Goal: Use online tool/utility: Utilize a website feature to perform a specific function

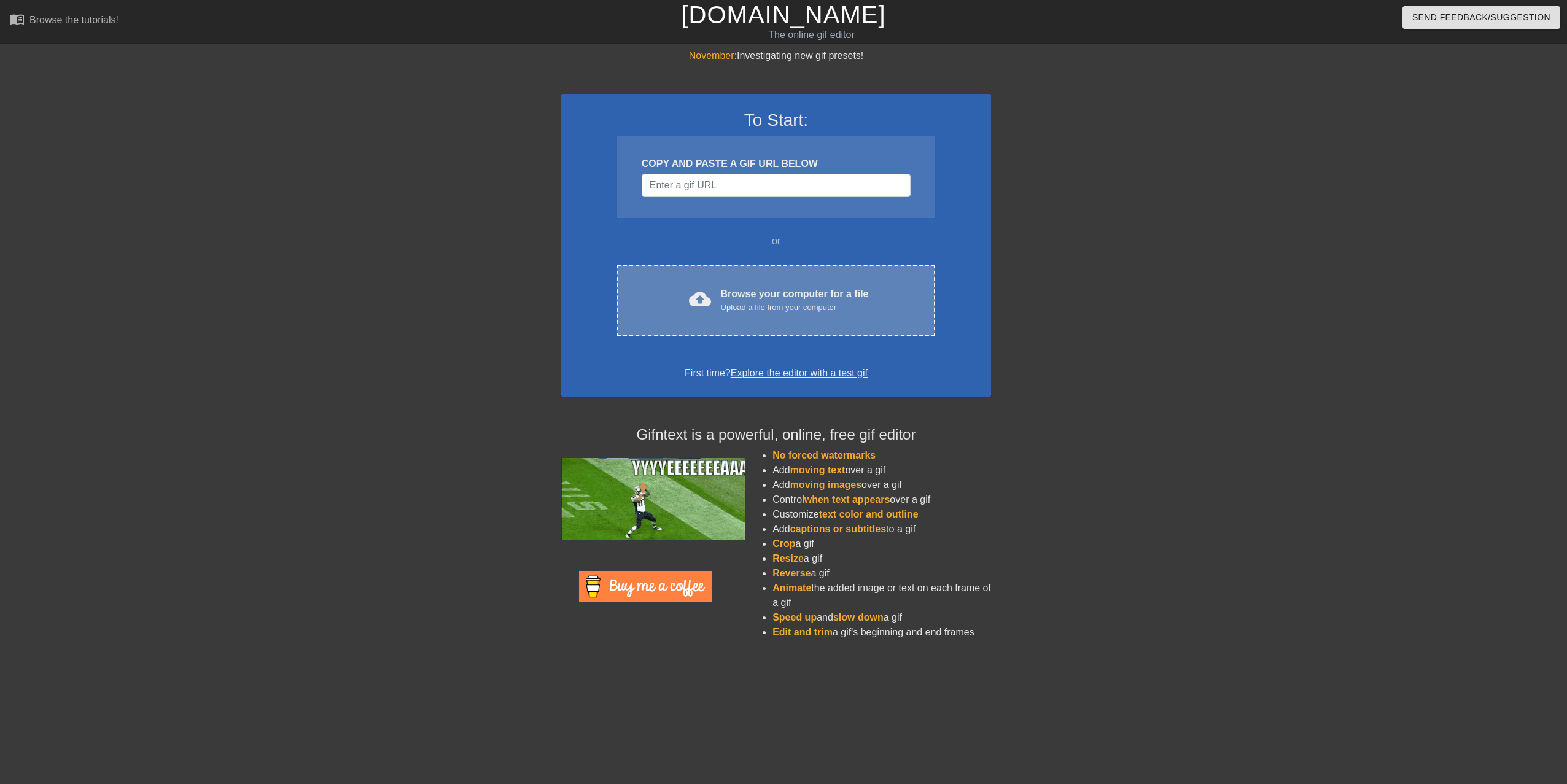
click at [851, 304] on div "Upload a file from your computer" at bounding box center [795, 307] width 148 height 12
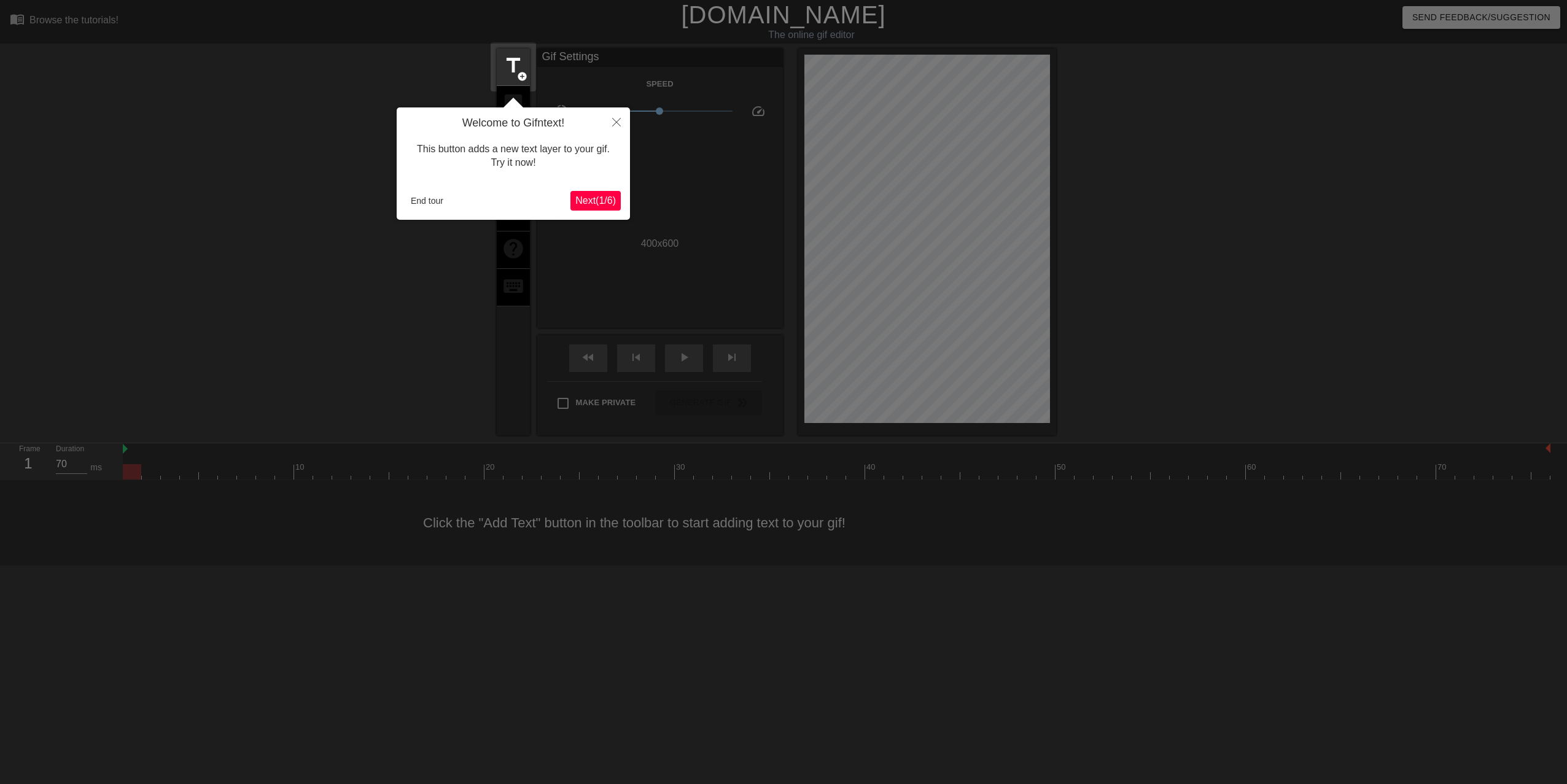
click at [602, 201] on span "Next ( 1 / 6 )" at bounding box center [595, 200] width 41 height 11
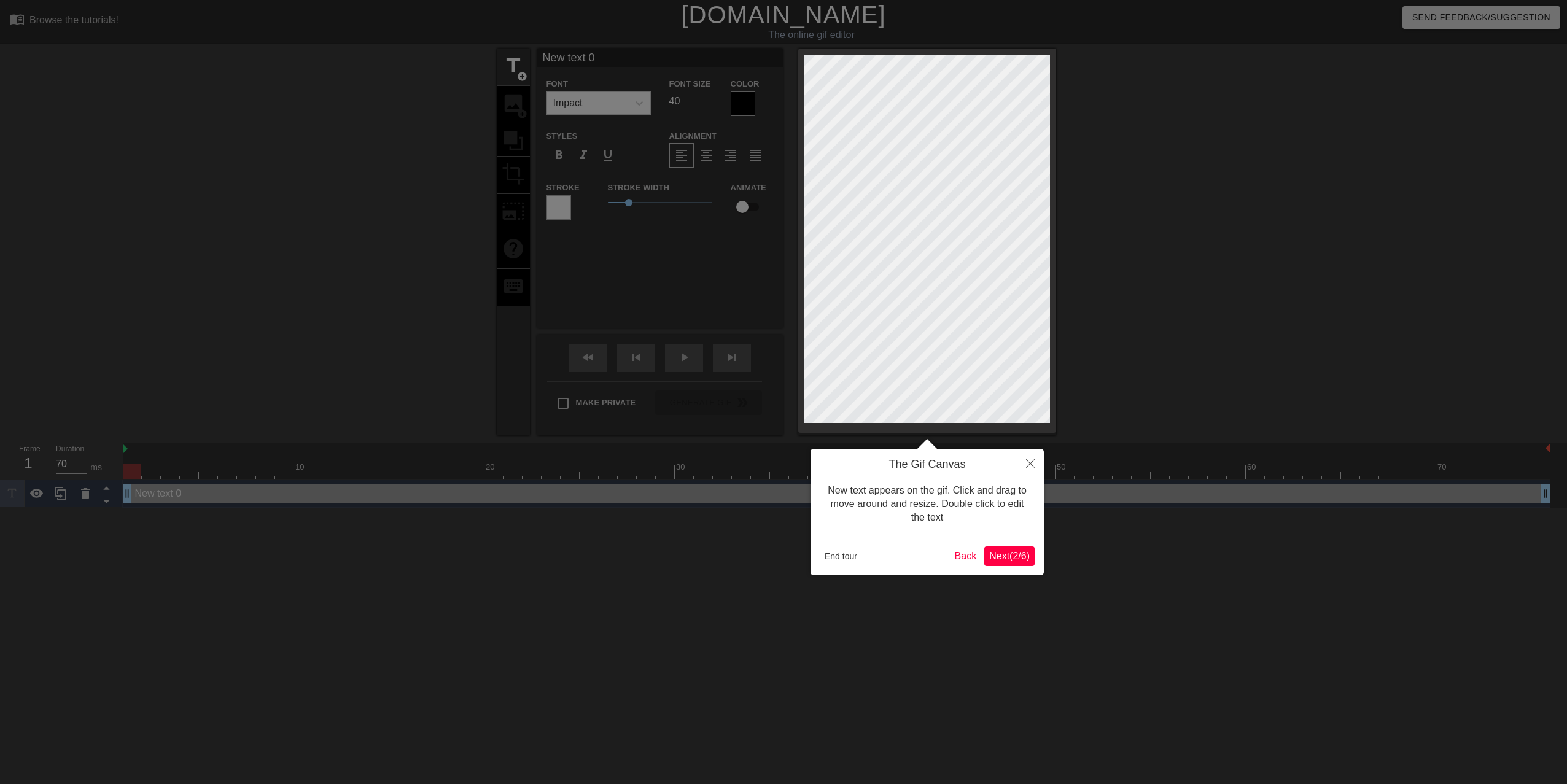
click at [1009, 556] on span "Next ( 2 / 6 )" at bounding box center [1009, 556] width 41 height 11
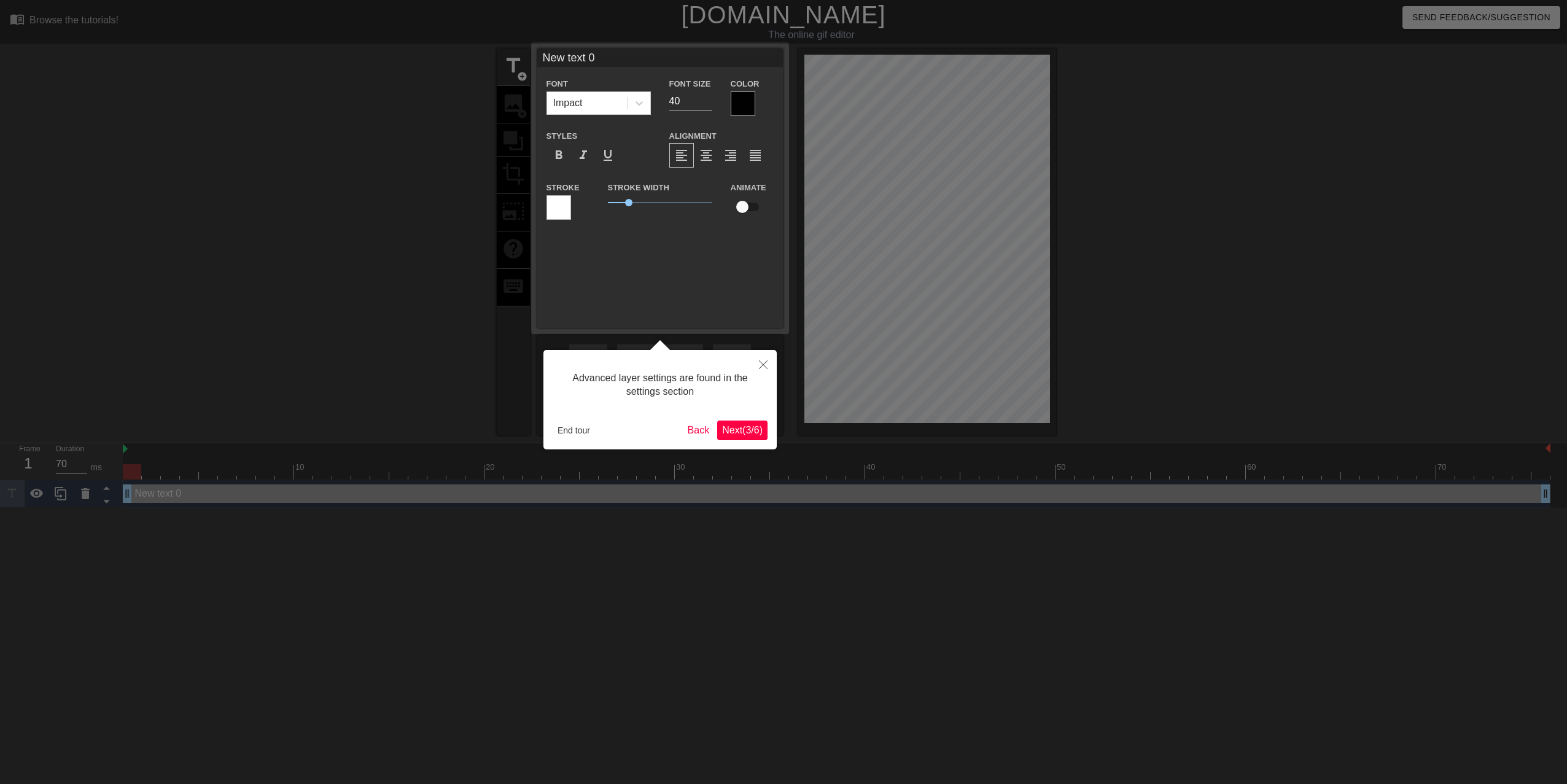
click at [752, 438] on button "Next ( 3 / 6 )" at bounding box center [742, 430] width 50 height 20
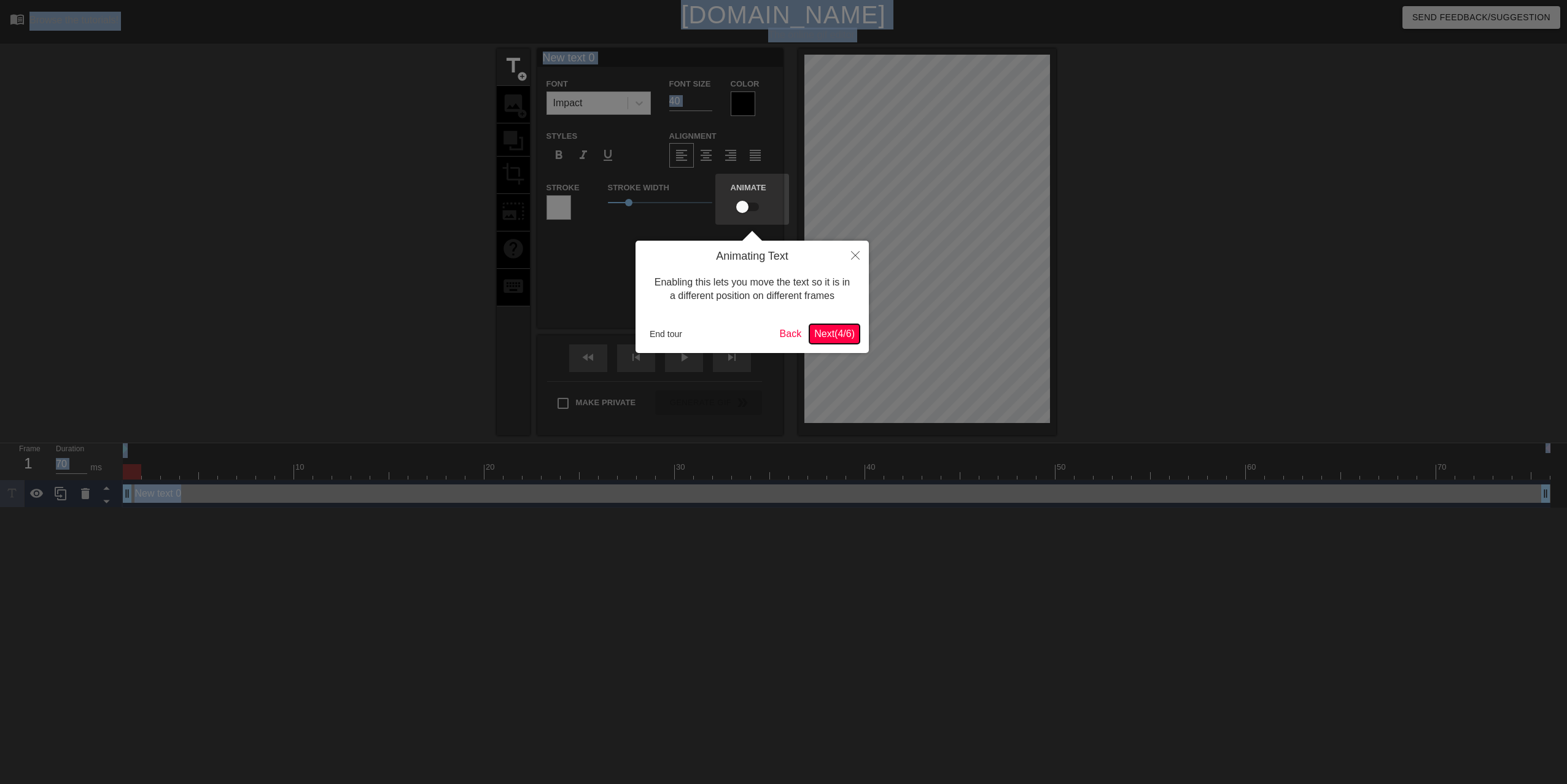
click at [831, 335] on span "Next ( 4 / 6 )" at bounding box center [834, 334] width 41 height 11
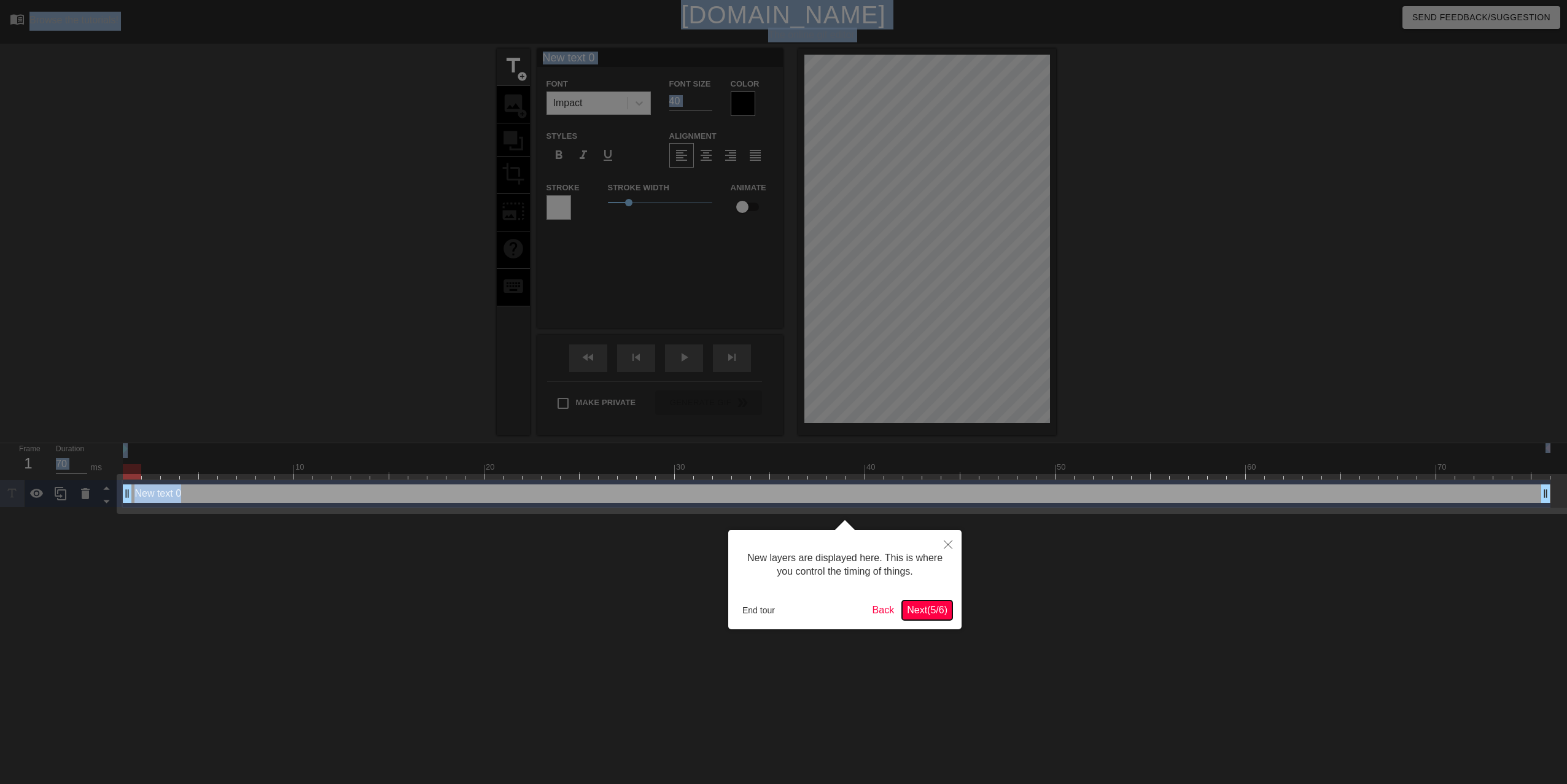
click at [940, 611] on span "Next ( 5 / 6 )" at bounding box center [926, 610] width 41 height 11
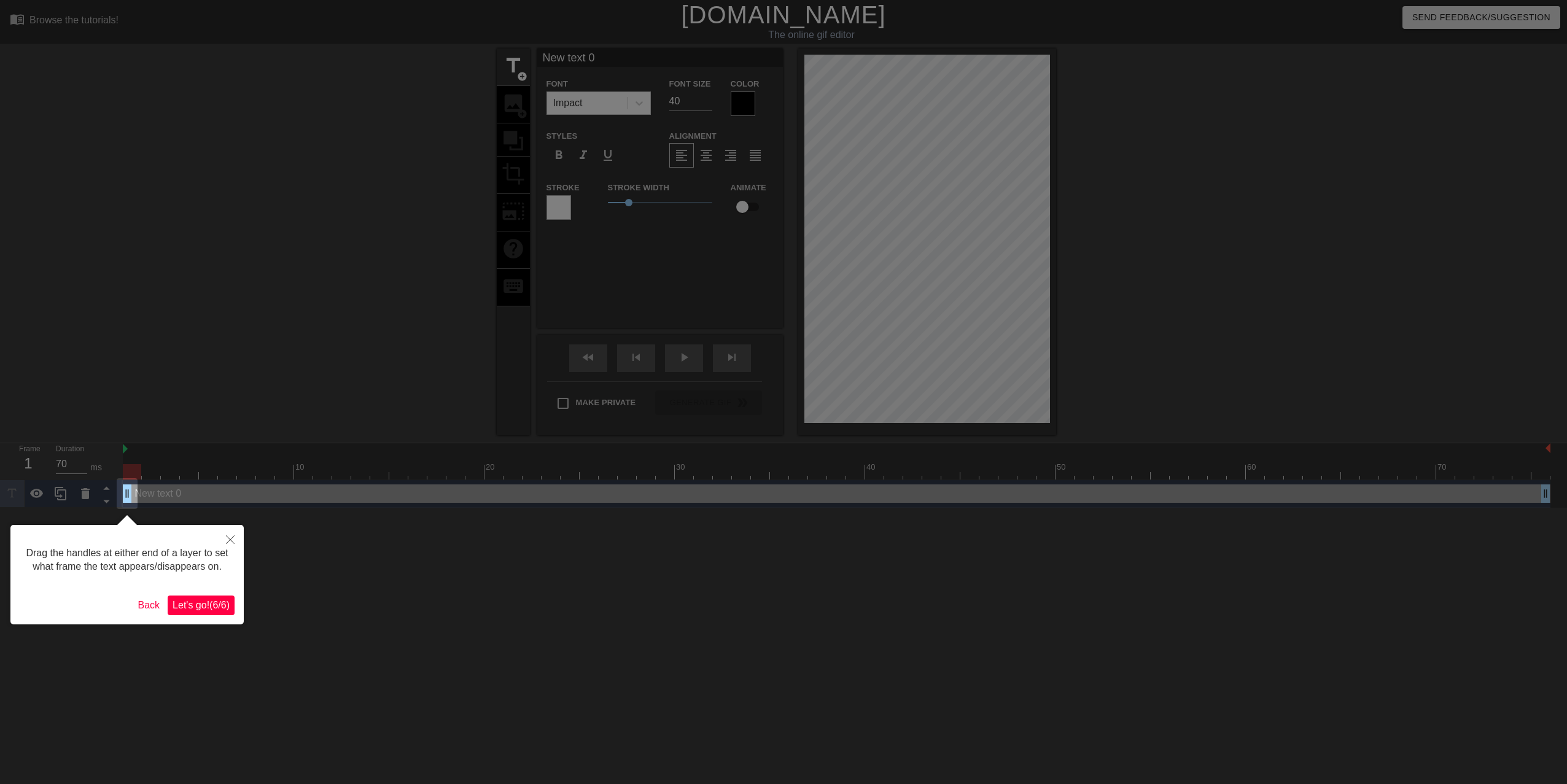
drag, startPoint x: 417, startPoint y: 679, endPoint x: 363, endPoint y: 687, distance: 54.6
drag, startPoint x: 363, startPoint y: 687, endPoint x: 200, endPoint y: 595, distance: 187.2
click at [200, 595] on button "Let's go! ( 6 / 6 )" at bounding box center [201, 605] width 67 height 20
click at [200, 507] on html "menu_book Browse the tutorials! [DOMAIN_NAME] The online gif editor Send Feedba…" at bounding box center [784, 254] width 1567 height 507
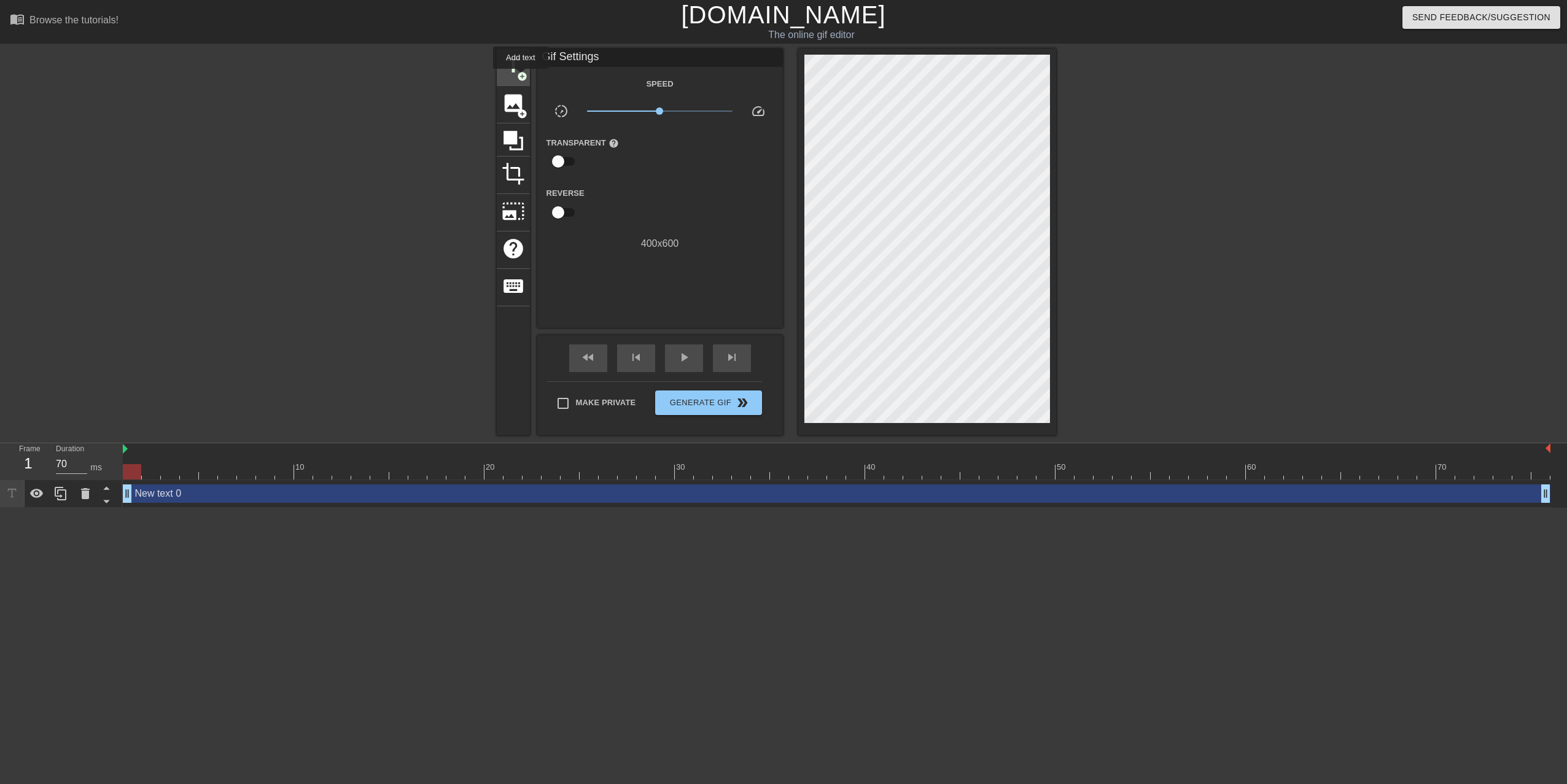
click at [521, 77] on span "add_circle" at bounding box center [522, 76] width 11 height 11
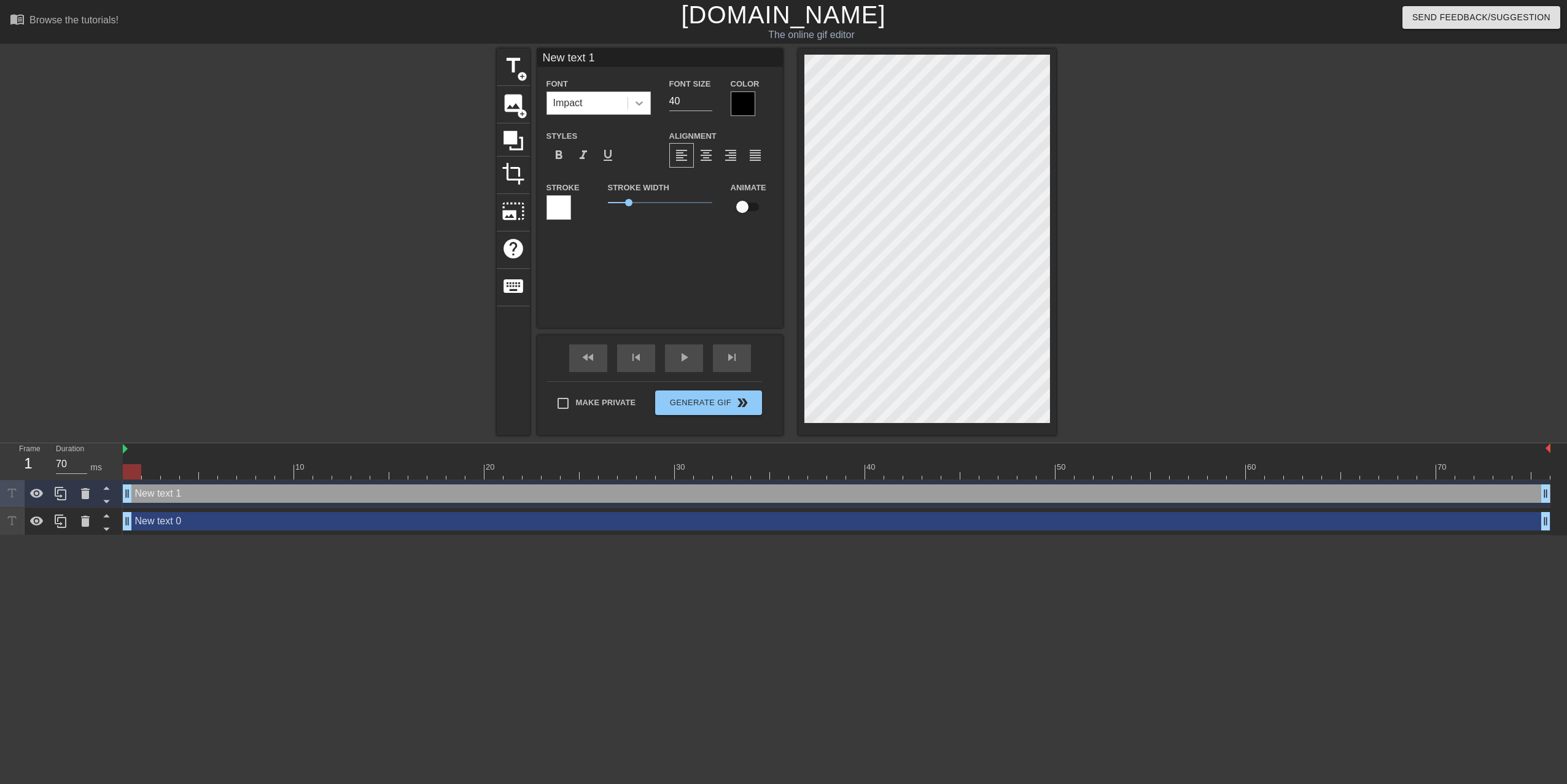
click at [641, 105] on icon at bounding box center [639, 103] width 12 height 12
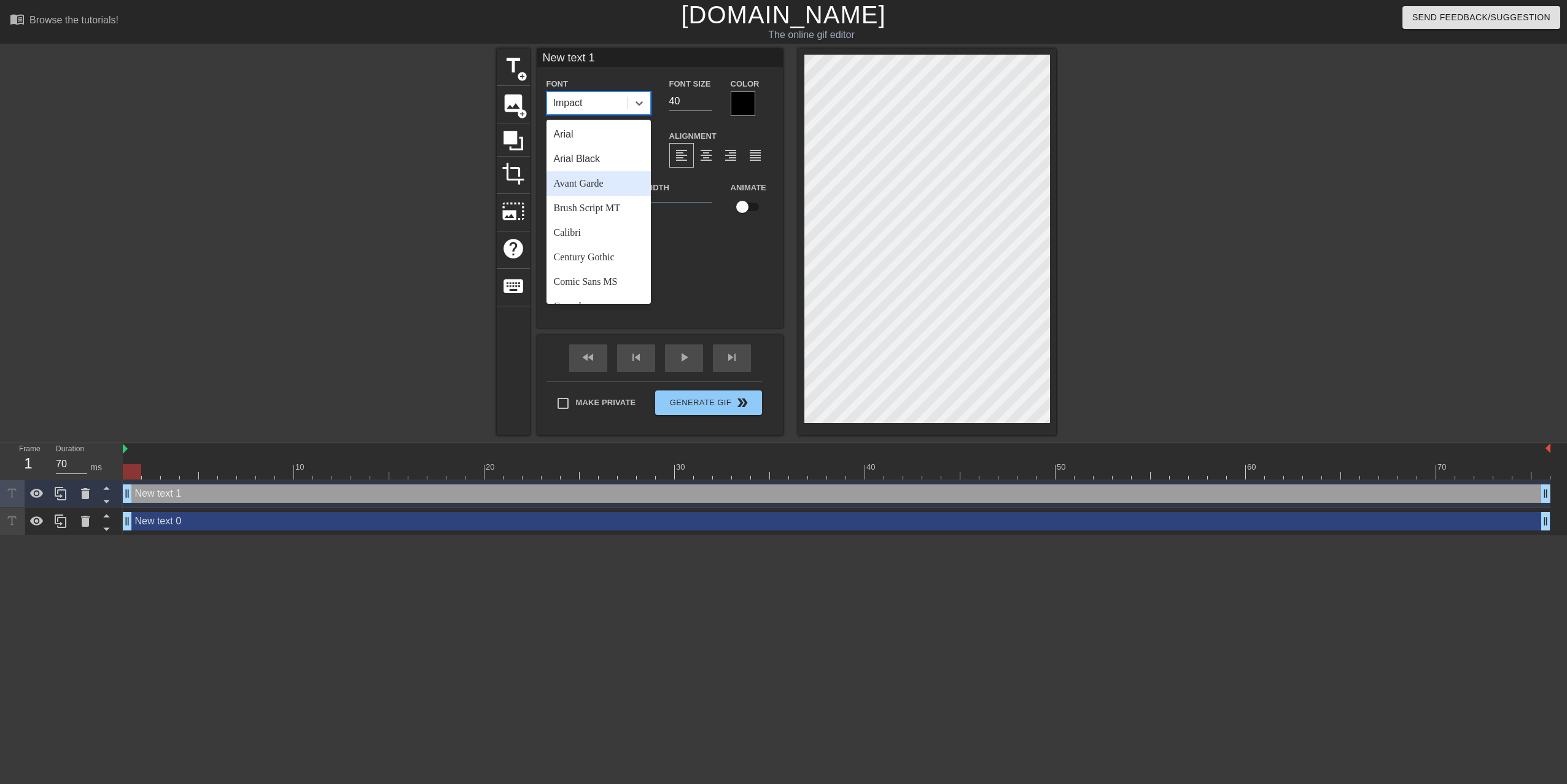
click at [613, 182] on div "Avant Garde" at bounding box center [599, 183] width 105 height 24
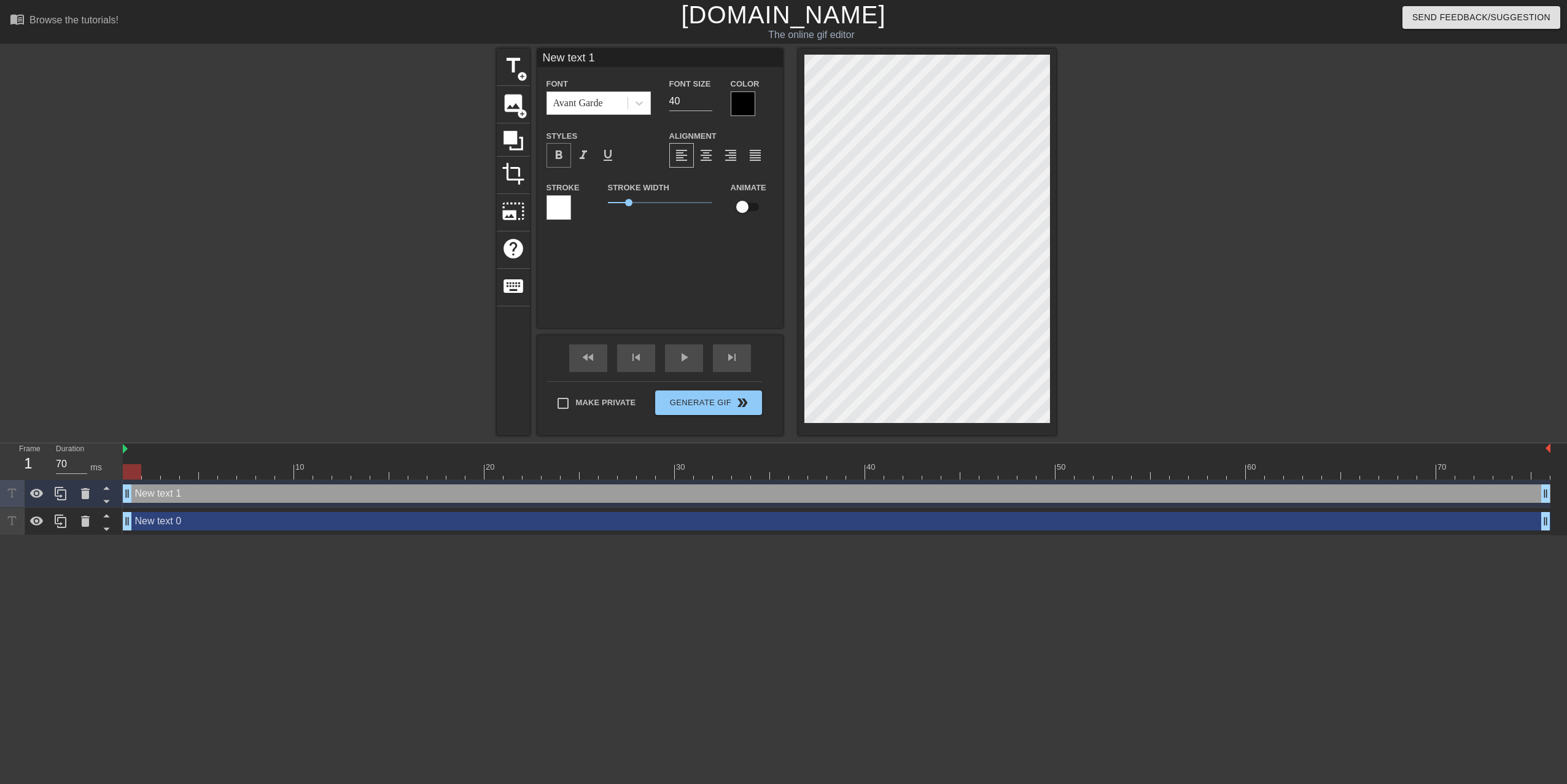
click at [563, 155] on span "format_bold" at bounding box center [558, 155] width 15 height 15
type input "N 1"
type textarea "N 1"
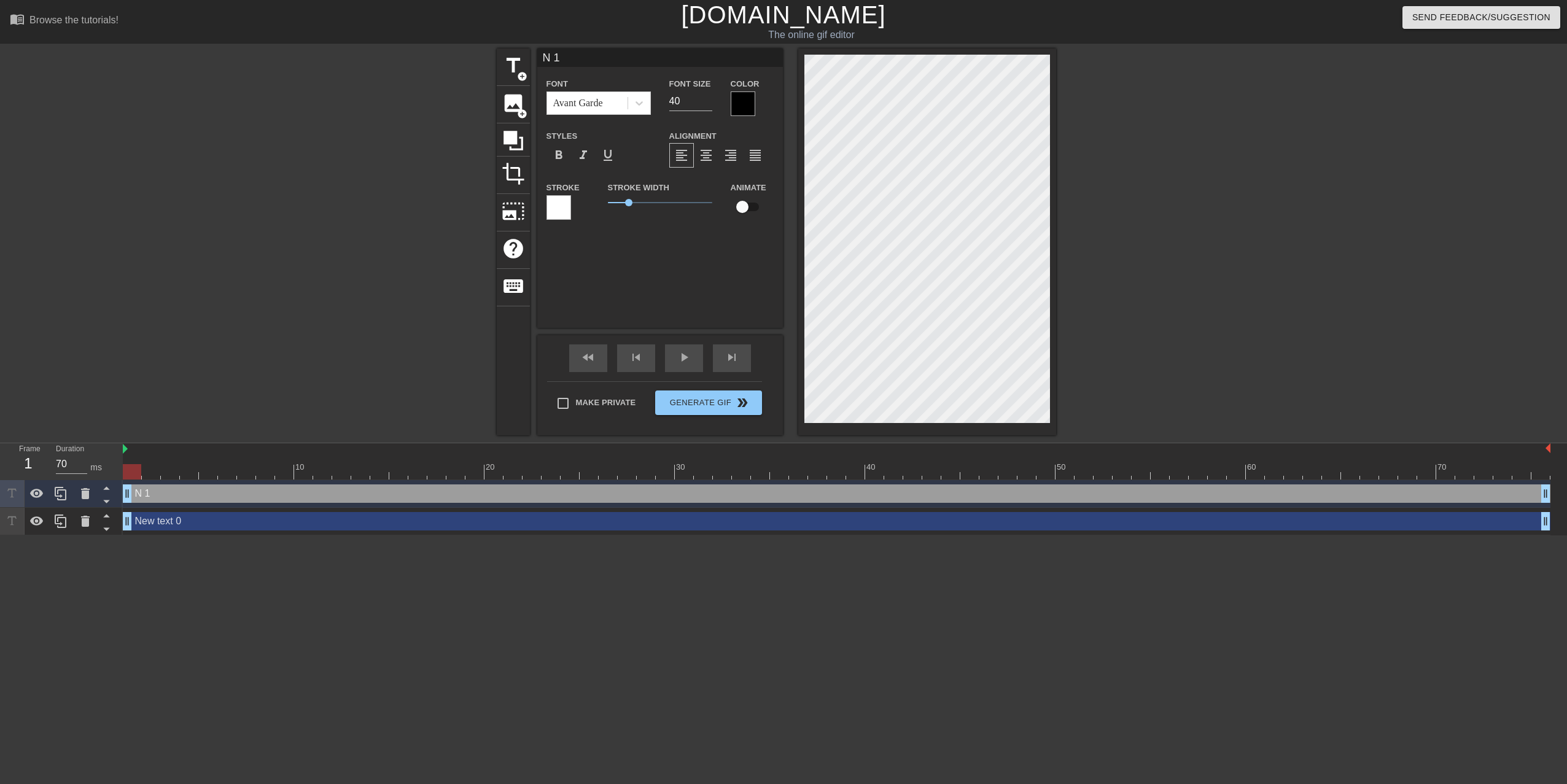
type input "N1"
type textarea "N1"
type input "N"
type textarea "N"
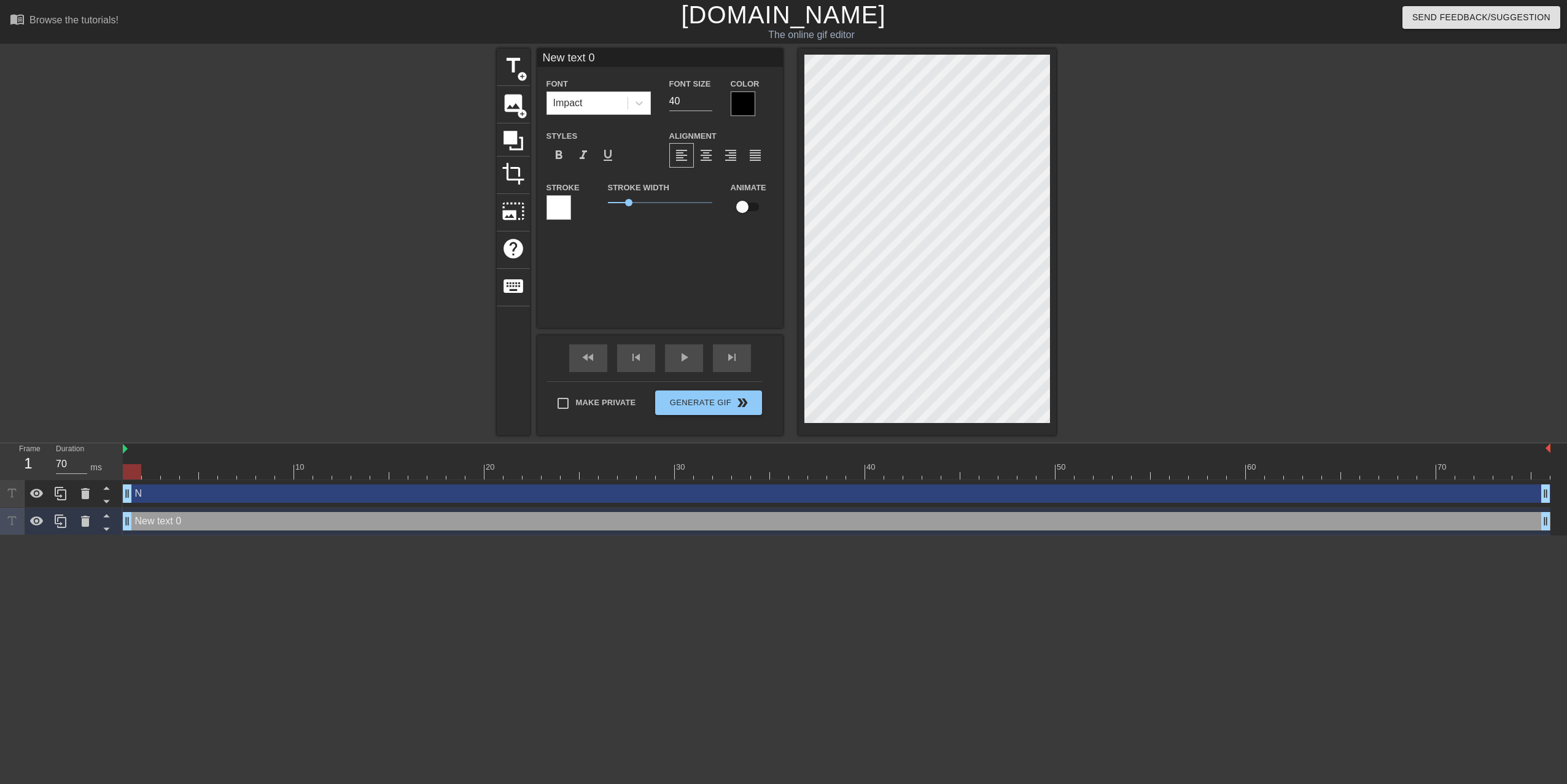
scroll to position [2, 2]
type input "Ne text 0"
type textarea "Ne text 0"
type input "Ne ext 0"
type textarea "Ne ext 0"
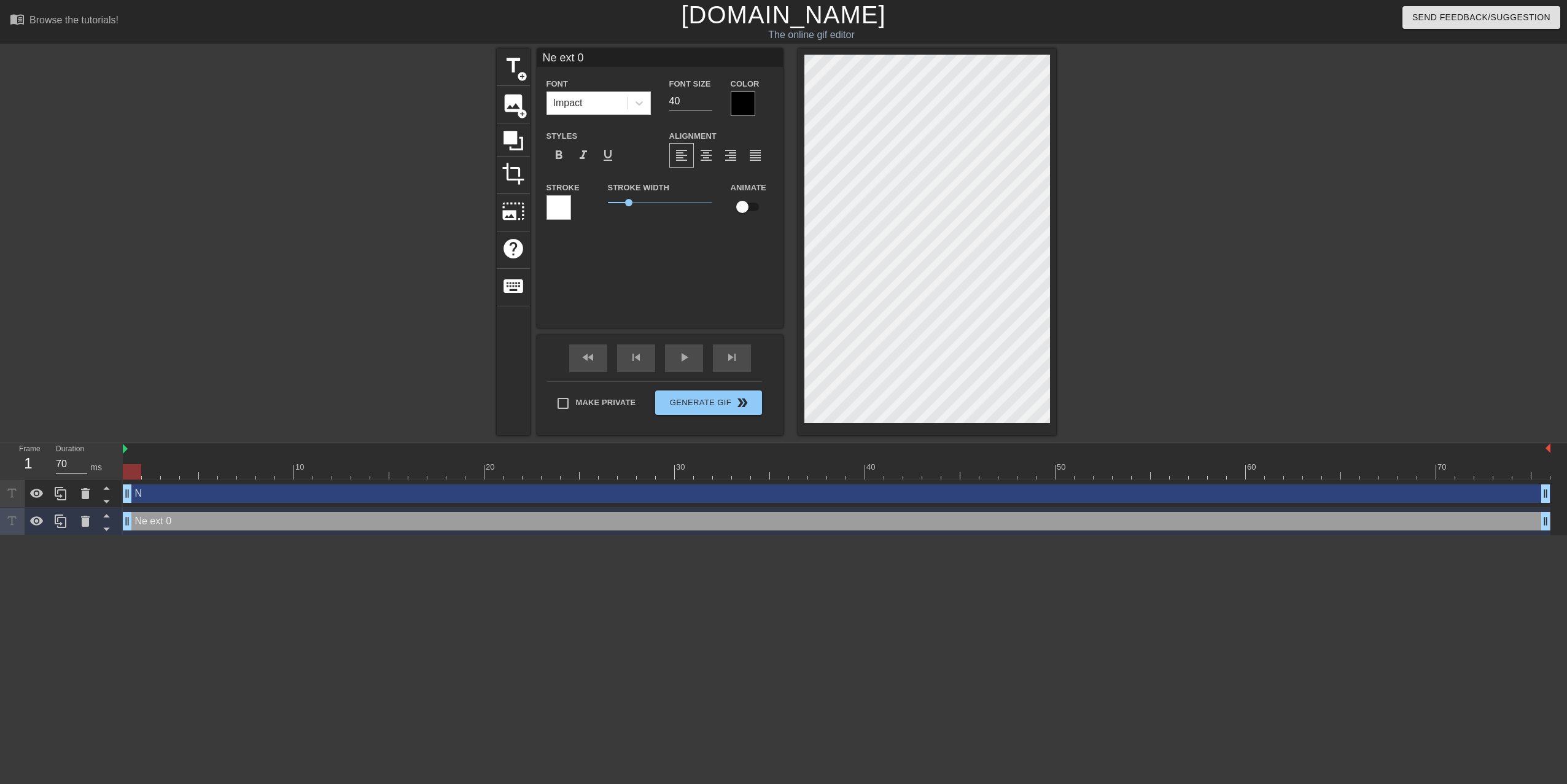
type input "Ne xt 0"
type textarea "Ne xt 0"
type input "Ne t 0"
type textarea "Ne t 0"
type input "Ne 0"
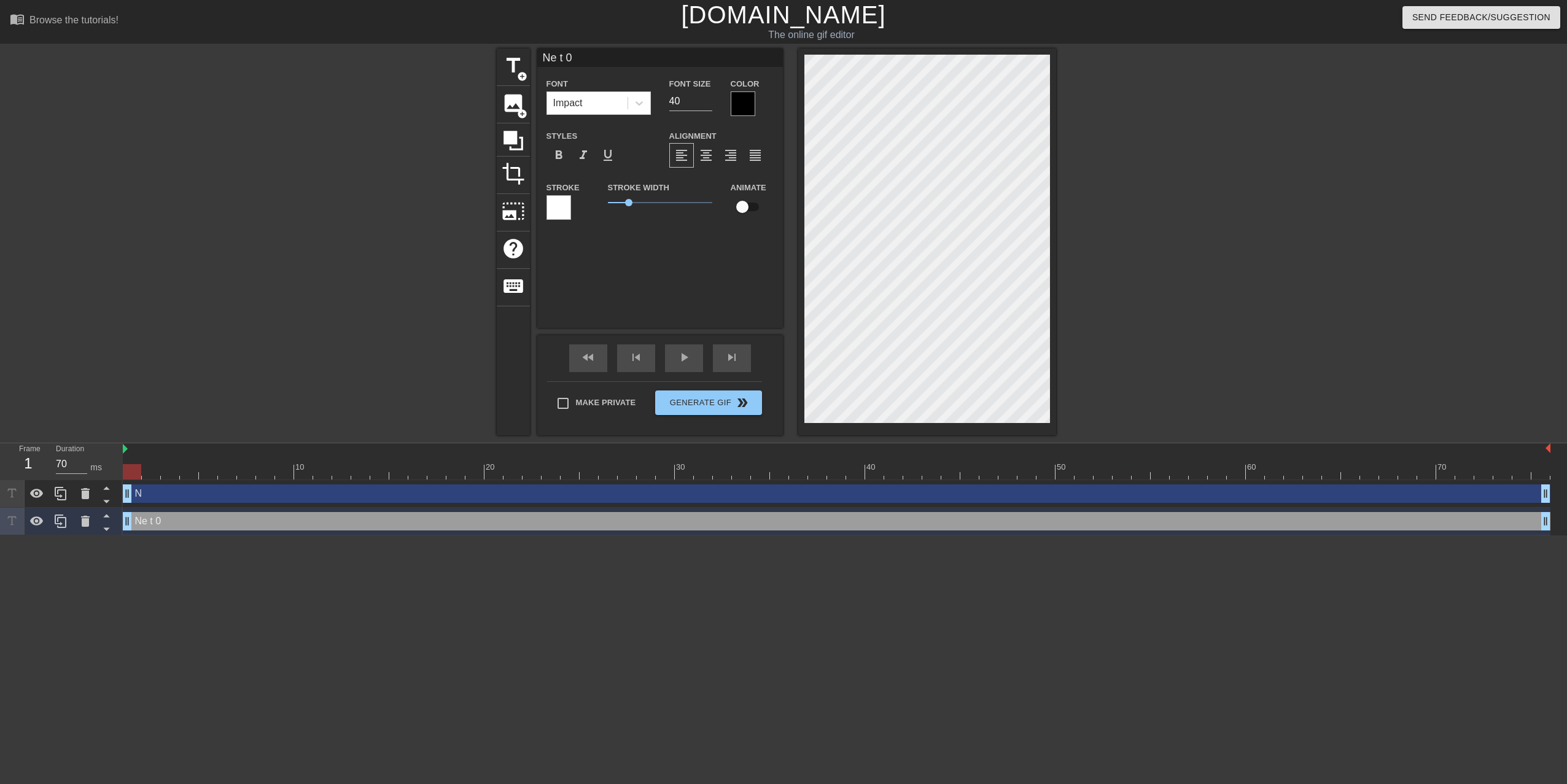
type textarea "Ne 0"
type input "Ne 0"
type textarea "Ne 0"
type input "Ne0"
type textarea "Ne0"
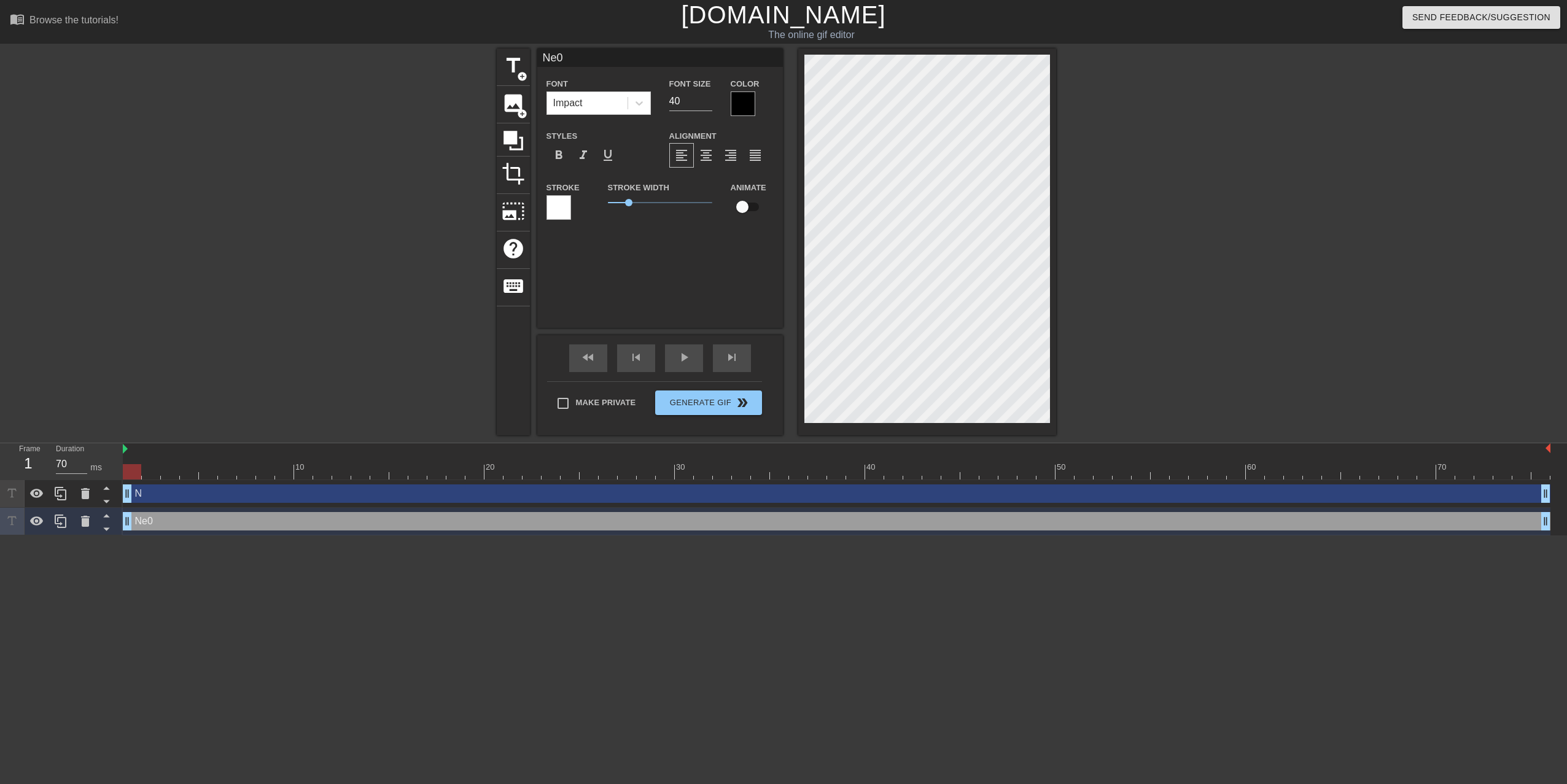
type input "N0"
type textarea "N0"
type input "N"
type textarea "N"
type input "N"
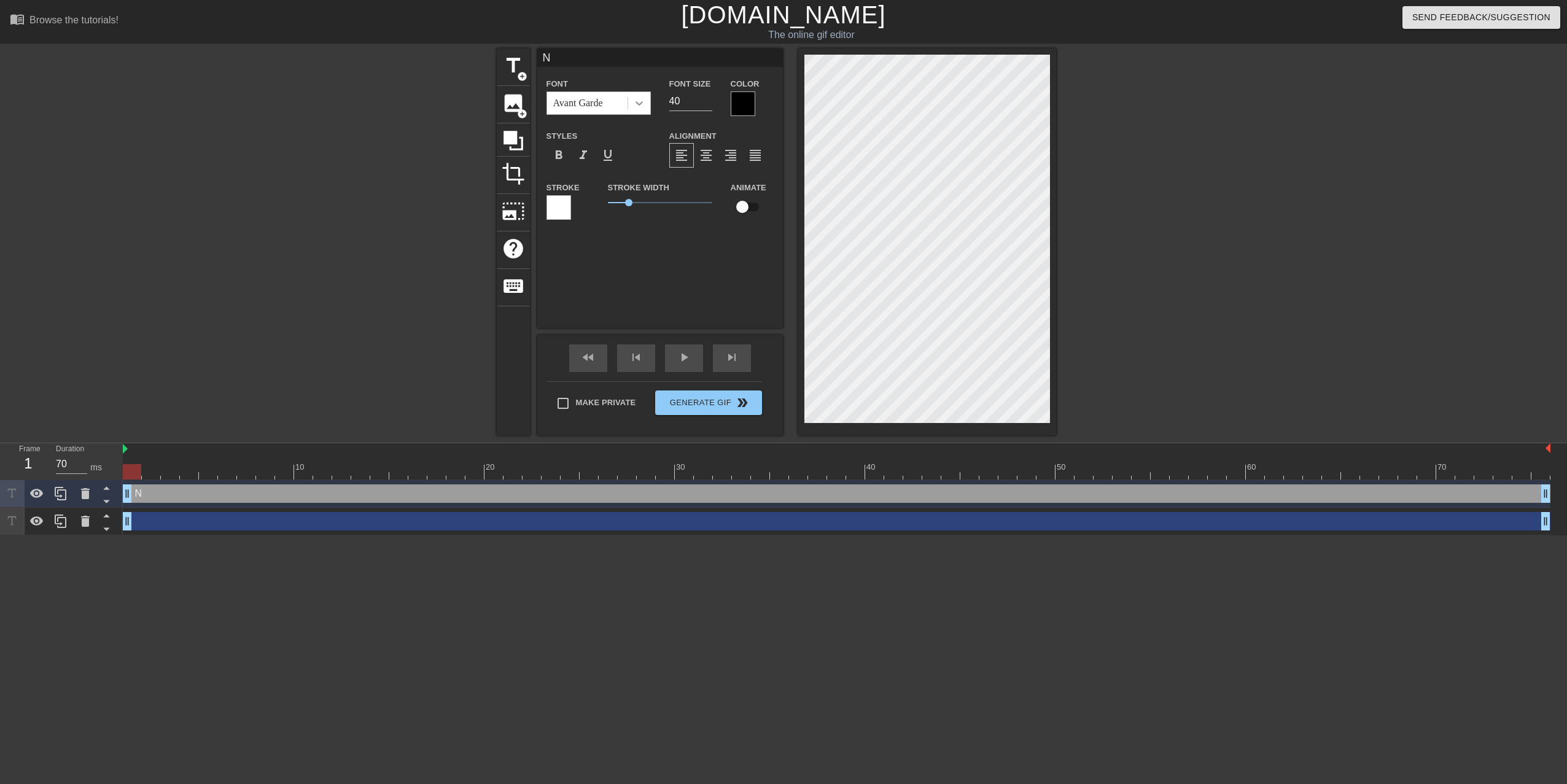
click at [643, 99] on icon at bounding box center [639, 103] width 12 height 12
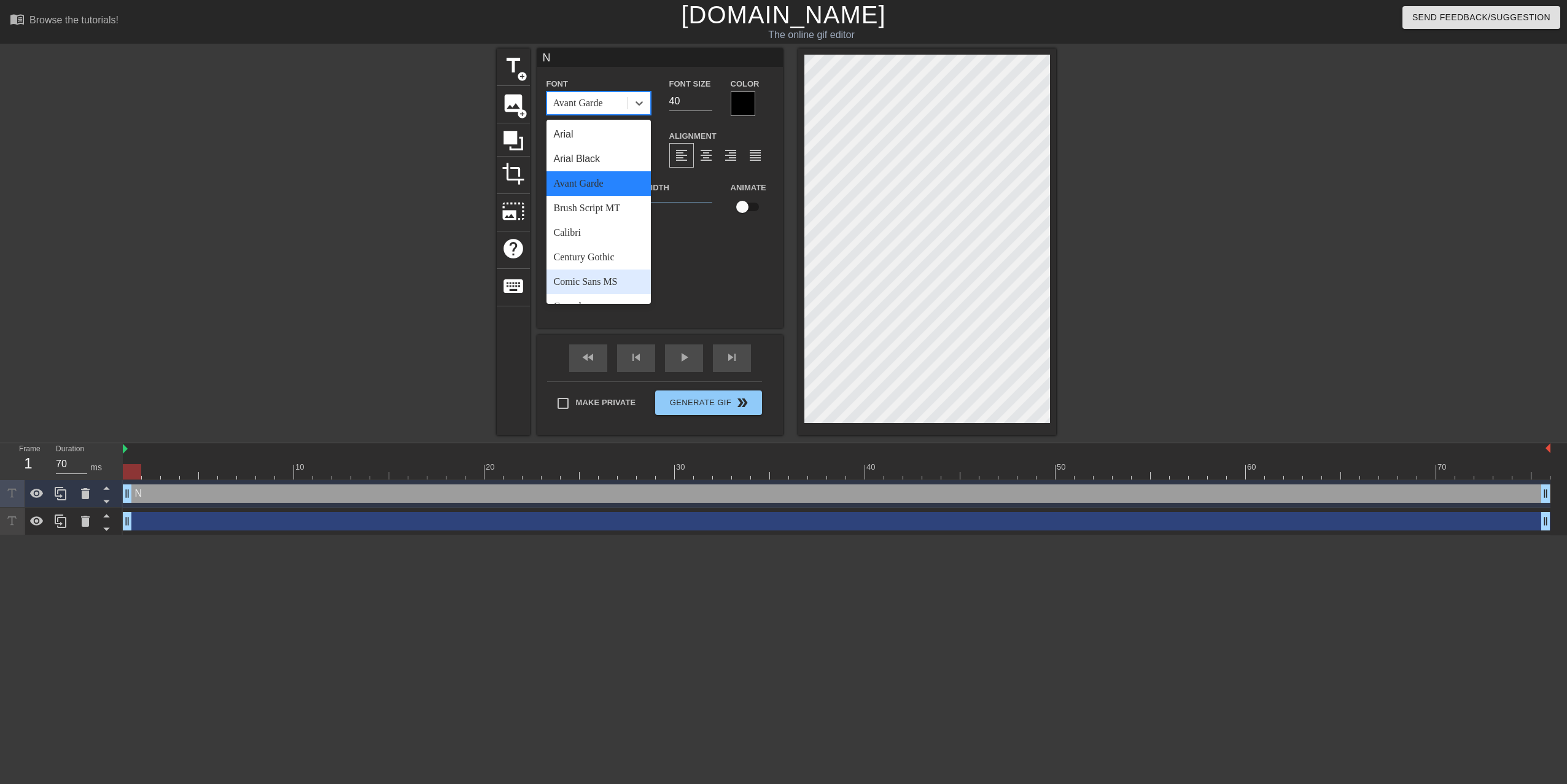
click at [615, 276] on div "Comic Sans MS" at bounding box center [599, 282] width 105 height 24
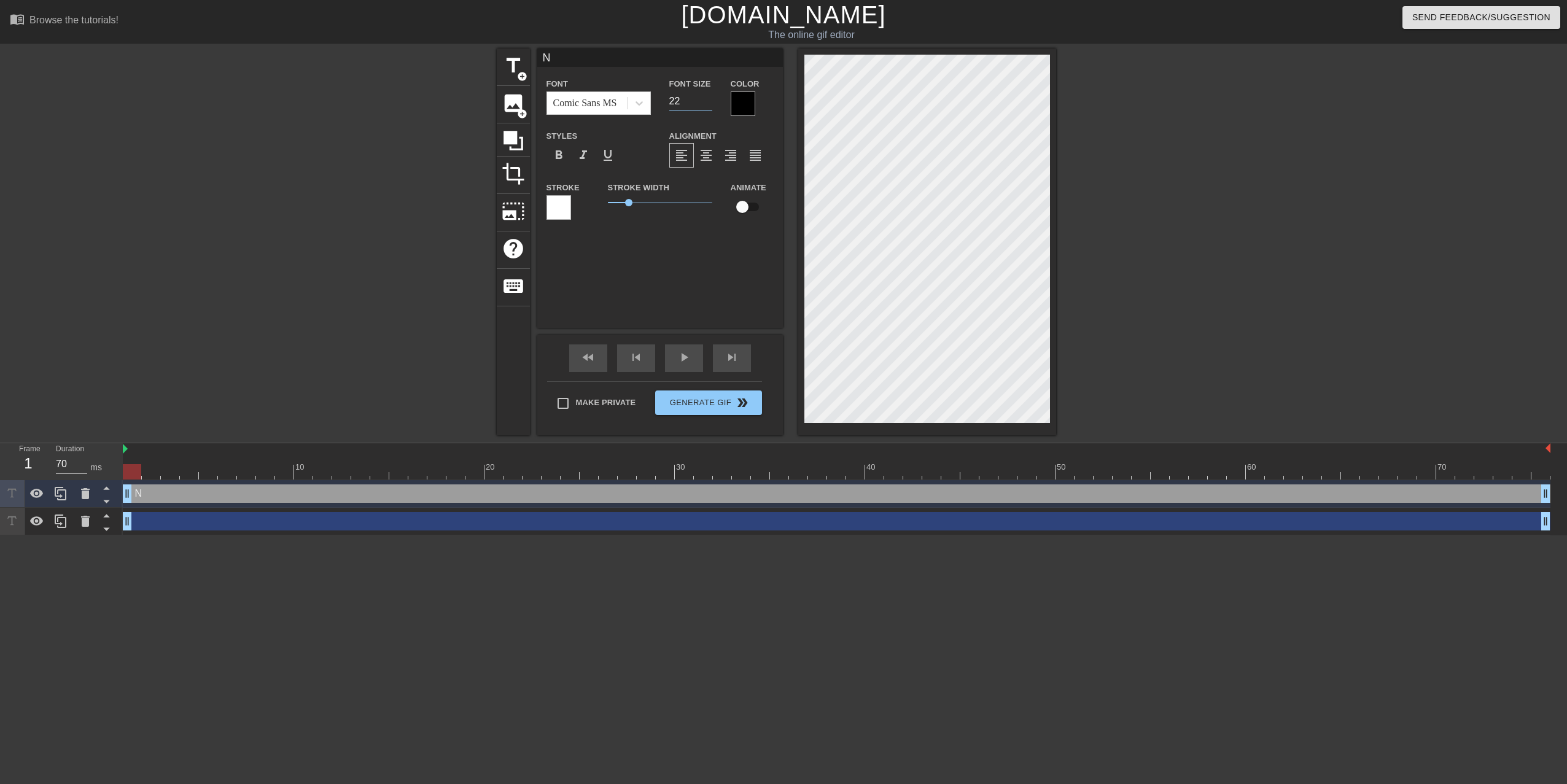
click at [708, 101] on input "22" at bounding box center [690, 102] width 43 height 20
type input "14"
click at [708, 101] on input "14" at bounding box center [690, 102] width 43 height 20
type input "IN"
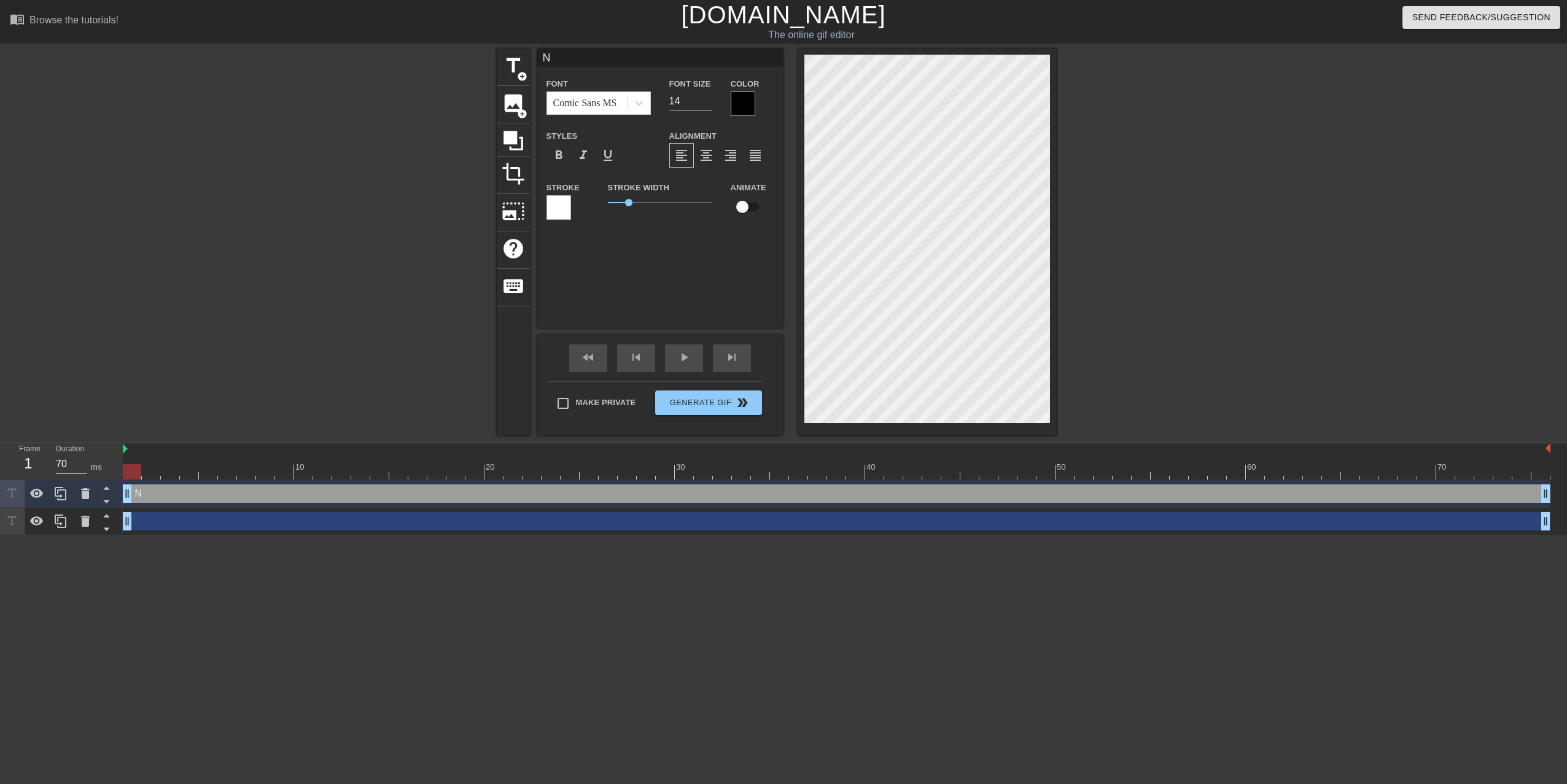
type textarea "IN"
type input "ION"
type textarea "ION"
type input "IO N"
type textarea "IO N"
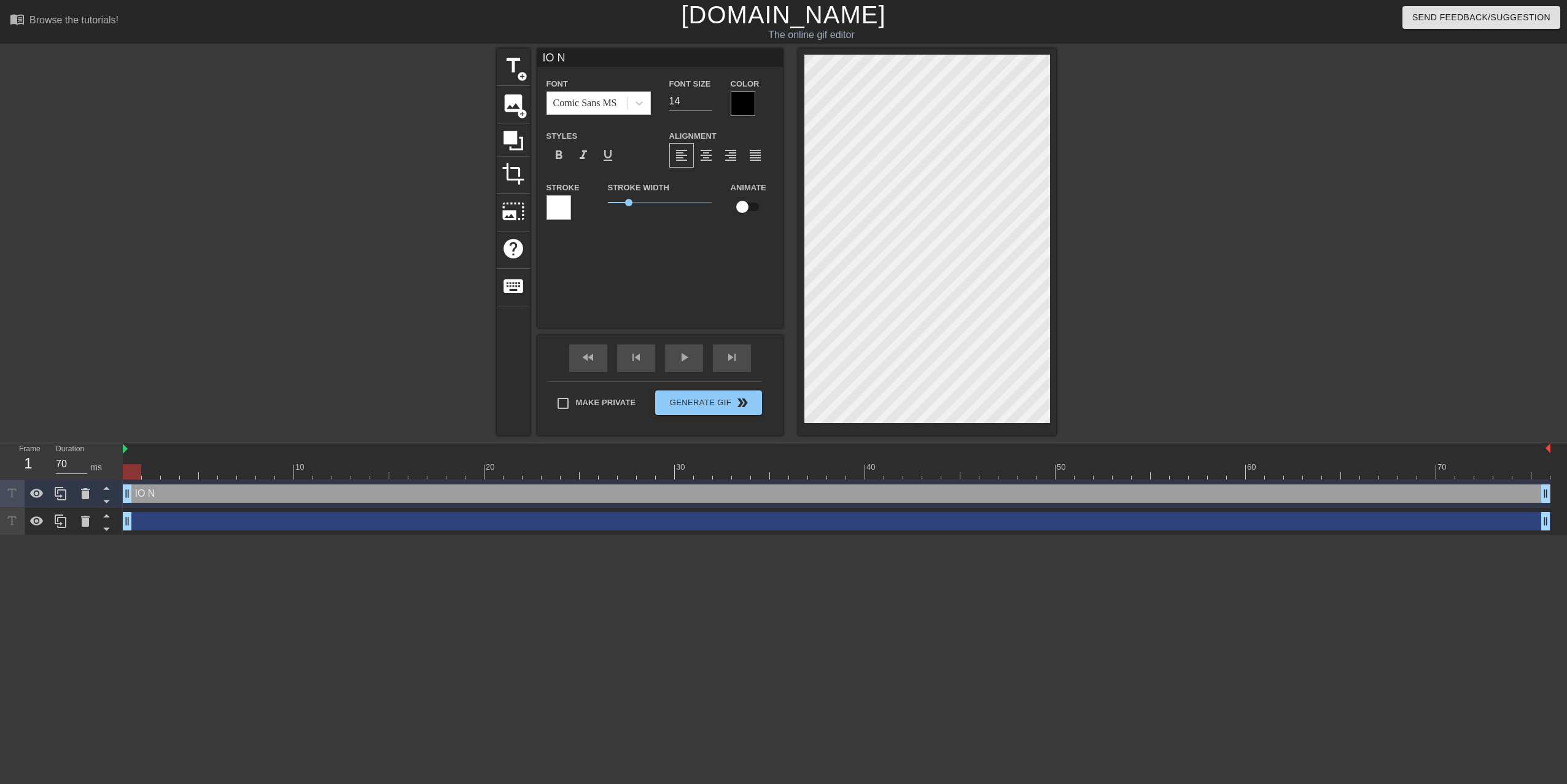
type input "IO EN"
type textarea "IO EN"
type input "IO E N"
type textarea "IO E N"
type input "IO E [GEOGRAPHIC_DATA]"
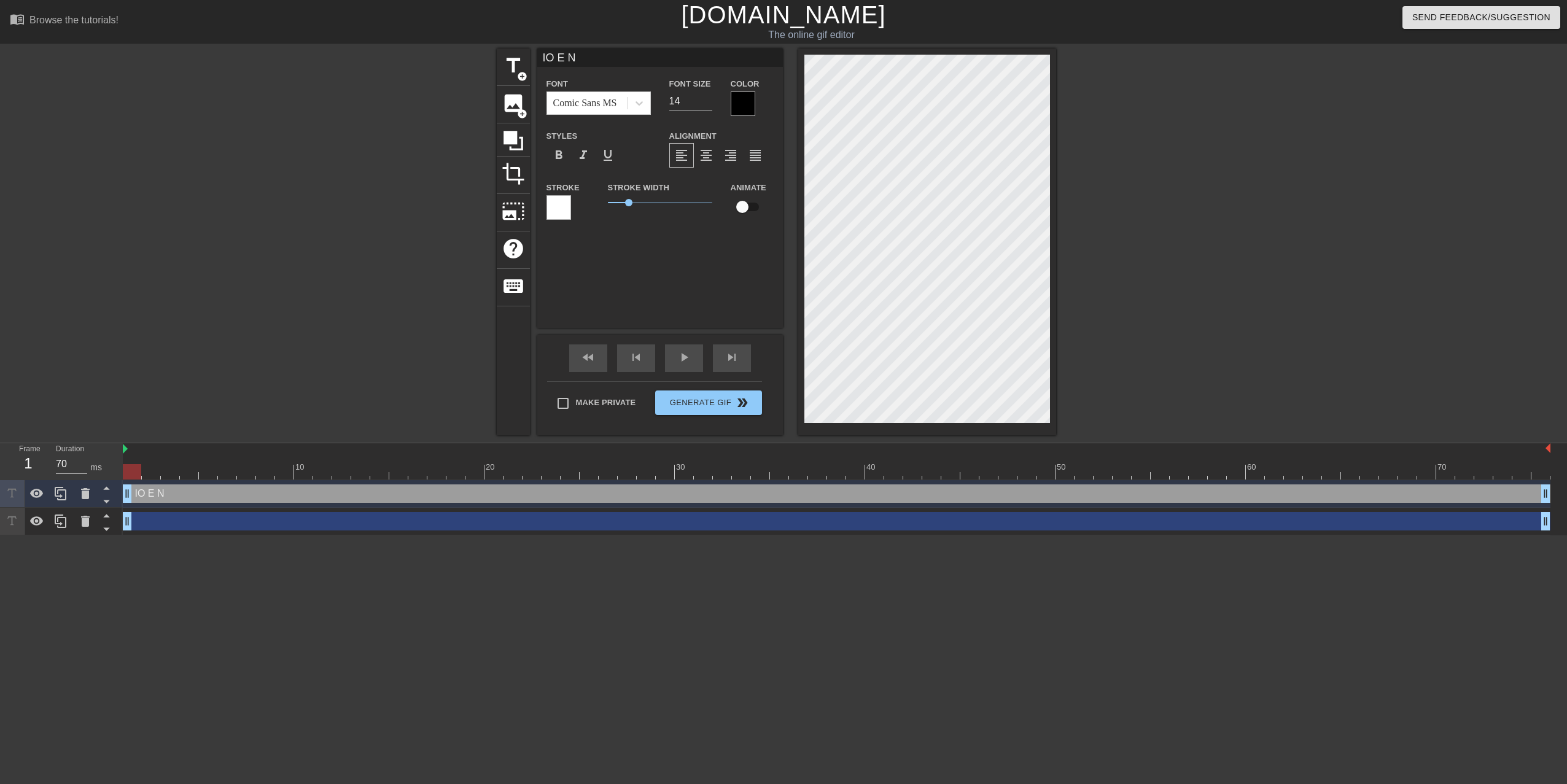
type textarea "IO E [GEOGRAPHIC_DATA]"
type input "IO E MIN"
type textarea "IO E MIN"
type input "IO E MIAN"
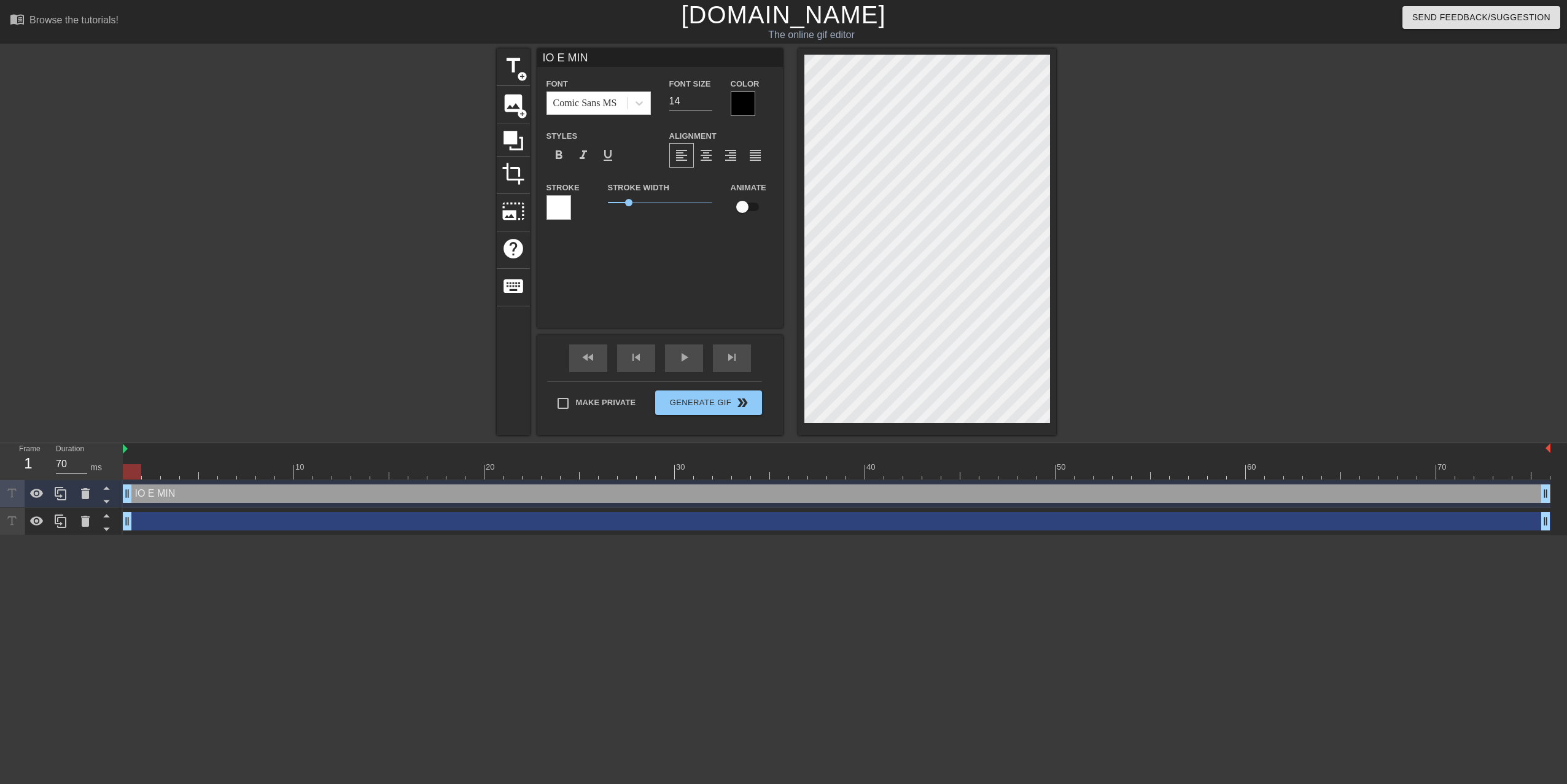
type textarea "IO E MIAN"
type input "IO E MIA N"
type textarea "IO E MIA N"
type input "IO E MIA MN"
type textarea "IO E MIA MN"
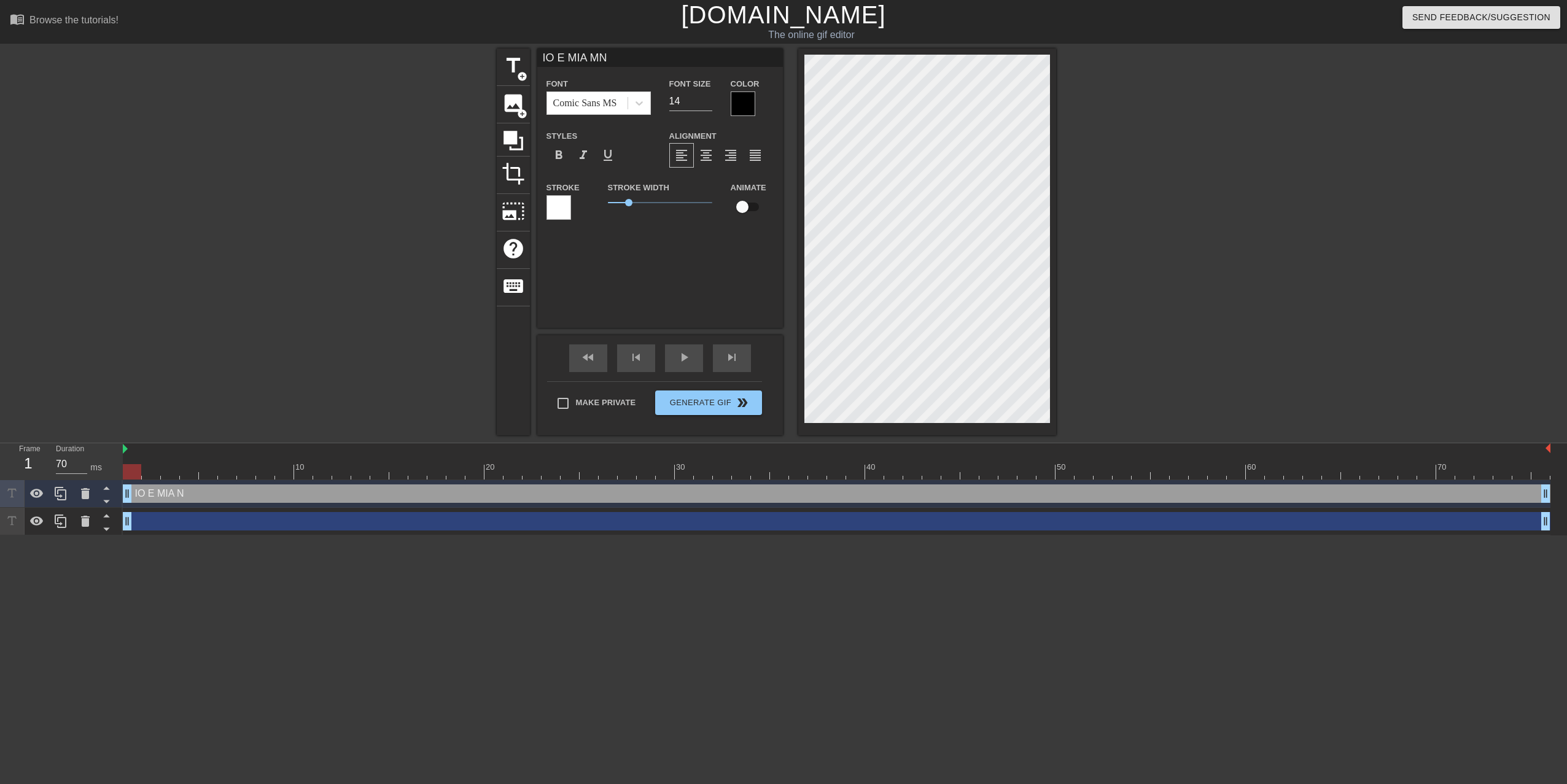
type input "IO E MIA MAN"
type textarea "IO E MIA MAN"
type input "IO E [PERSON_NAME]"
type textarea "IO E [PERSON_NAME]"
type input "IO E [PERSON_NAME]"
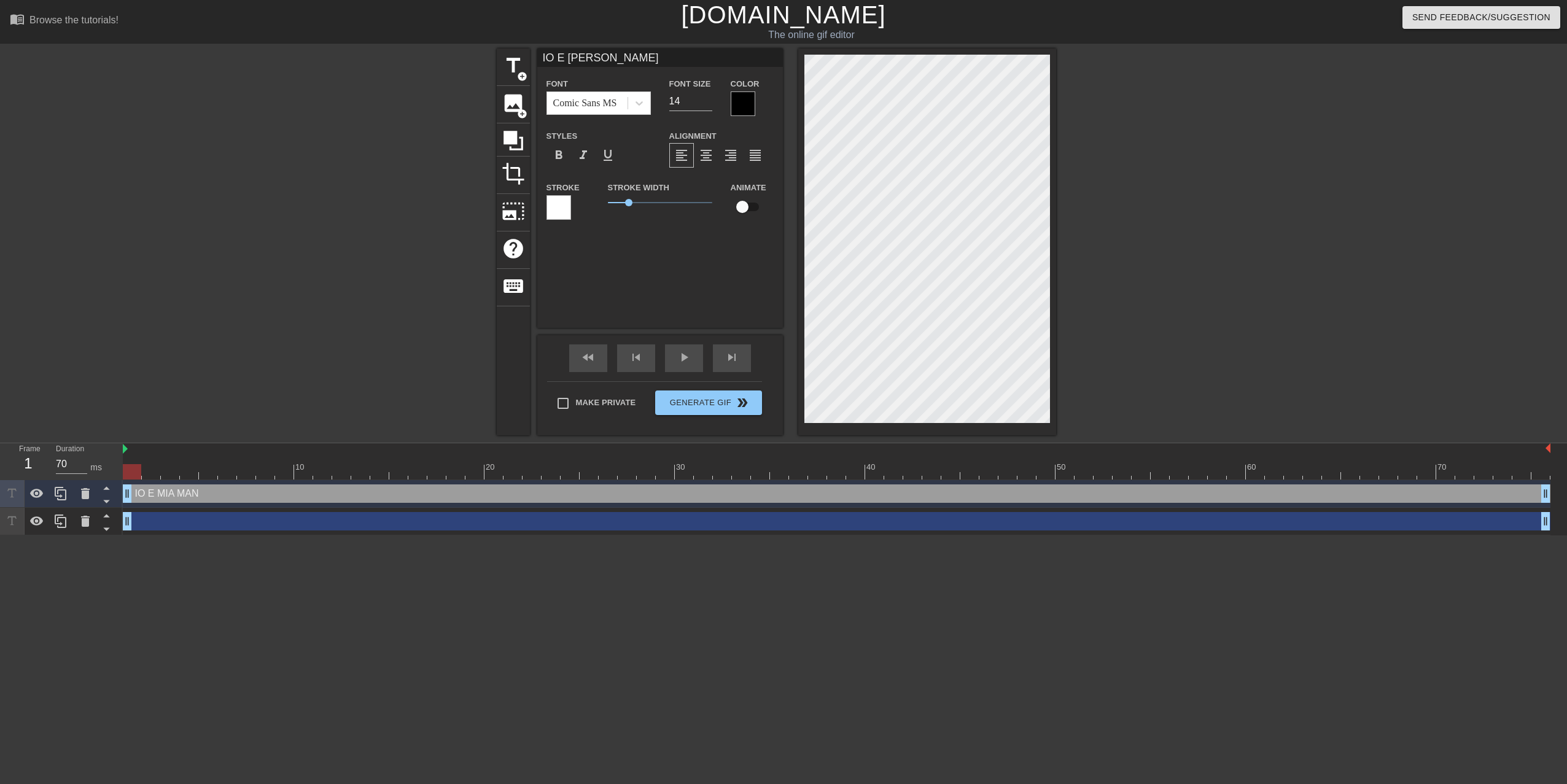
type textarea "IO E [PERSON_NAME]"
type input "IO E [PERSON_NAME]"
type textarea "IO E [PERSON_NAME]"
type input "IO E MIA MADRE N"
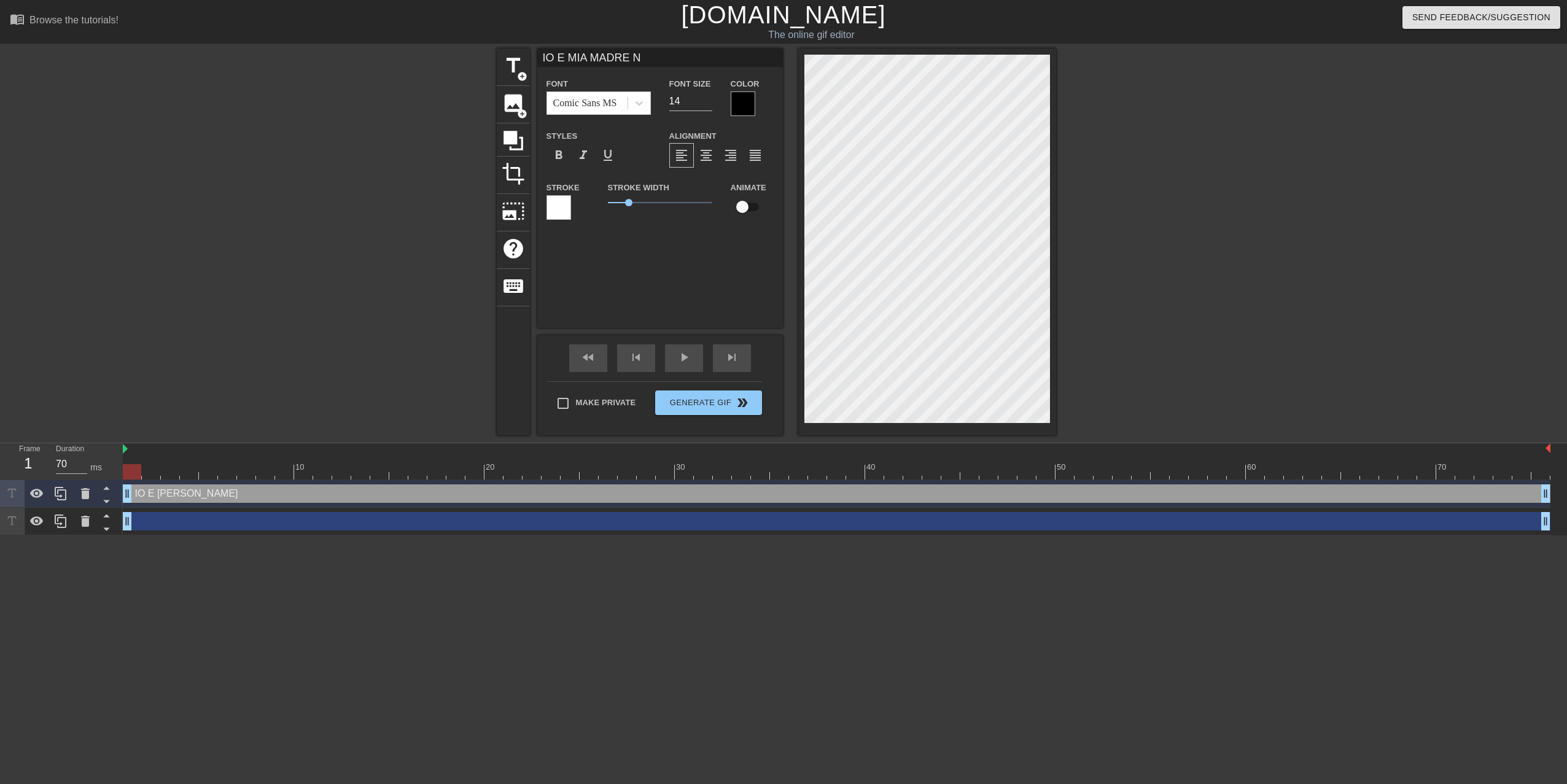
type textarea "IO E MIA MADRE N"
type input "IO E MIA MADRE AN"
type textarea "IO E MIA MADRE AN"
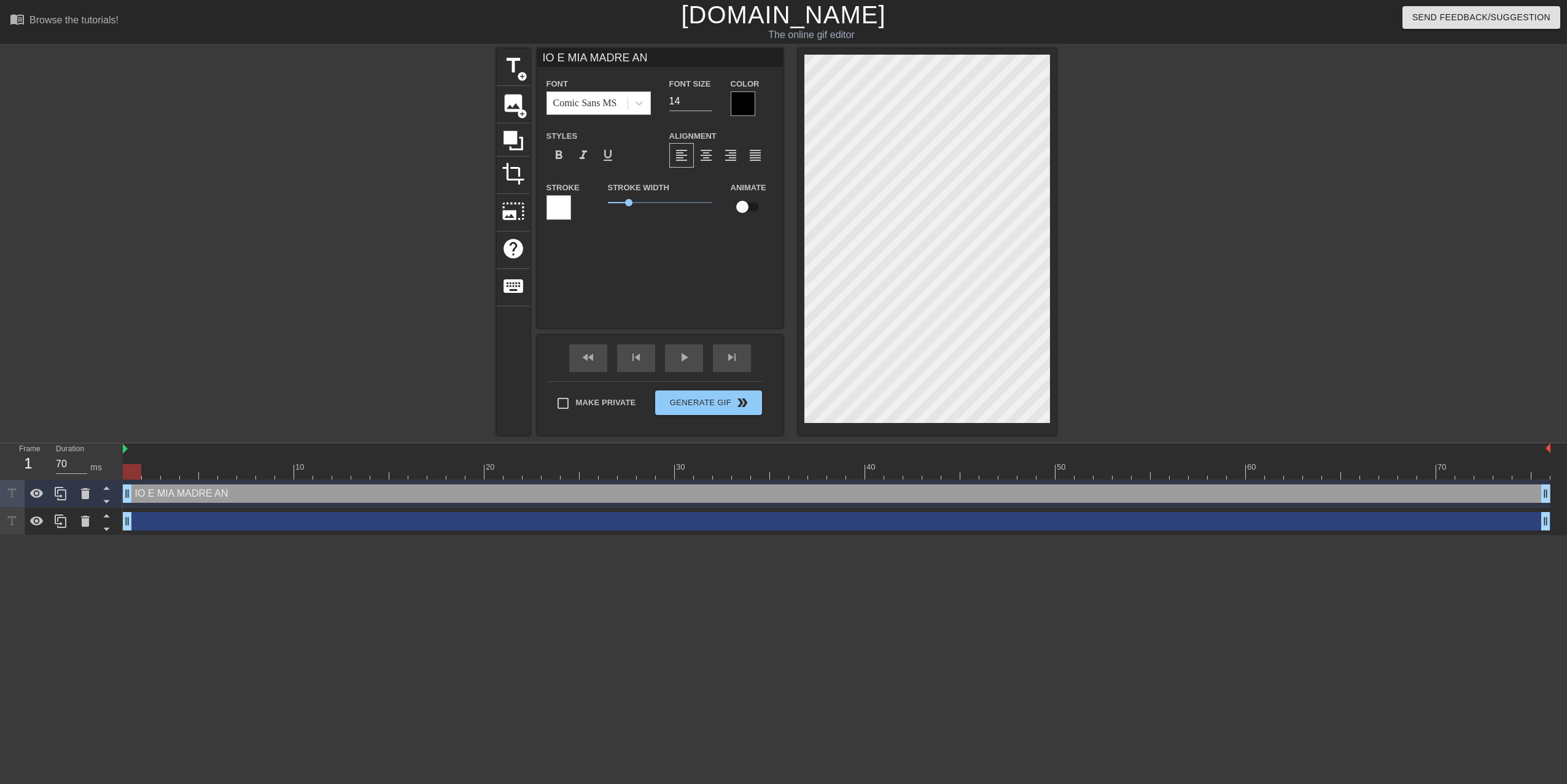
click at [1183, 213] on div "title add_circle image add_circle crop photo_size_select_large help keyboard IO…" at bounding box center [784, 241] width 1567 height 387
click at [702, 105] on input "13" at bounding box center [690, 102] width 43 height 20
click at [709, 103] on input "12" at bounding box center [690, 102] width 43 height 20
click at [709, 103] on input "11" at bounding box center [690, 102] width 43 height 20
click at [709, 95] on input "12" at bounding box center [690, 102] width 43 height 20
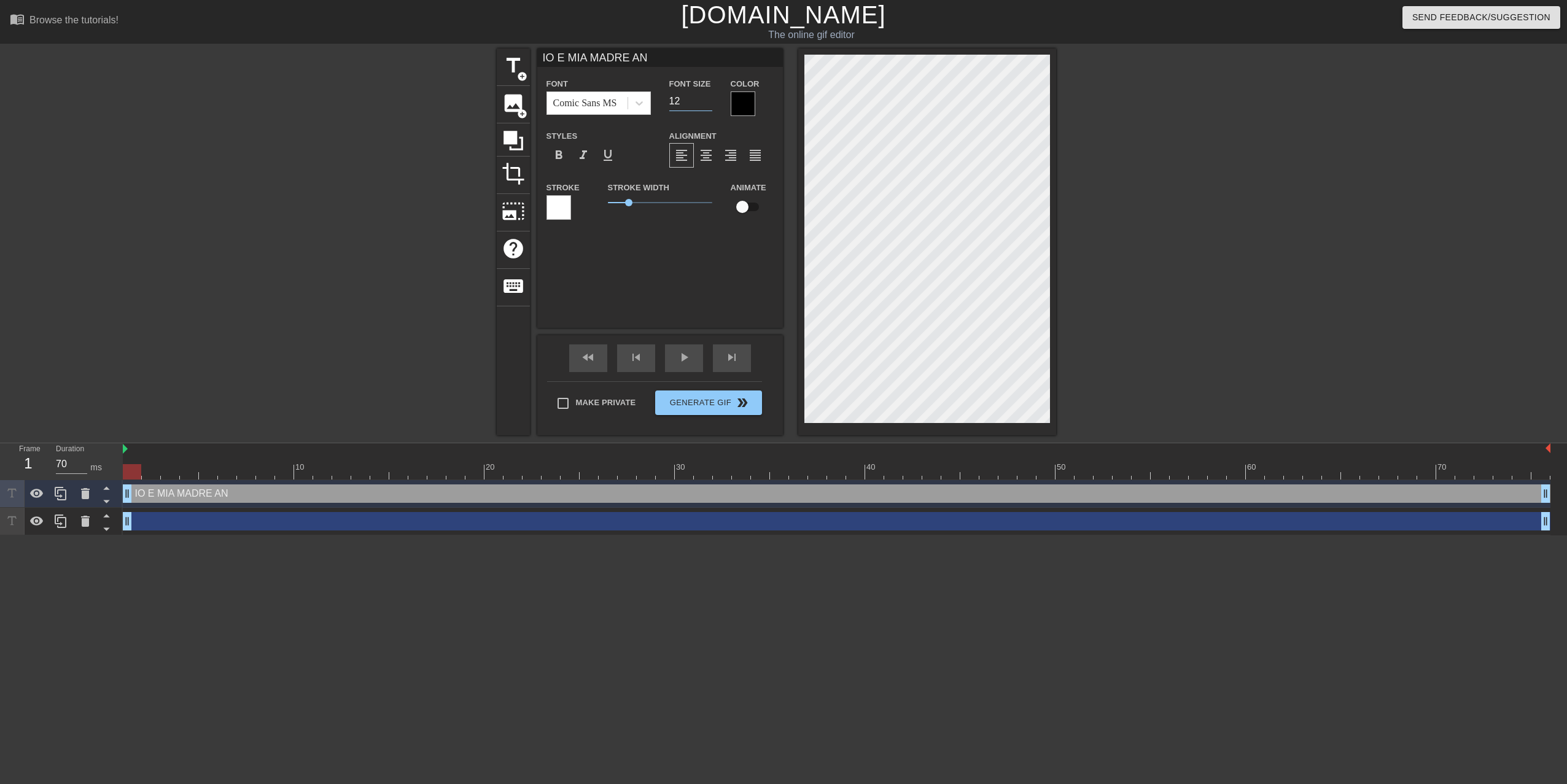
type input "13"
click at [709, 95] on input "13" at bounding box center [690, 102] width 43 height 20
type input "IO E IA MADRE AN"
type textarea "IO E IA MADRE AN"
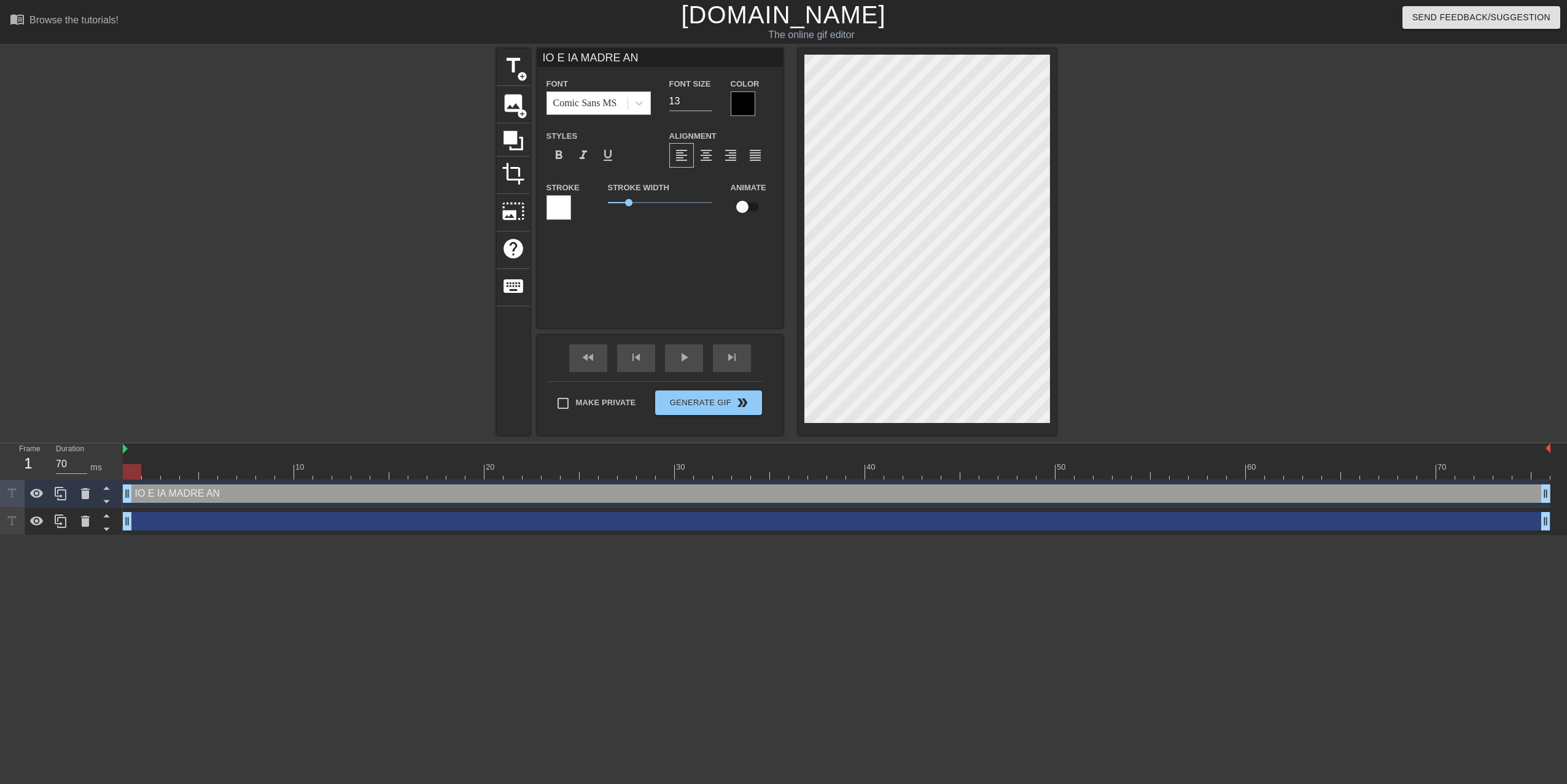
type input "IO E A MADRE AN"
type textarea "IO E MADRE AN"
type input "IO E MADRE AN"
type textarea "IO E MADRE AN"
type input "IO E ADRE AN"
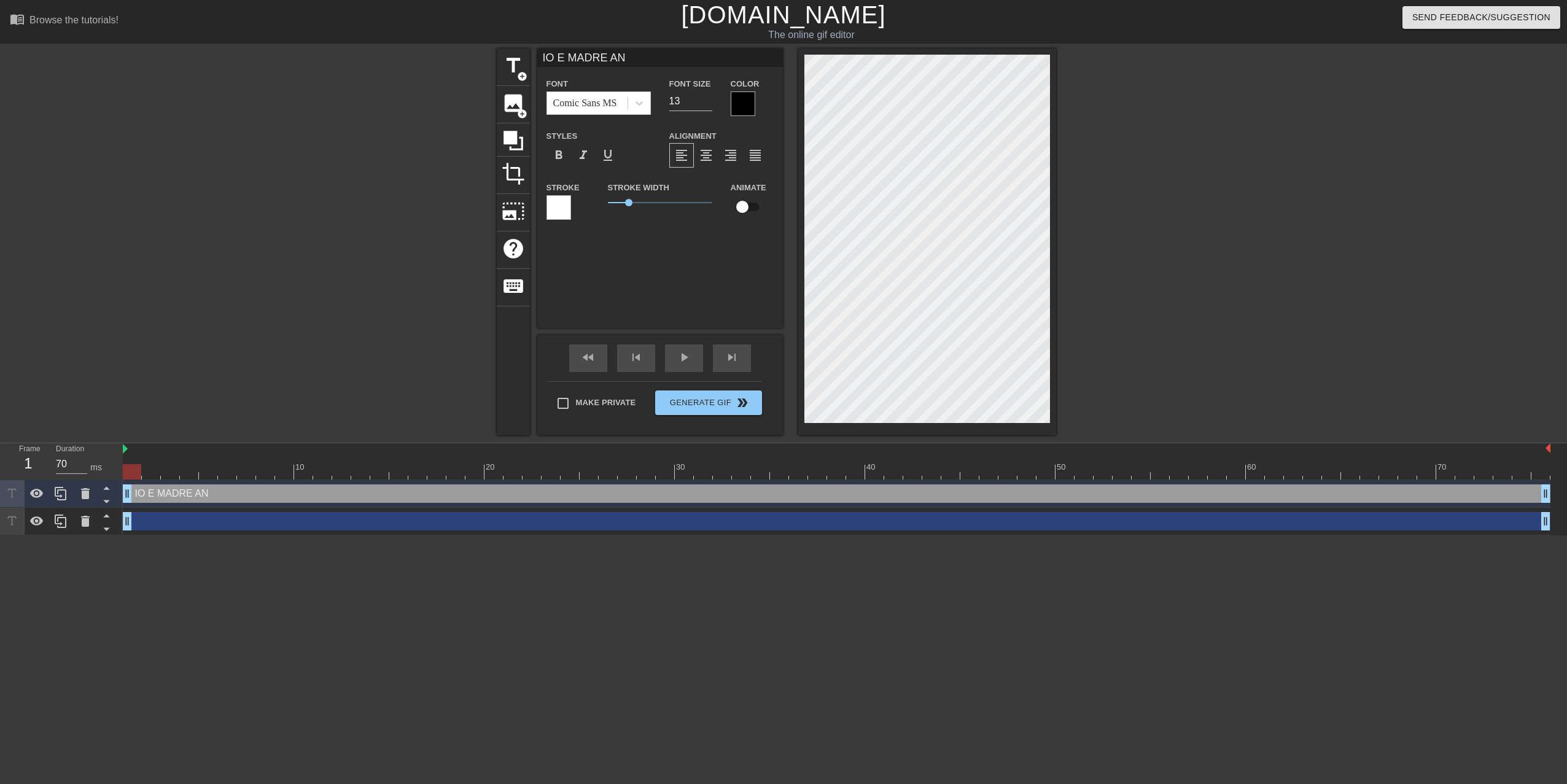
type textarea "IO E ADRE AN"
type input "IO E DRE AN"
type textarea "IO E DRE AN"
type input "IO E RE AN"
type textarea "IO E RE AN"
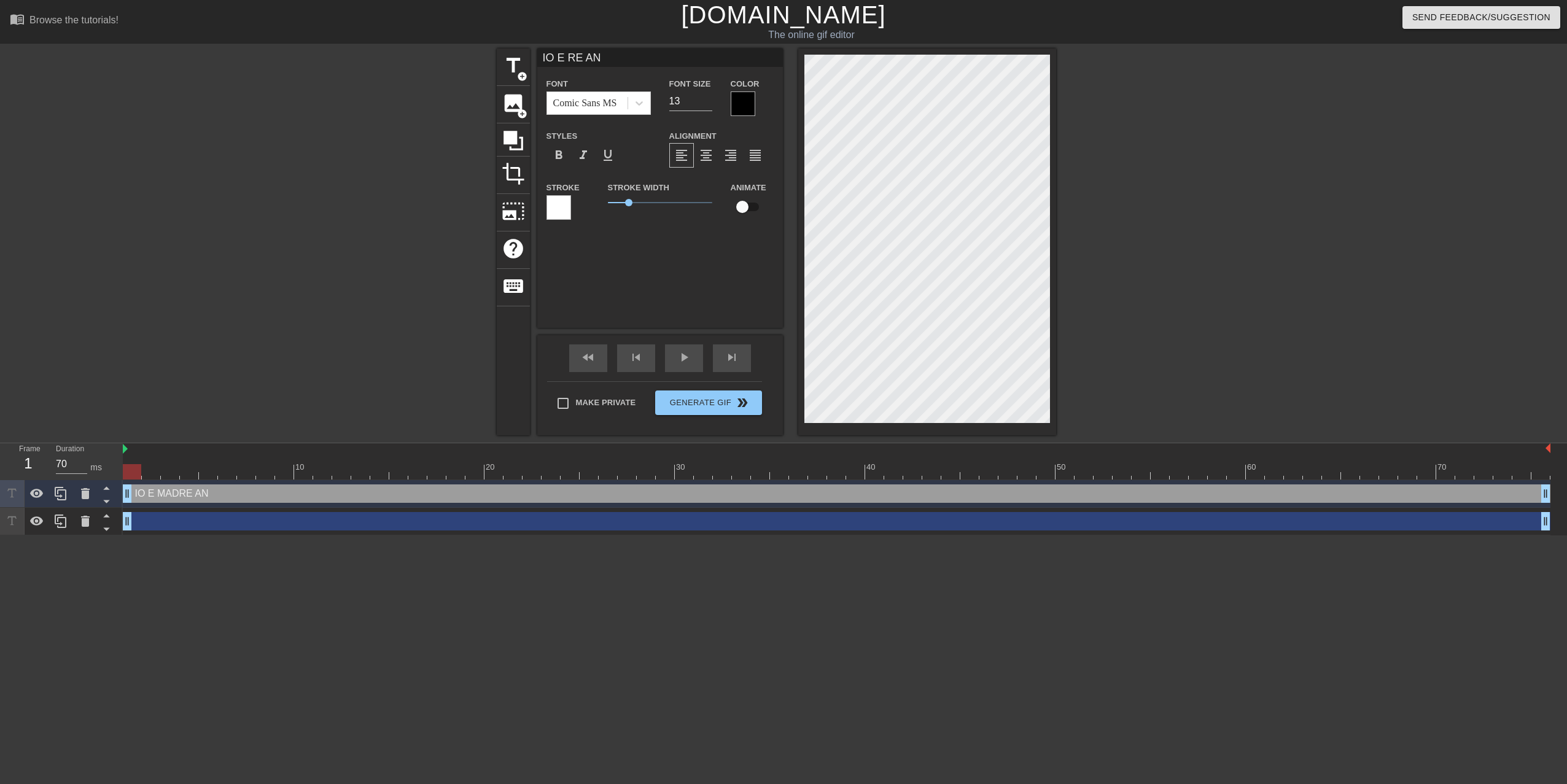
type input "IO E E AN"
type textarea "IO E E AN"
type input "IO E AN"
type textarea "IO E AN"
type input "IO E AN"
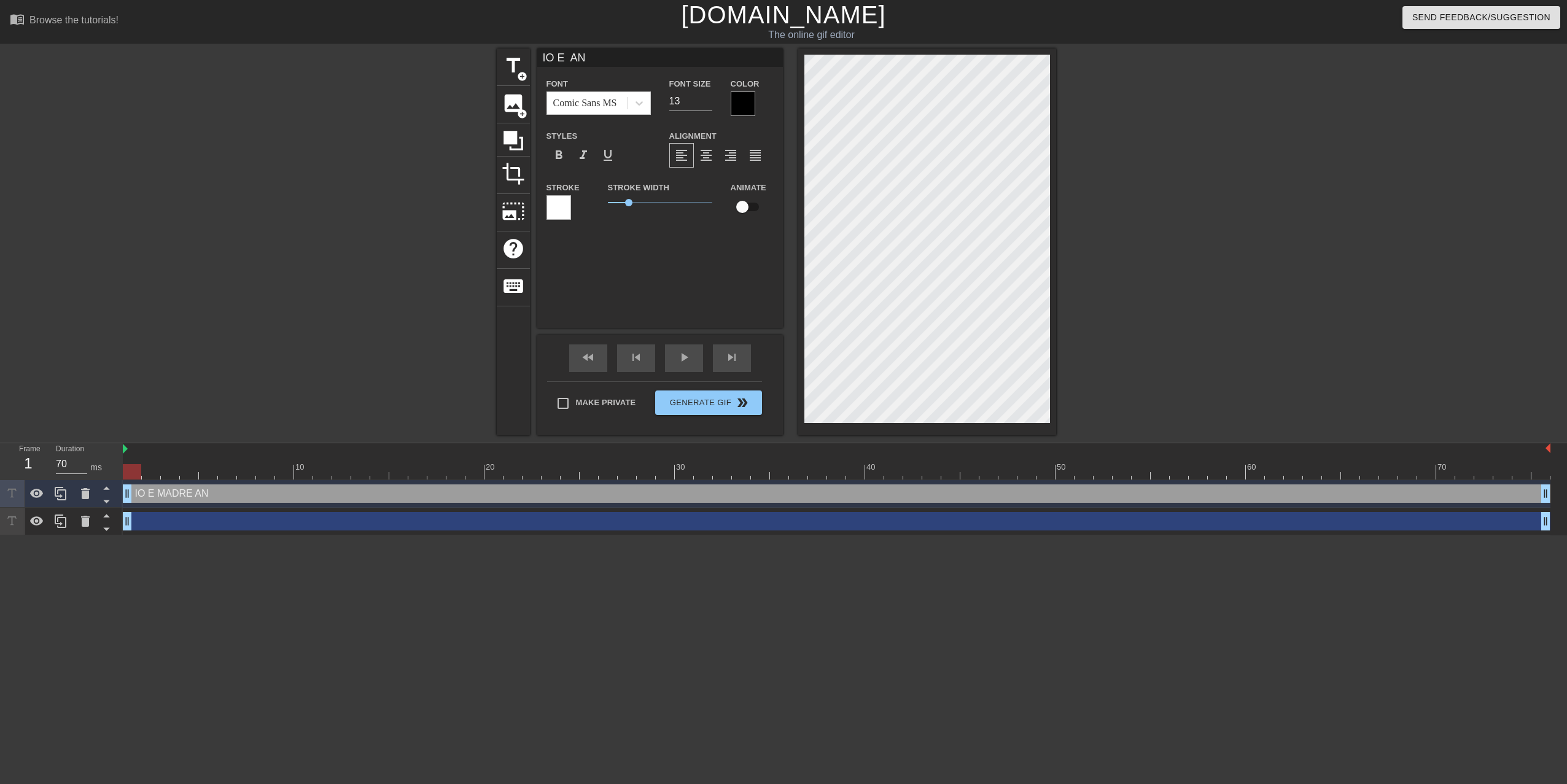
type textarea "IO E AN"
type input "IO E N"
type textarea "IO E N"
type input "IO E"
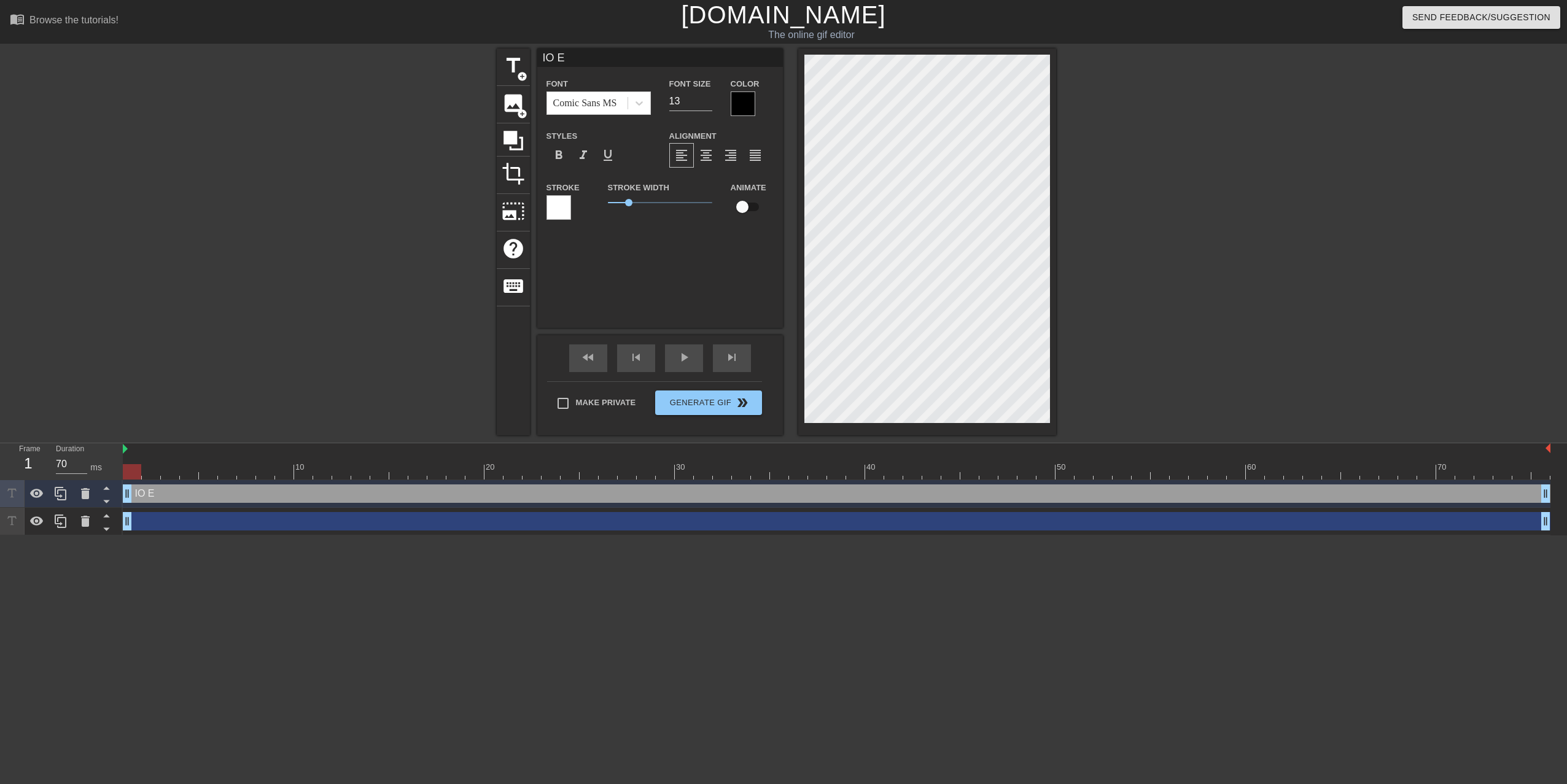
type textarea "IO E"
type input "O E"
type textarea "O E"
type input "E"
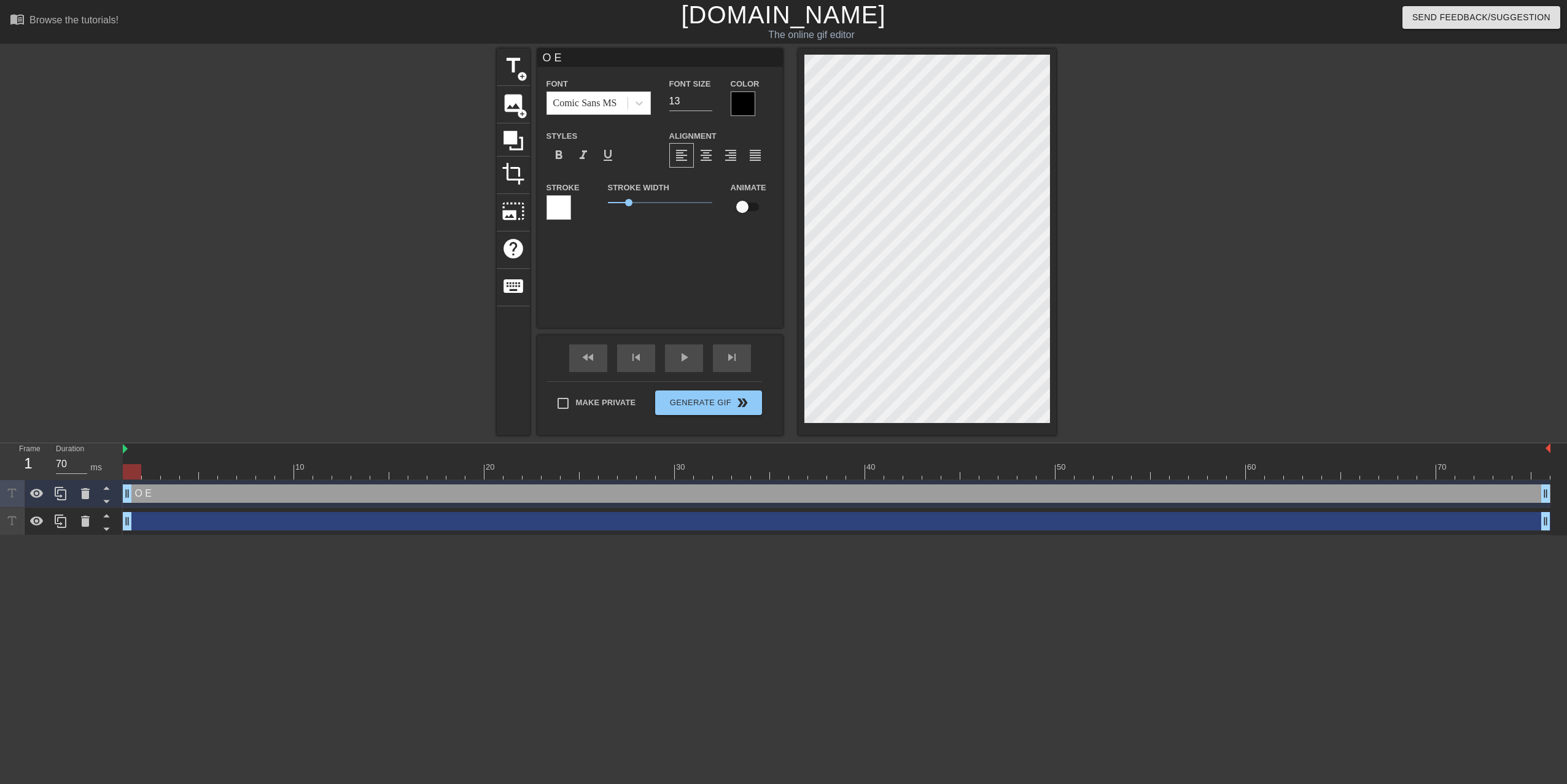
type textarea "E"
type input "E"
type textarea "E"
type input "12"
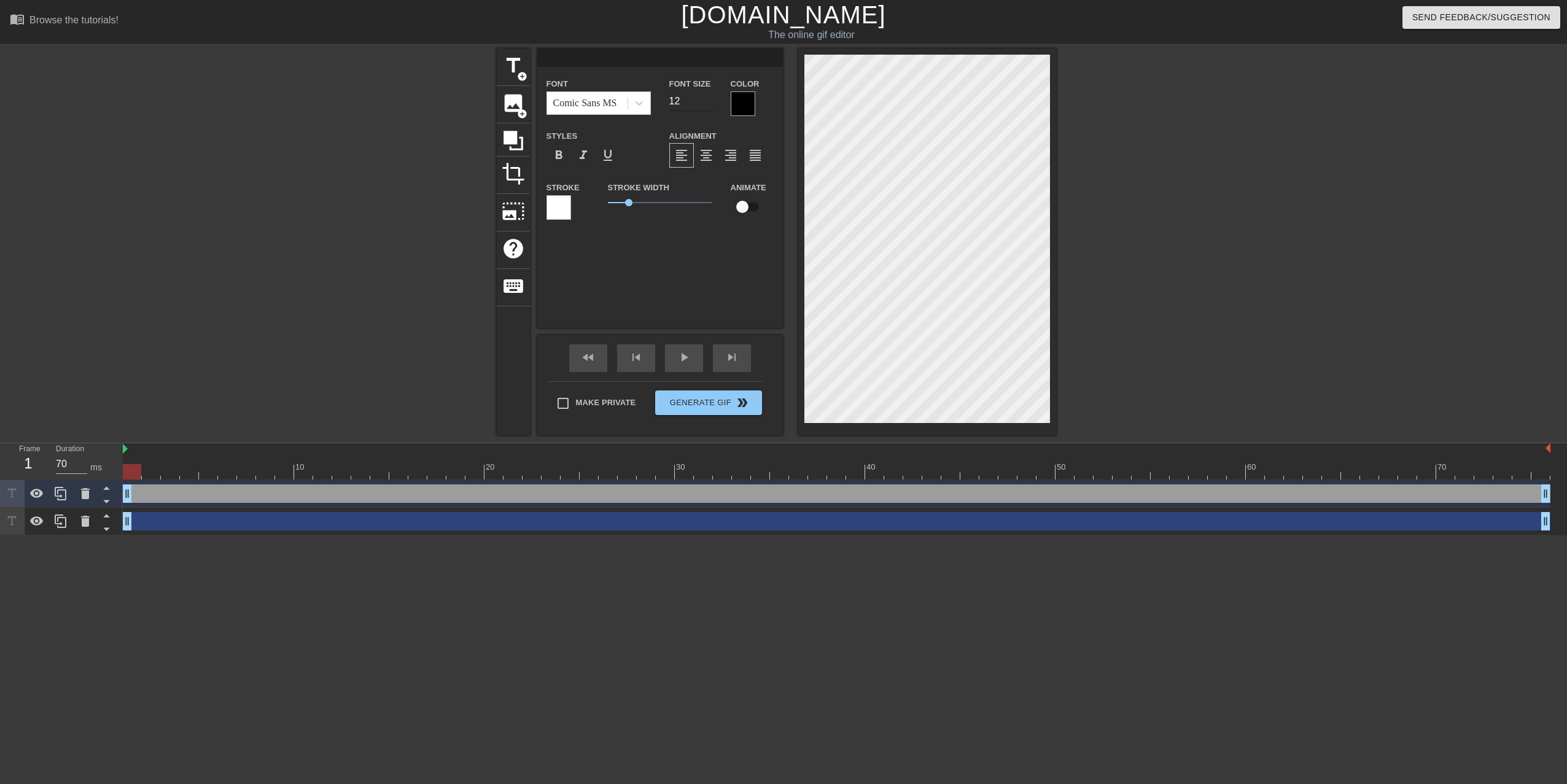
click at [706, 102] on input "12" at bounding box center [690, 102] width 43 height 20
click at [707, 155] on span "format_align_center" at bounding box center [706, 155] width 15 height 15
click at [1177, 235] on div "title add_circle image add_circle crop photo_size_select_large help keyboard Fo…" at bounding box center [784, 241] width 1567 height 387
click at [514, 74] on span "title" at bounding box center [513, 66] width 24 height 24
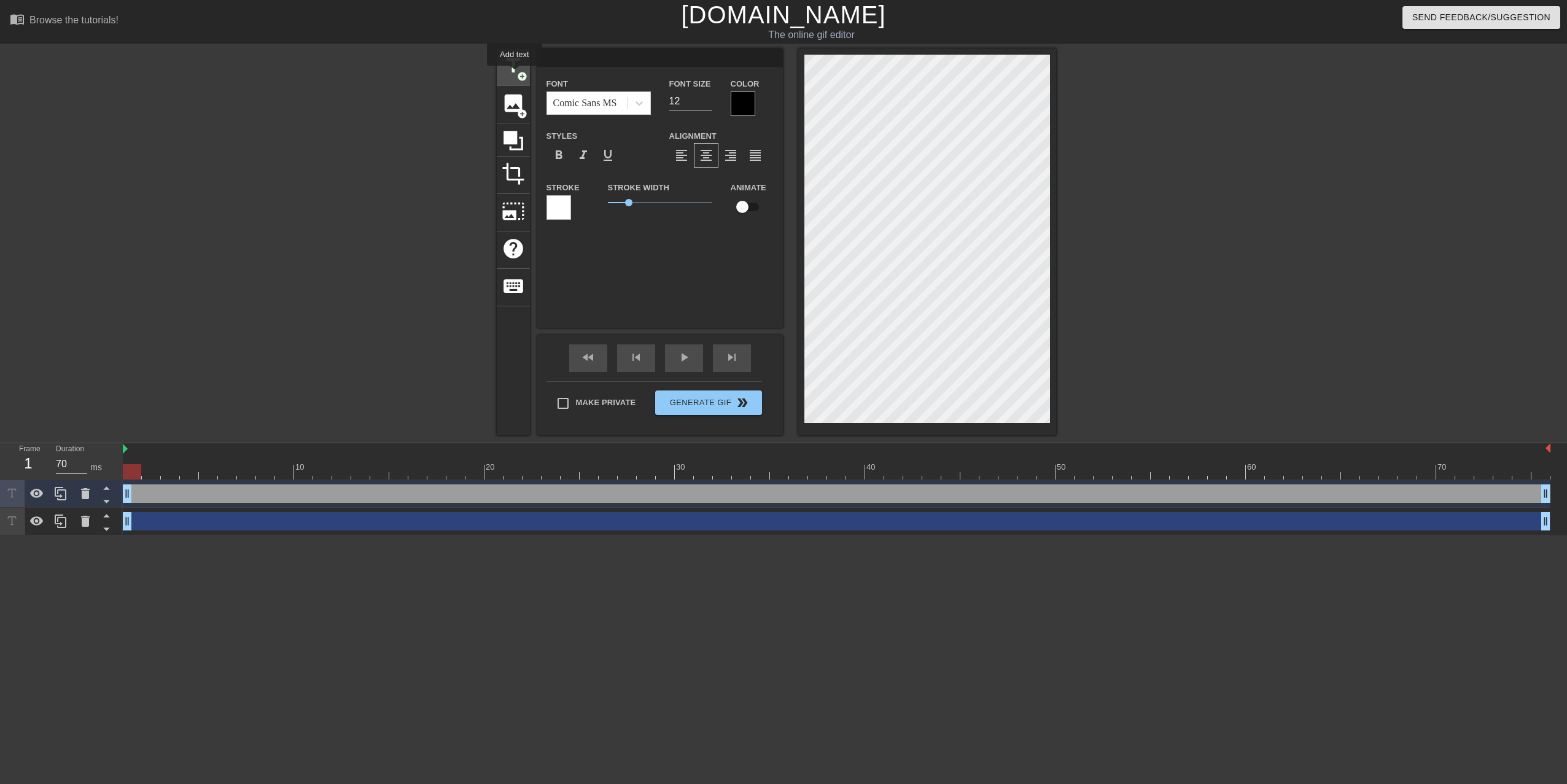
type input "New text 2"
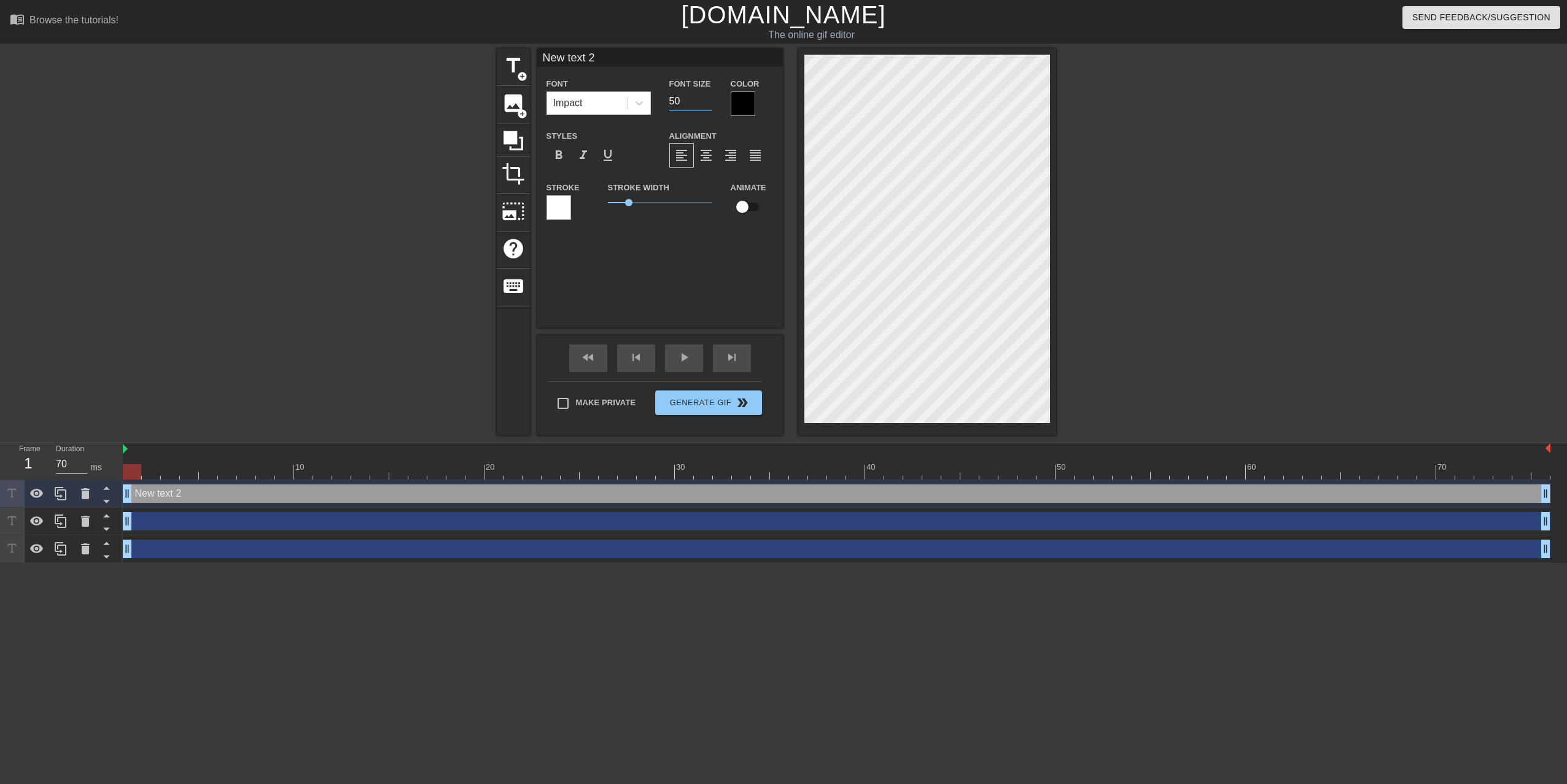
click at [709, 98] on input "50" at bounding box center [690, 102] width 43 height 20
click at [708, 99] on input "62" at bounding box center [690, 102] width 43 height 20
click at [705, 105] on input "21" at bounding box center [690, 102] width 43 height 20
click at [705, 105] on input "20" at bounding box center [690, 102] width 43 height 20
click at [705, 105] on input "12" at bounding box center [690, 102] width 43 height 20
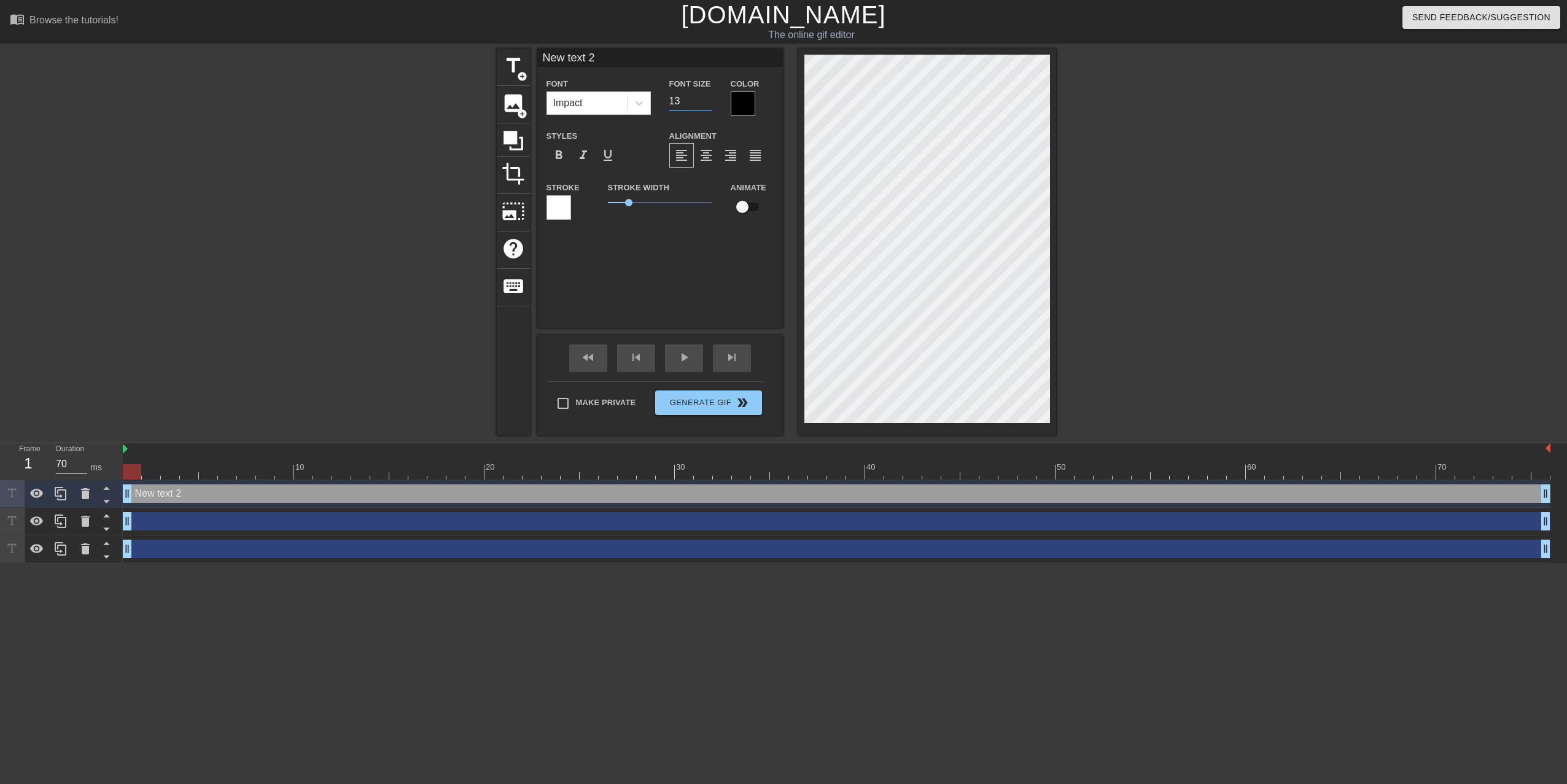
click at [705, 96] on input "13" at bounding box center [690, 102] width 43 height 20
click at [705, 96] on input "14" at bounding box center [690, 102] width 43 height 20
click at [705, 96] on input "15" at bounding box center [690, 102] width 43 height 20
click at [705, 96] on input "16" at bounding box center [690, 102] width 43 height 20
type input "15"
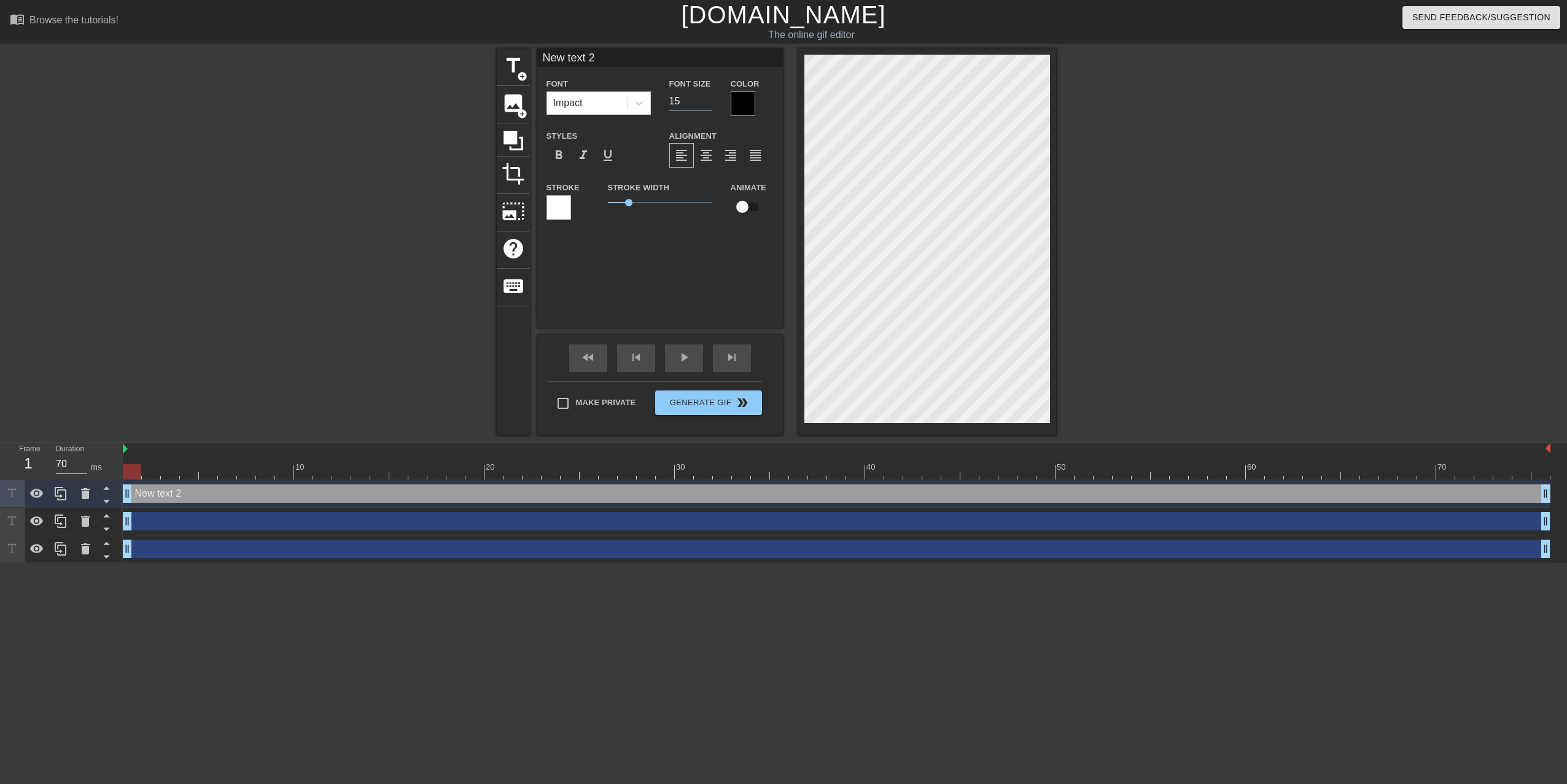
click at [704, 105] on input "15" at bounding box center [690, 102] width 43 height 20
click at [641, 105] on icon at bounding box center [639, 103] width 12 height 12
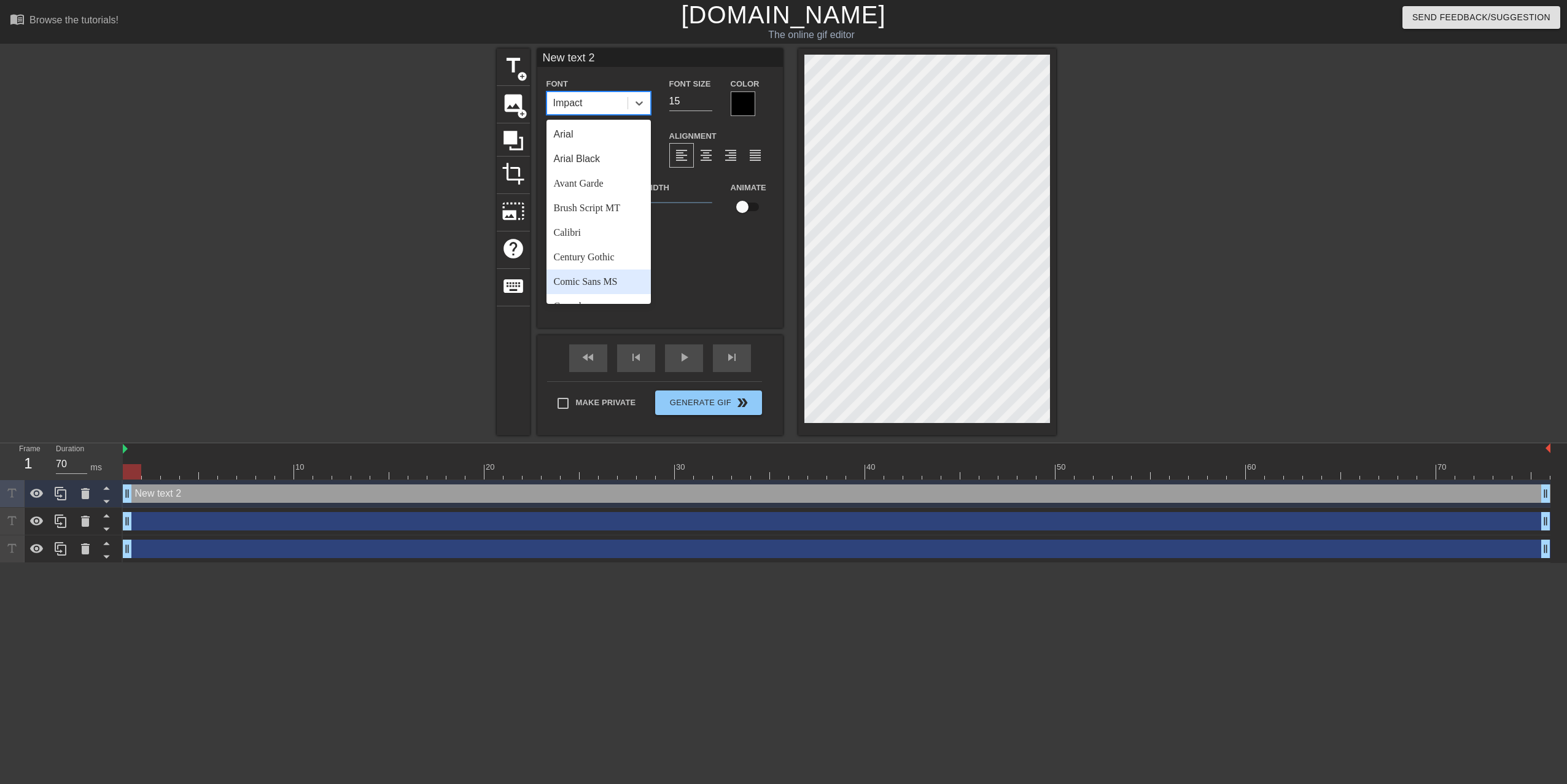
click at [614, 275] on div "Comic Sans MS" at bounding box center [599, 282] width 105 height 24
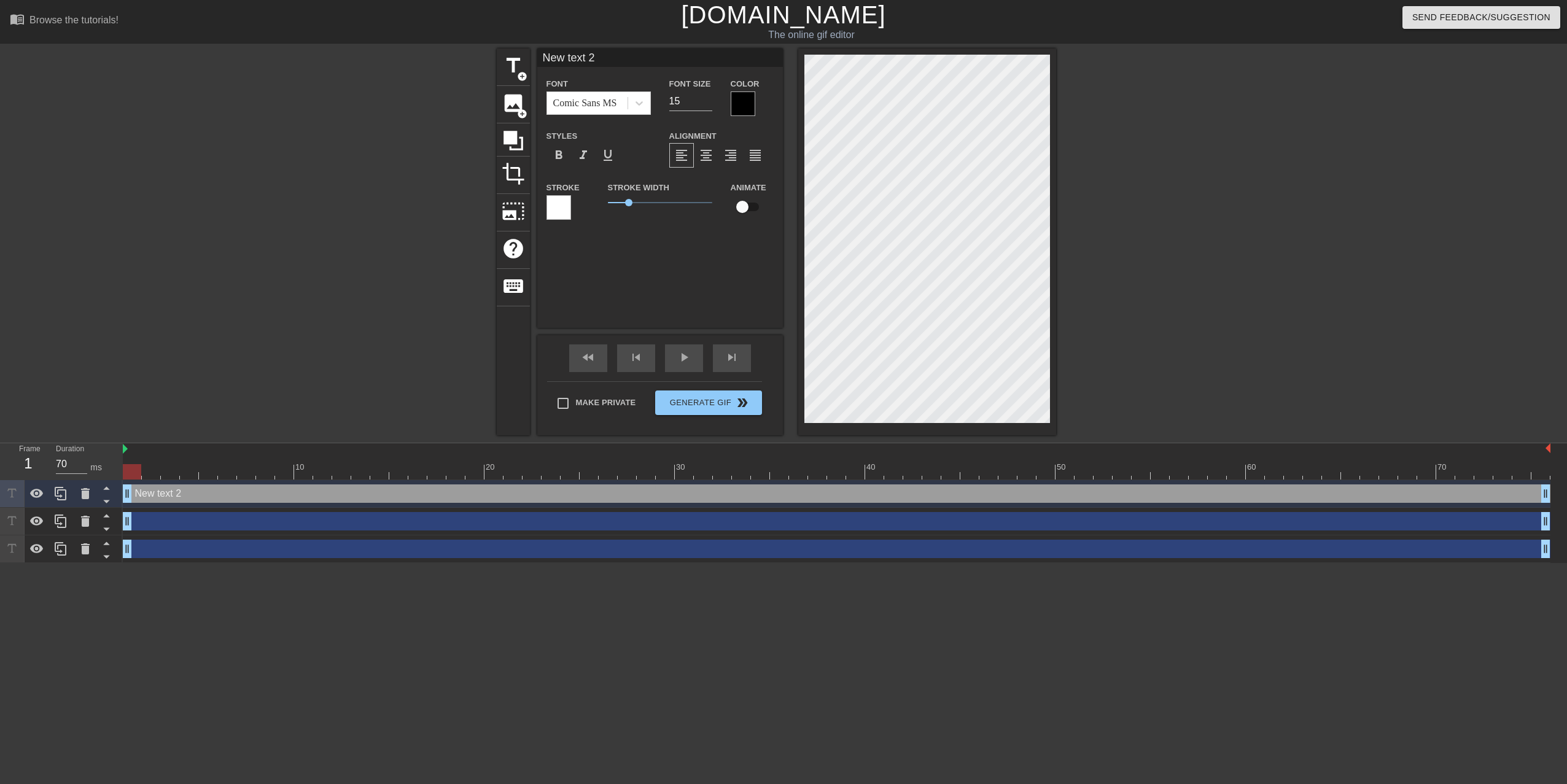
scroll to position [2, 2]
type input "New ext 2"
type textarea "New ext 2"
type input "New xt 2"
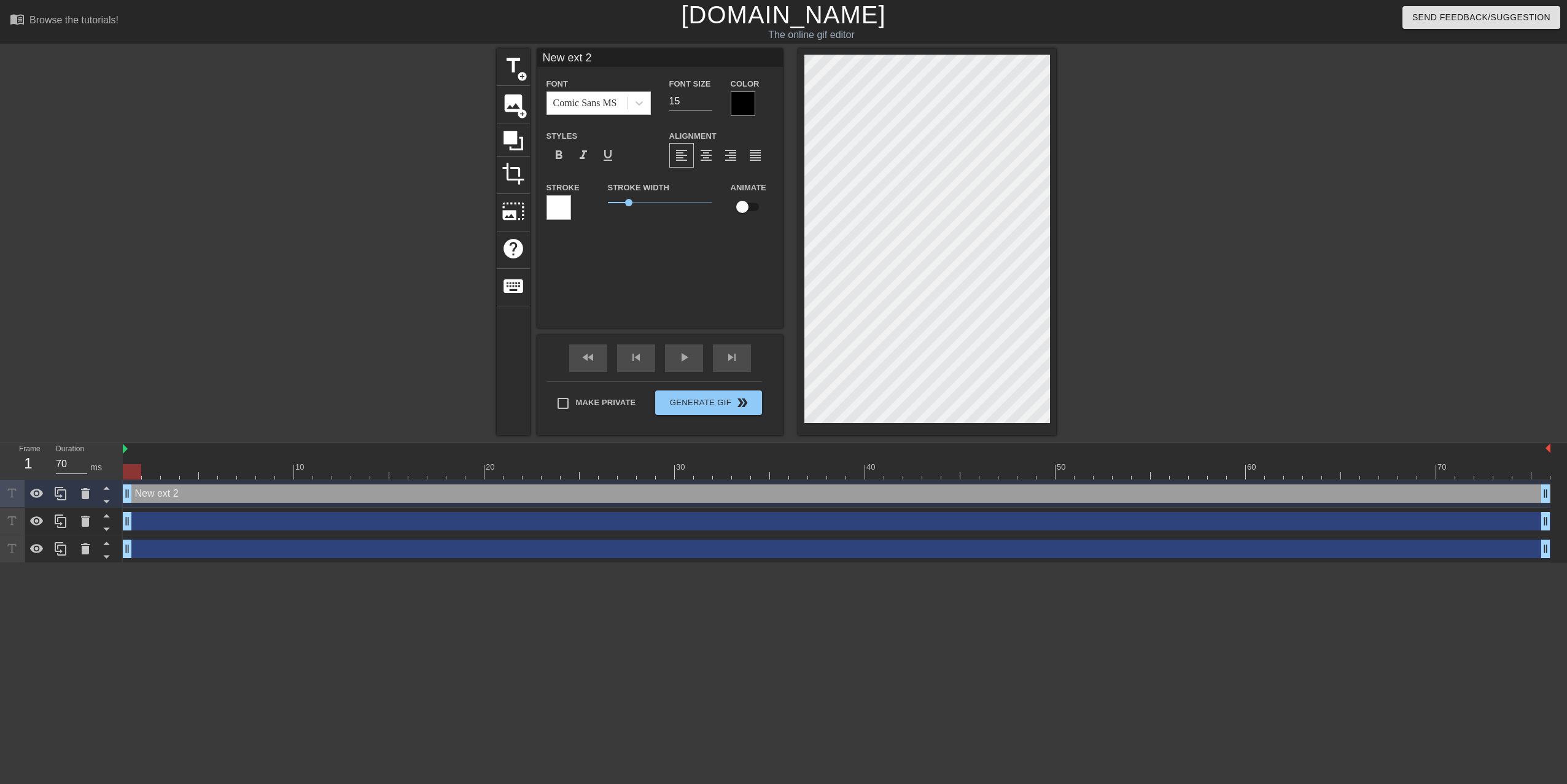
type textarea "New xt 2"
type input "New t 2"
type textarea "New t 2"
type input "New 2"
type textarea "New 2"
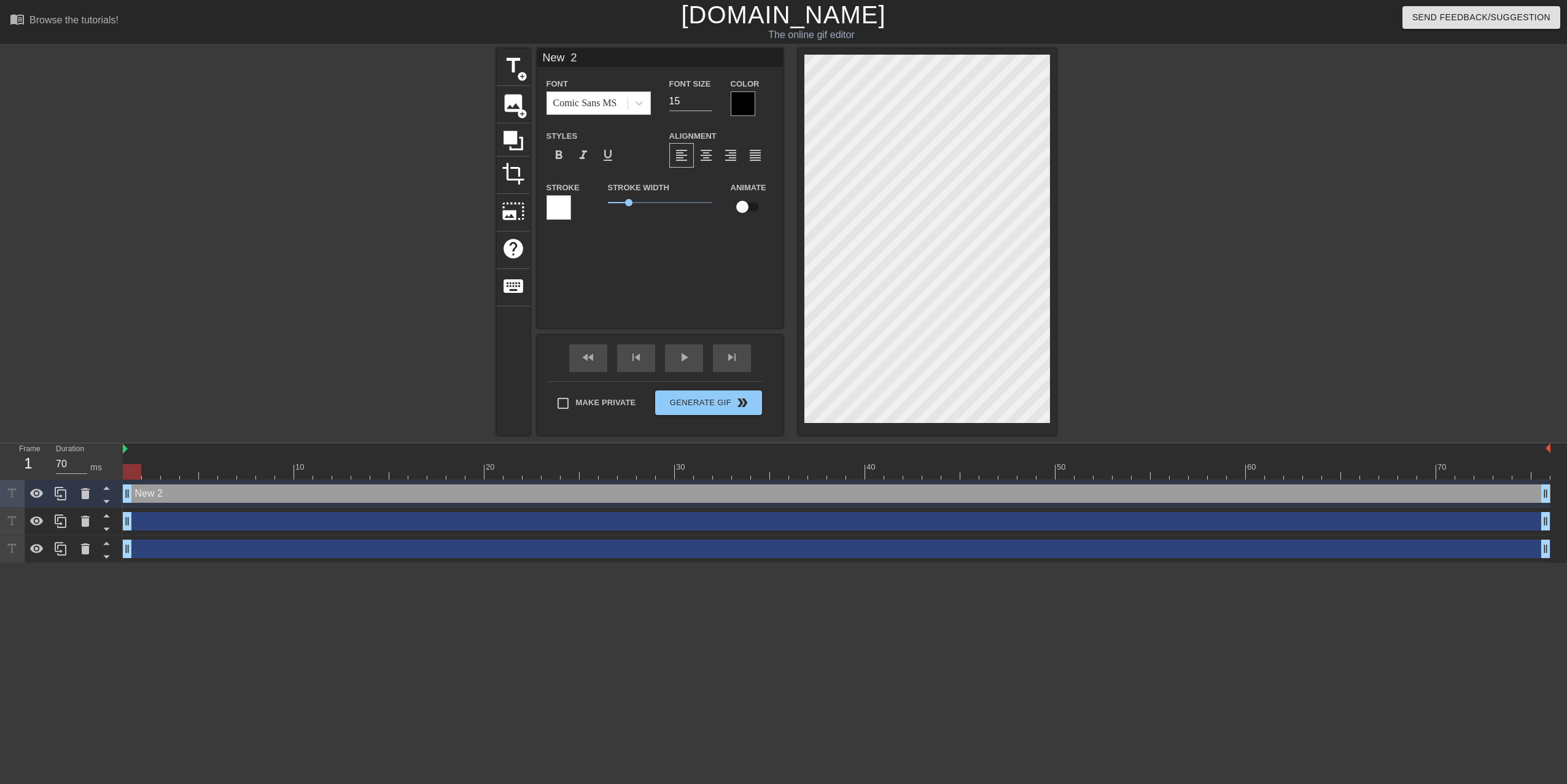
type input "New 2"
type textarea "New 2"
type input "New"
type textarea "New"
type input "New"
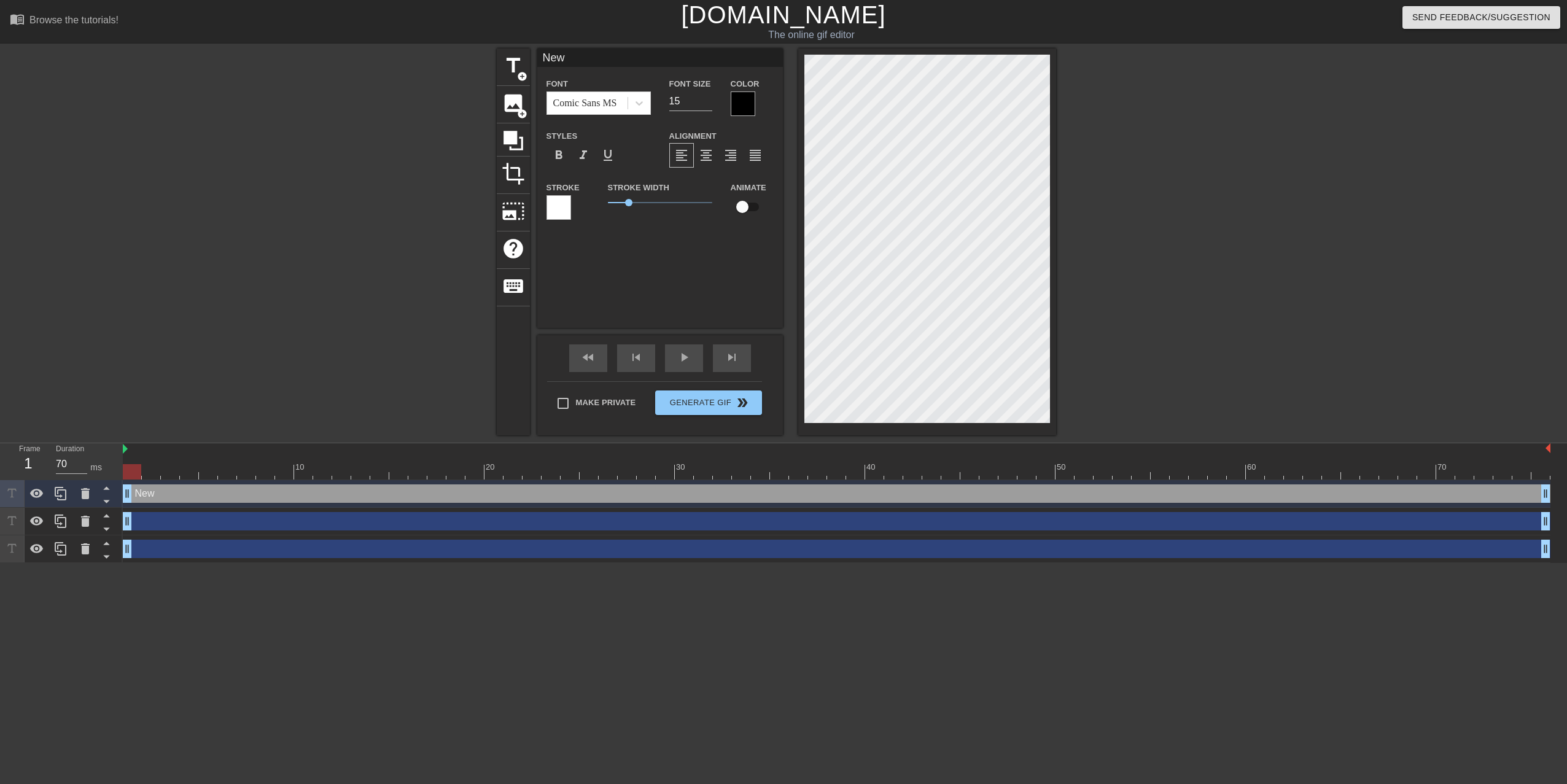
type textarea "New"
type input "Ne"
type textarea "Ne"
type input "N"
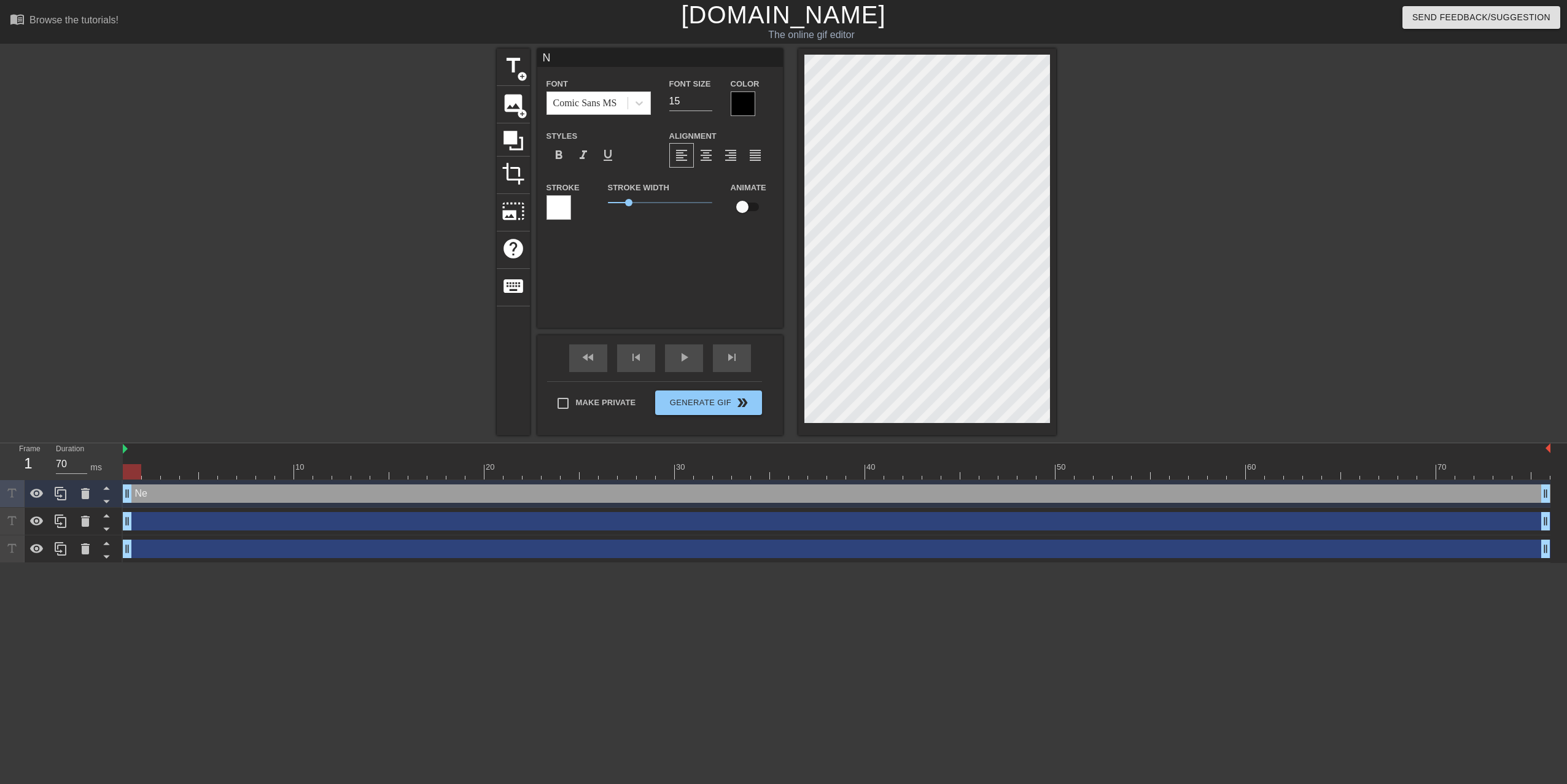
type textarea "N"
type input "I"
type textarea "I"
type input "IO"
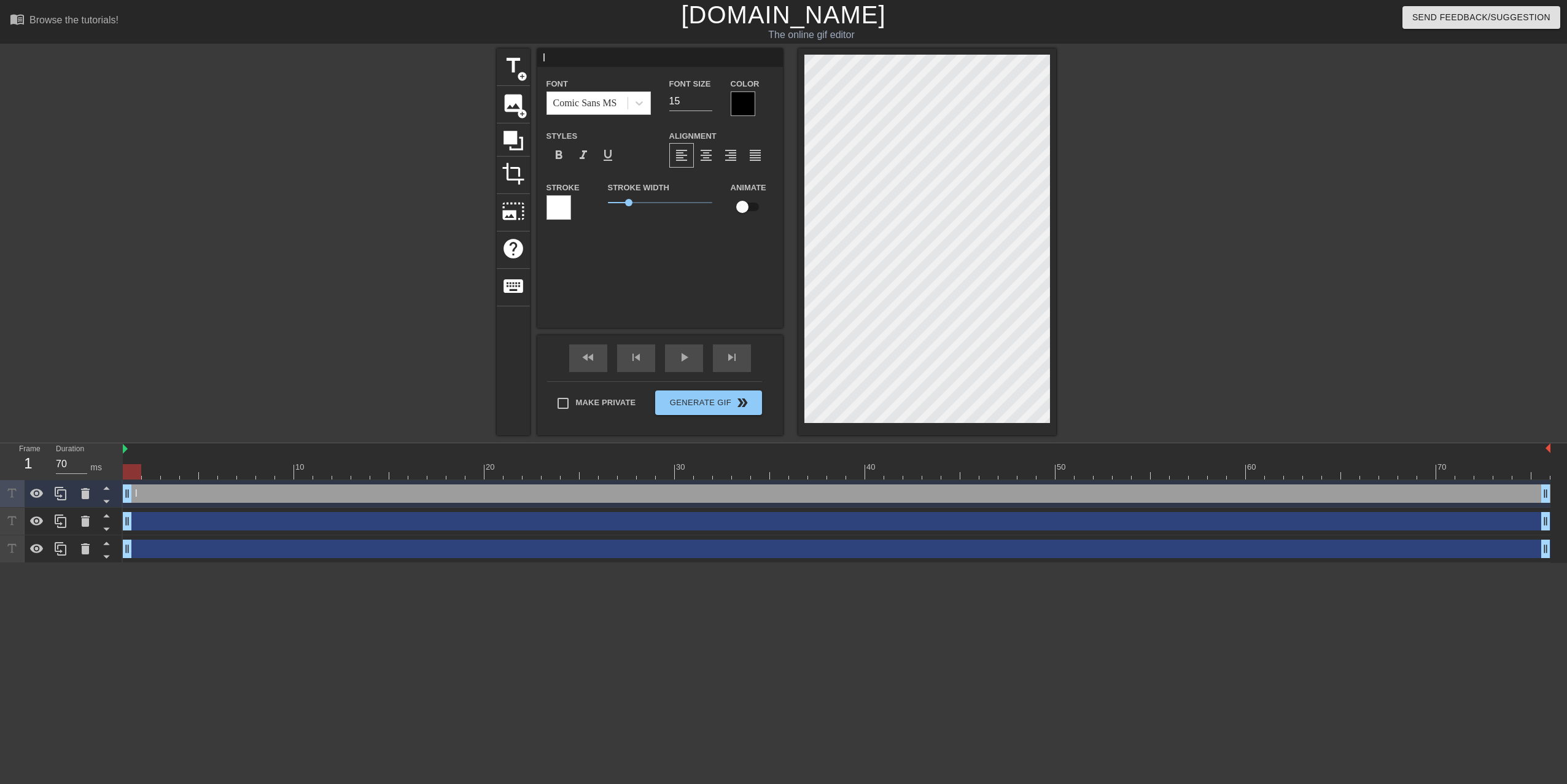
type textarea "IO"
type input "IO"
type textarea "IO"
type input "IO E"
type textarea "IO E"
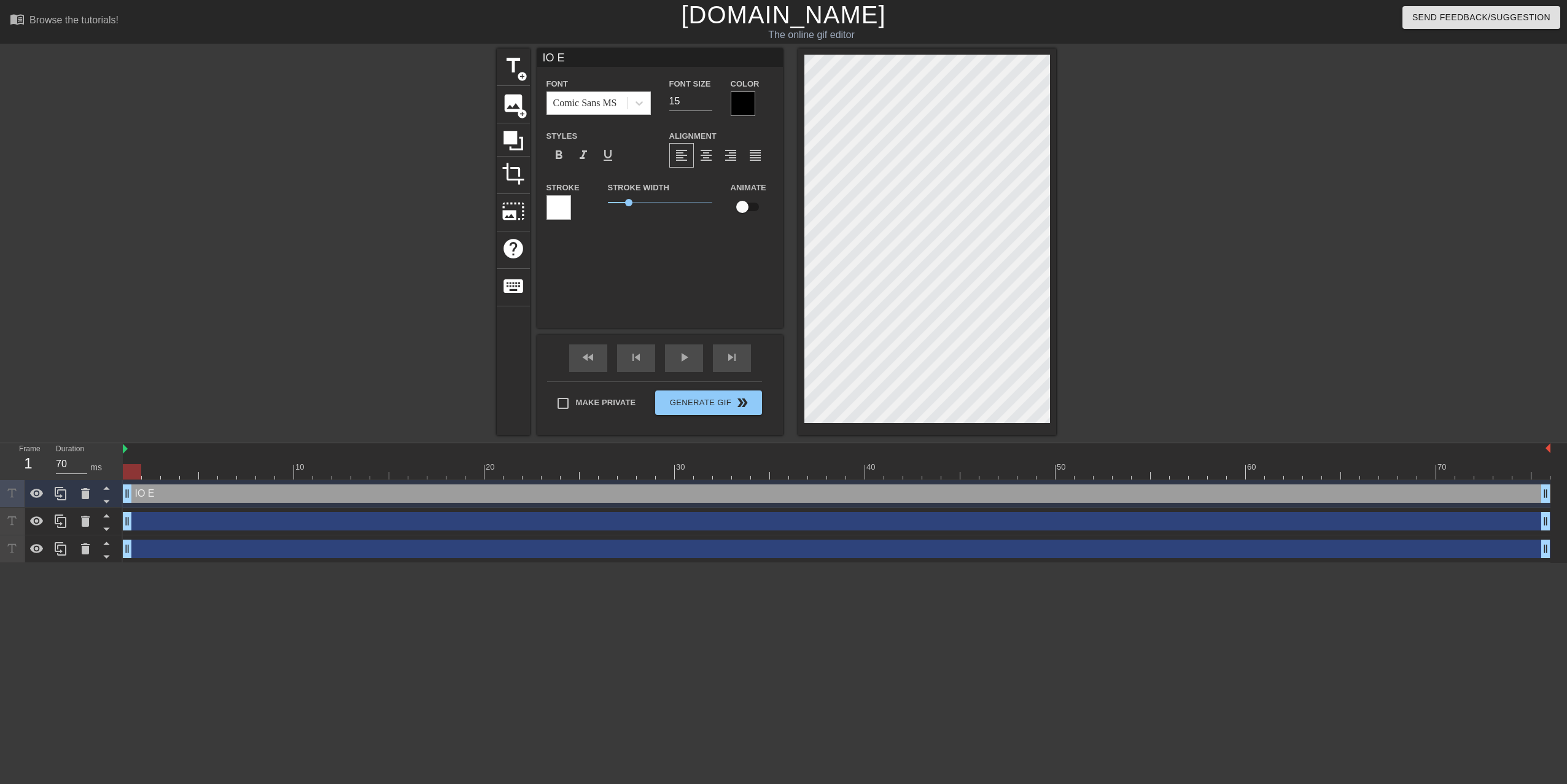
type input "IO E"
type textarea "IO E"
type input "IO E M"
type textarea "IO E M"
type input "IO E [GEOGRAPHIC_DATA]"
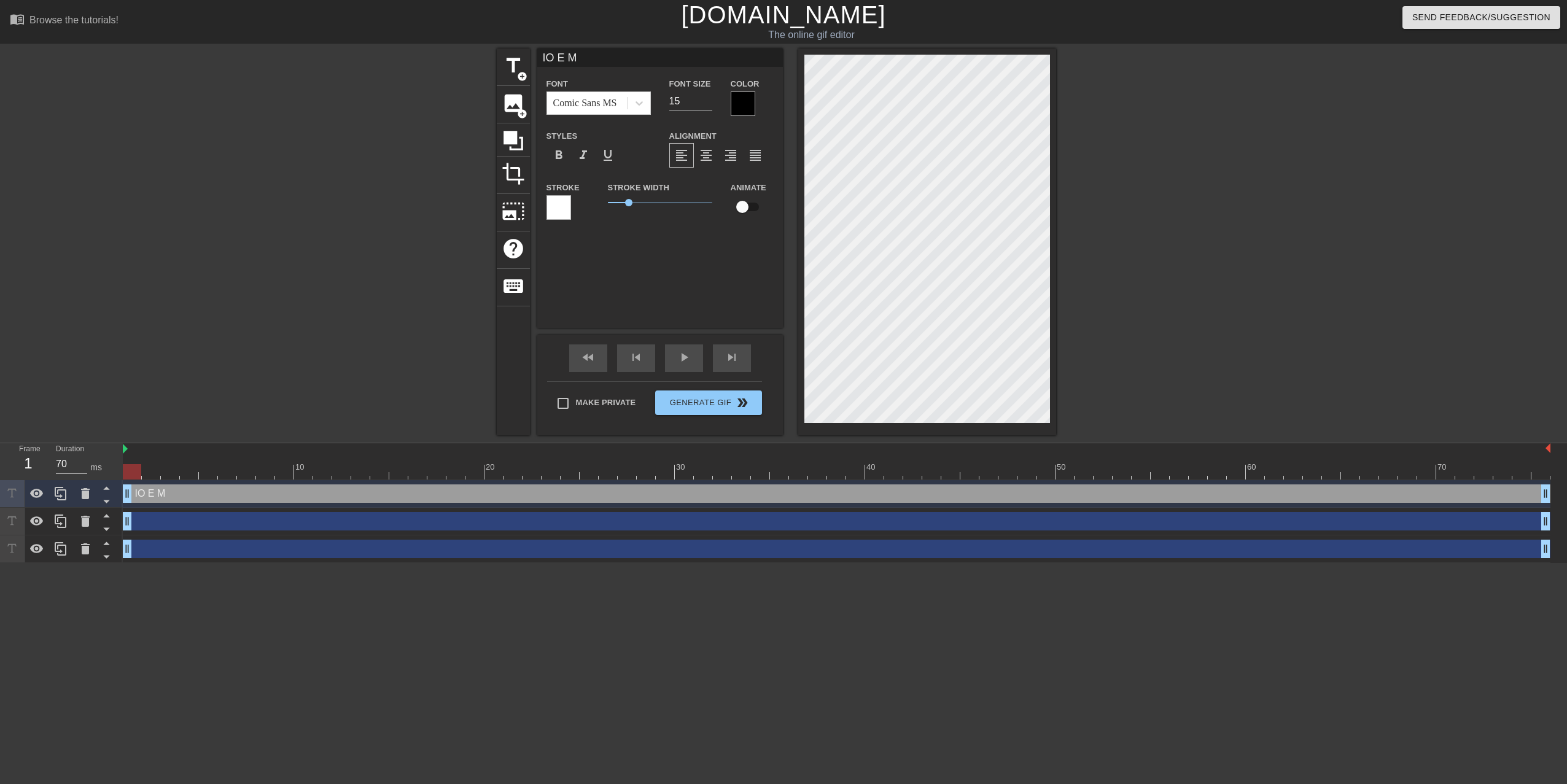
type textarea "IO E [GEOGRAPHIC_DATA]"
type input "IO E MIA"
type textarea "IO E MIA"
type input "IO E MIA"
type textarea "IO E MIA"
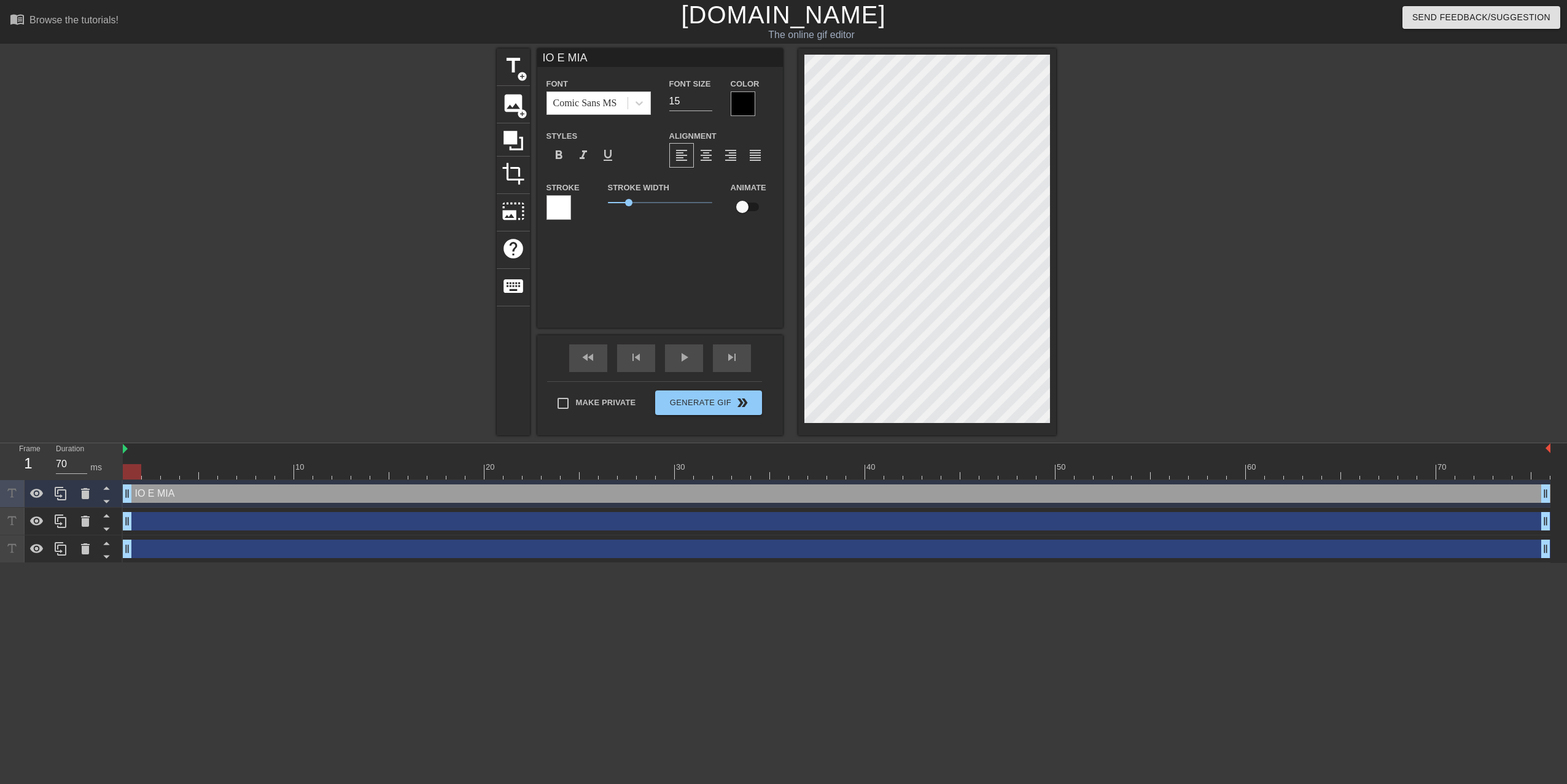
type input "IO E [PERSON_NAME]"
type textarea "IO E [PERSON_NAME]"
type input "IO E MIA MA"
type textarea "IO E MIA MA"
type input "IO E MIA MAD"
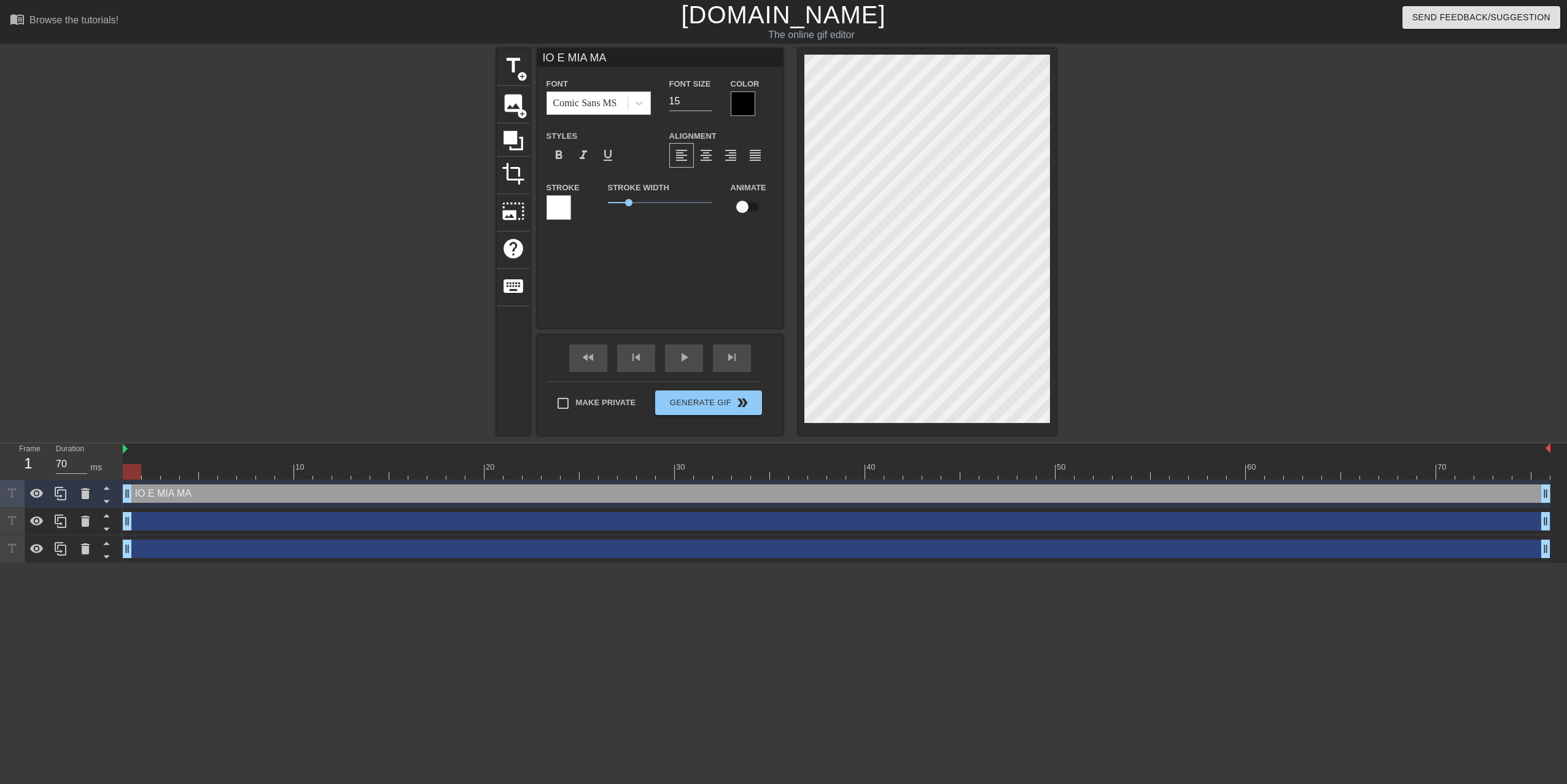
type textarea "IO E MIA MAD"
type input "IO E MIA MADR"
type textarea "IO E MIA MADR"
type input "IO E MIA MADRE"
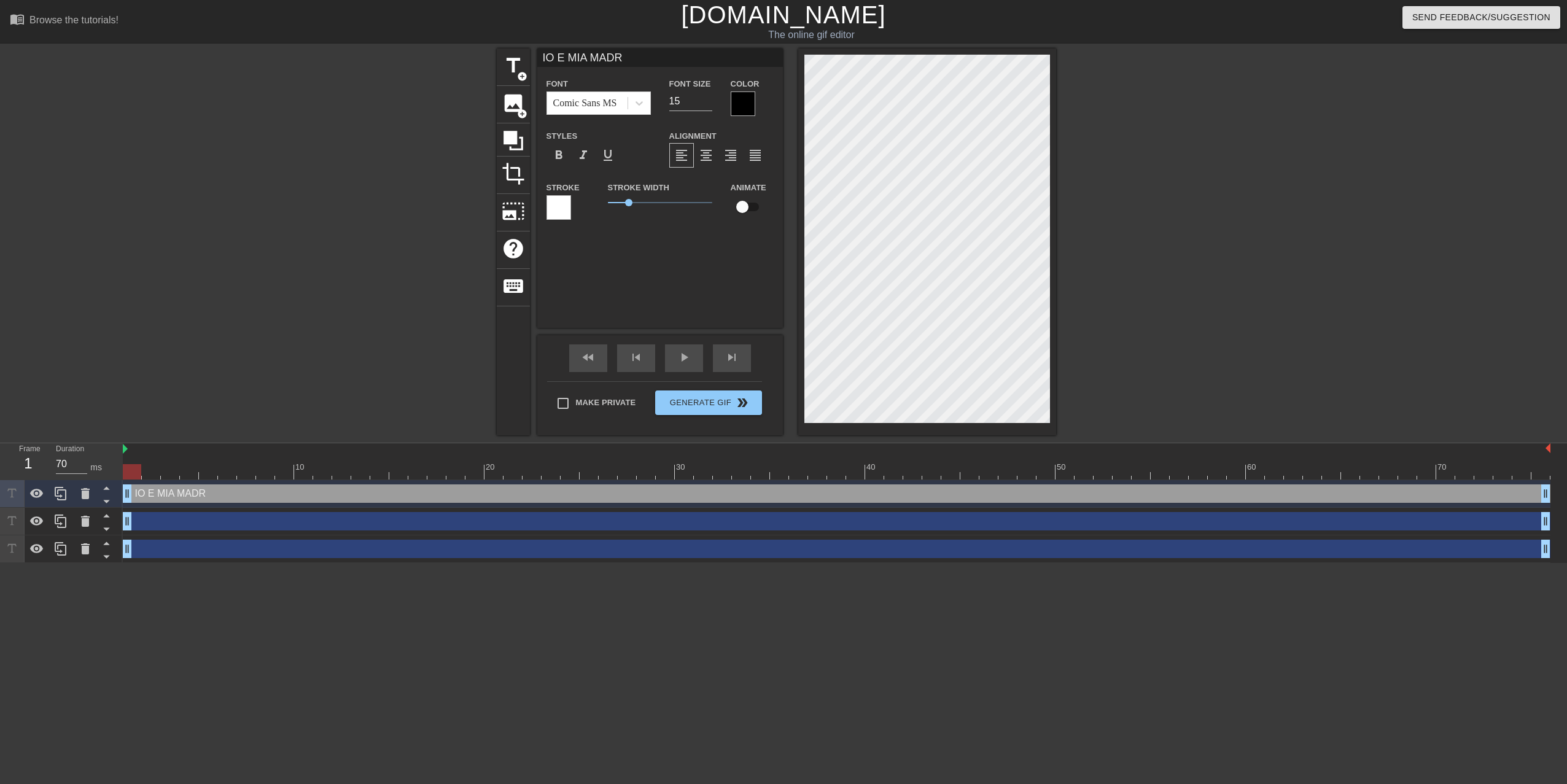
type textarea "IO E MIA MADRE"
type input "IO E MIA MADRE"
type textarea "IO E MIA MADRE"
type input "IO E MIA MADRE A"
type textarea "IO E MIA MADRE A"
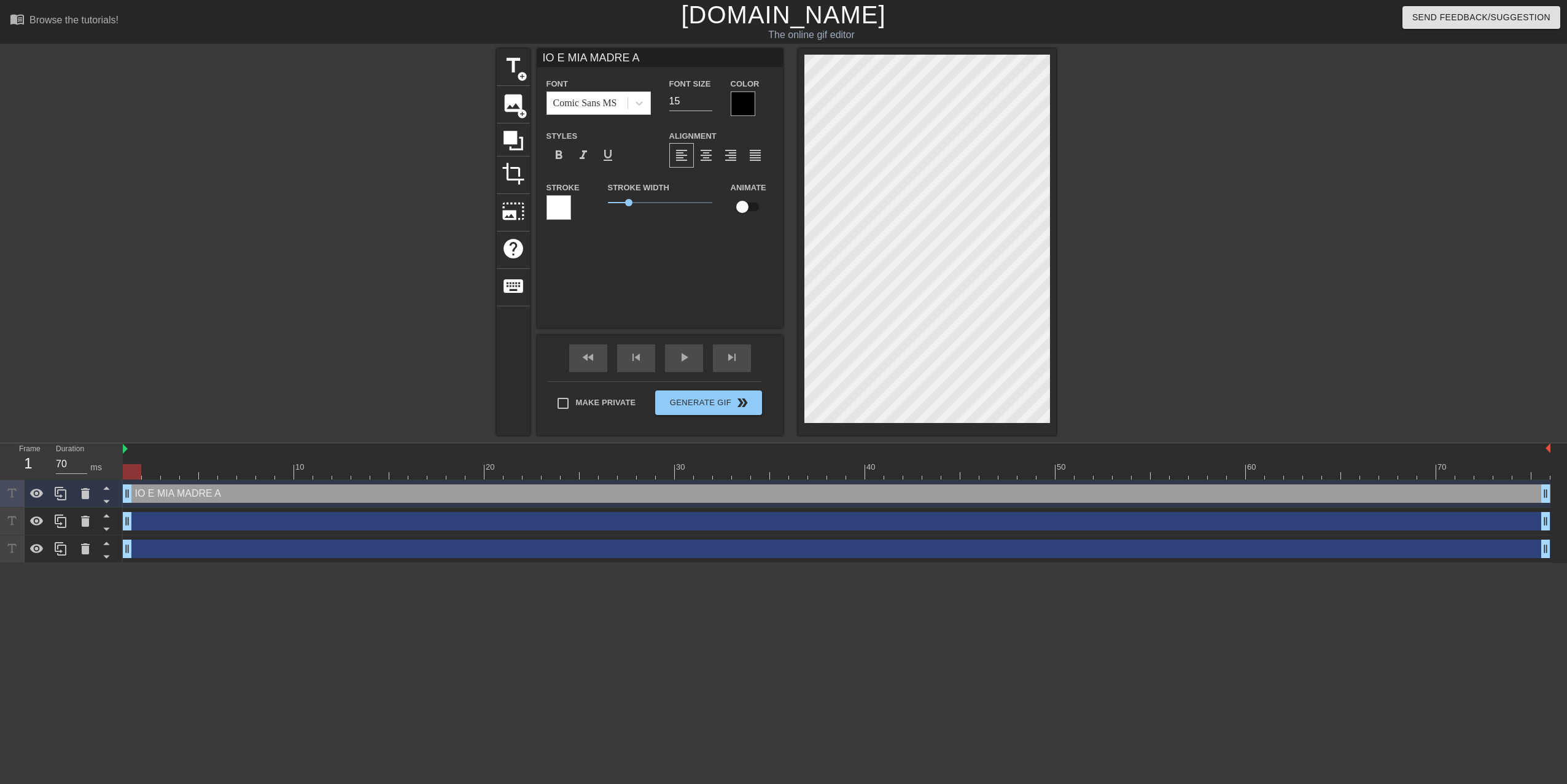
type input "IO E MIA MADRE AP"
type textarea "IO E MIA MADRE AP"
type input "IO E MIA MADRE APP"
type textarea "IO E MIA MADRE APP"
type input "IO E MIA MADRE APPE"
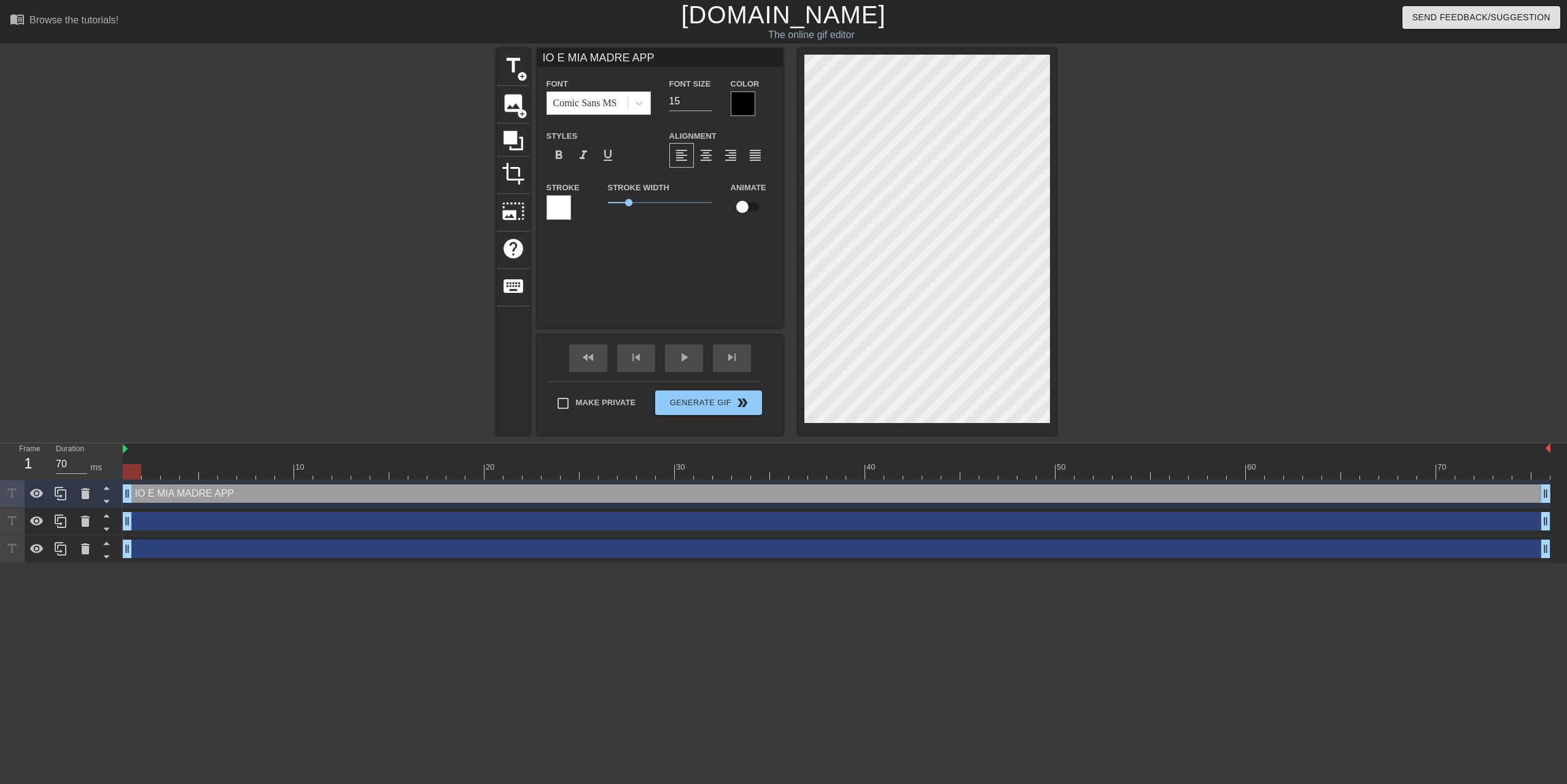
type textarea "IO E MIA MADRE APPE"
type input "IO E MIA MADRE APPEN"
type textarea "IO E MIA MADRE APPEN"
type input "IO E MIA MADRE APPENA"
type textarea "IO E MIA MADRE APPENA"
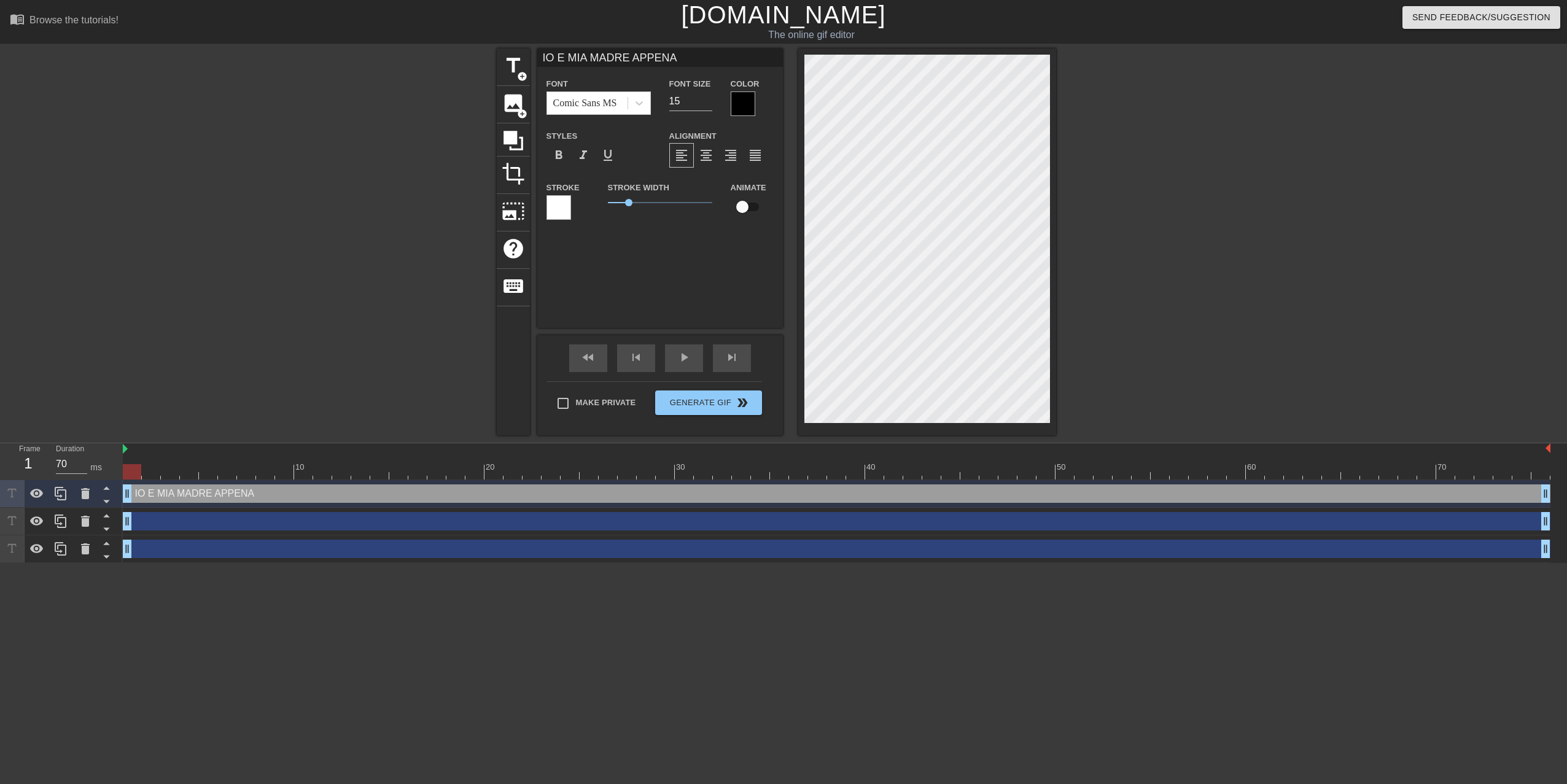
type input "IO E MIA MADRE APPENA"
type textarea "IO E MIA MADRE APPENA"
type input "IO E MIA MADRE APPENA M"
type textarea "IO E MIA MADRE APPENA M"
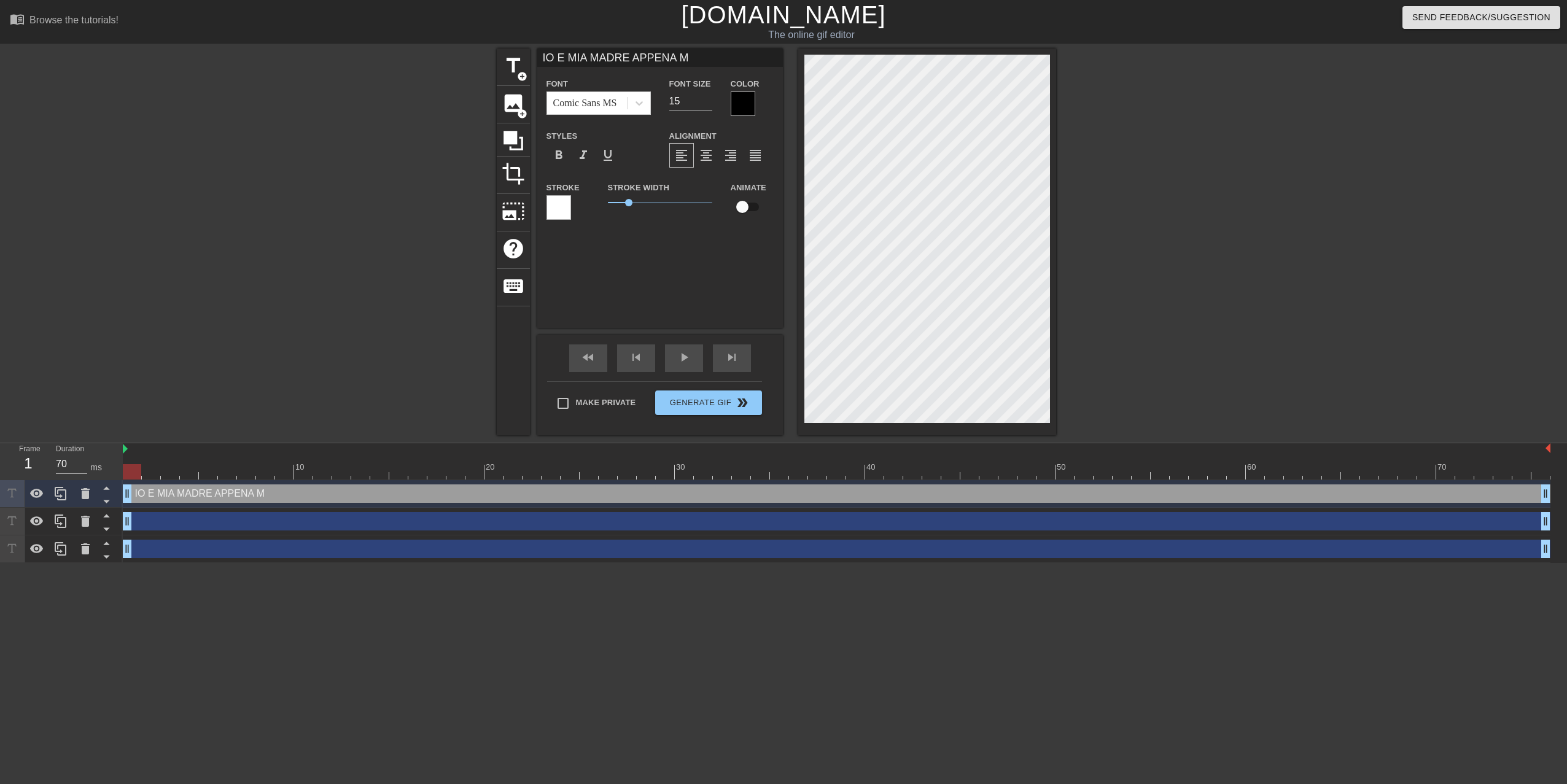
type input "IO E MIA MADRE APPENA MI"
type textarea "IO E MIA MADRE APPENA MI"
type input "IO E MIA MADRE APPENA MIO"
type textarea "IO E MIA MADRE APPENA MIO"
type input "IO E MIA MADRE APPENA MIO"
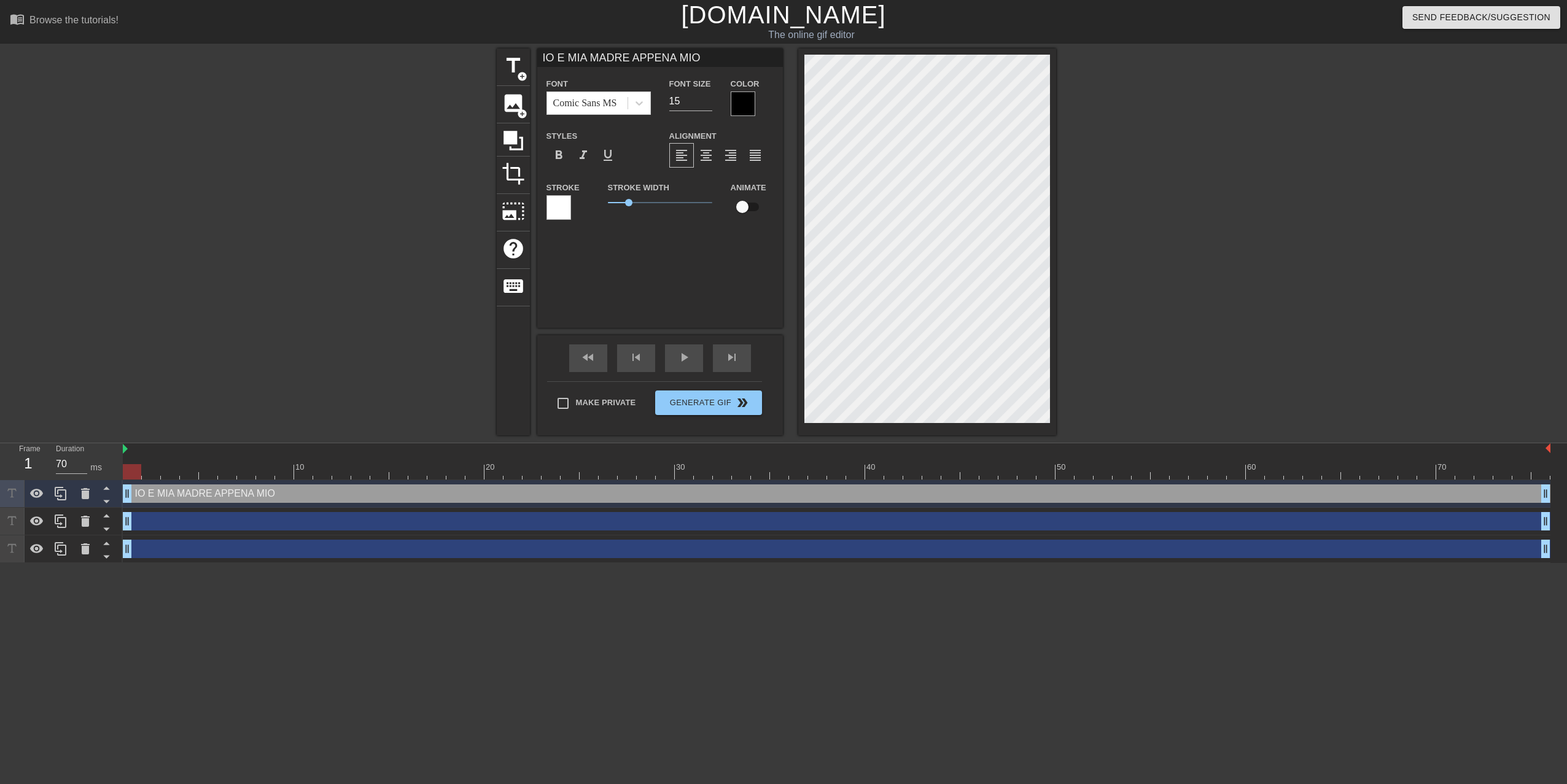
type textarea "IO E MIA MADRE APPENA MIO"
type input "IO E MIA MADRE APPENA MIO P"
type textarea "IO E MIA MADRE APPENA MIO P"
type input "IO E MIA MADRE APPENA MIO PA"
type textarea "IO E MIA MADRE APPENA MIO PA"
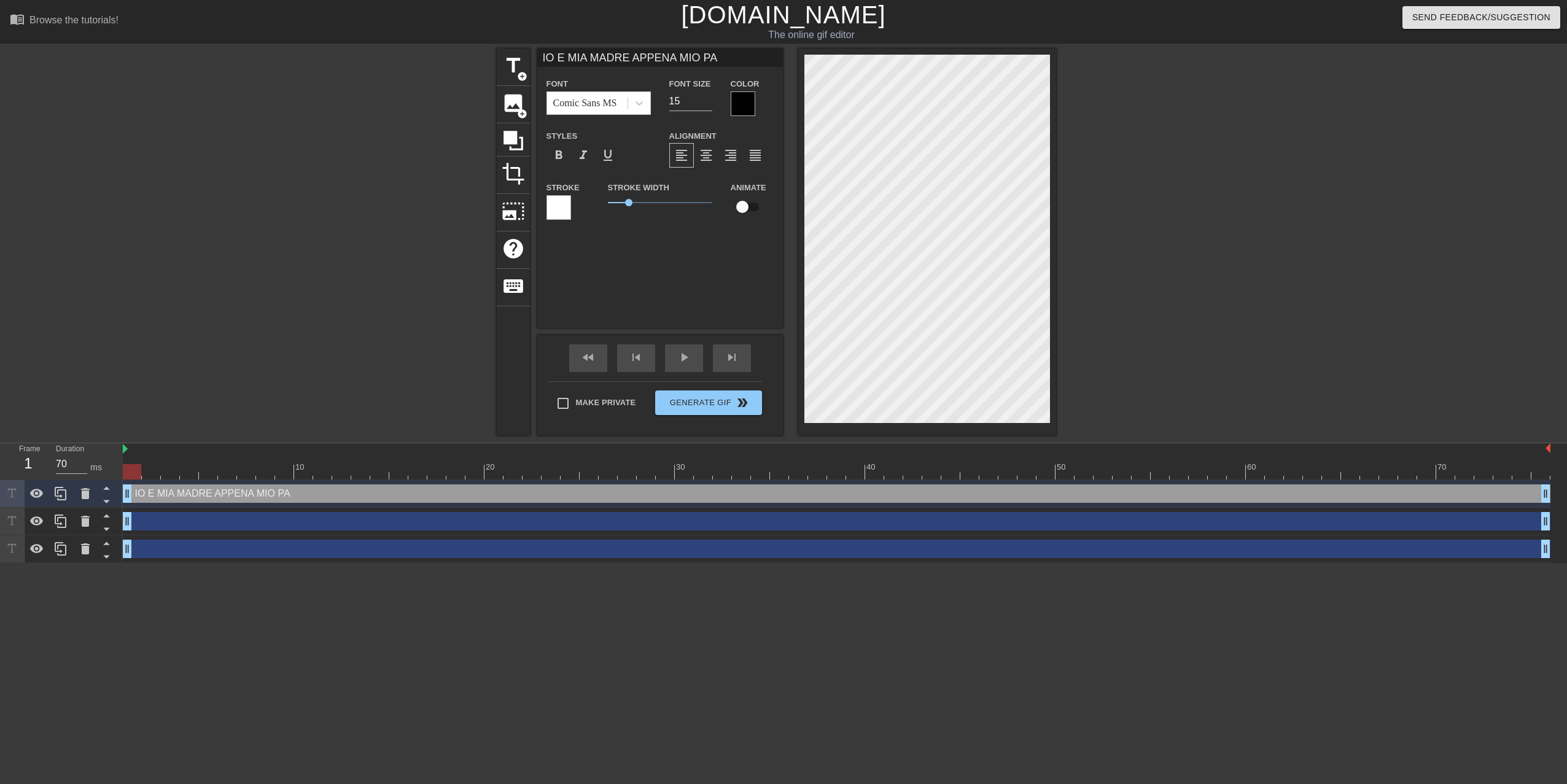
type input "IO E MIA MADRE APPENA MIO PAD"
type textarea "IO E MIA MADRE APPENA MIO PAD"
type input "IO E MIA MADRE APPENA MIO PADR"
type textarea "IO E MIA MADRE APPENA MIO PADR"
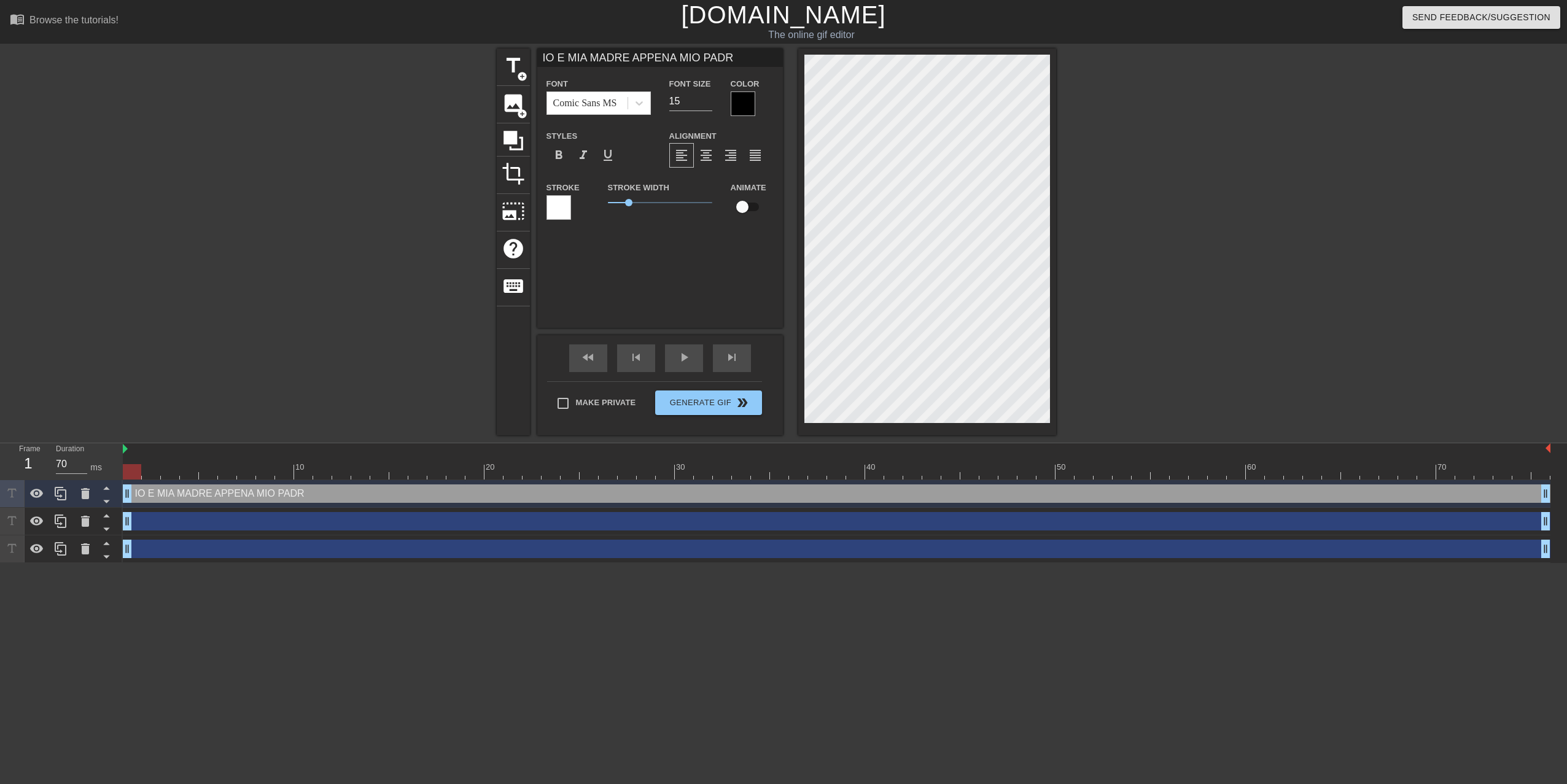
type input "IO E MIA MADRE APPENA MIO PADRE"
type textarea "IO E MIA MADRE APPENA MIO PADRE"
type input "IO E MIA MADRE APPENA MIO PADRE"
type textarea "IO E MIA MADRE APPENA MIO PADRE"
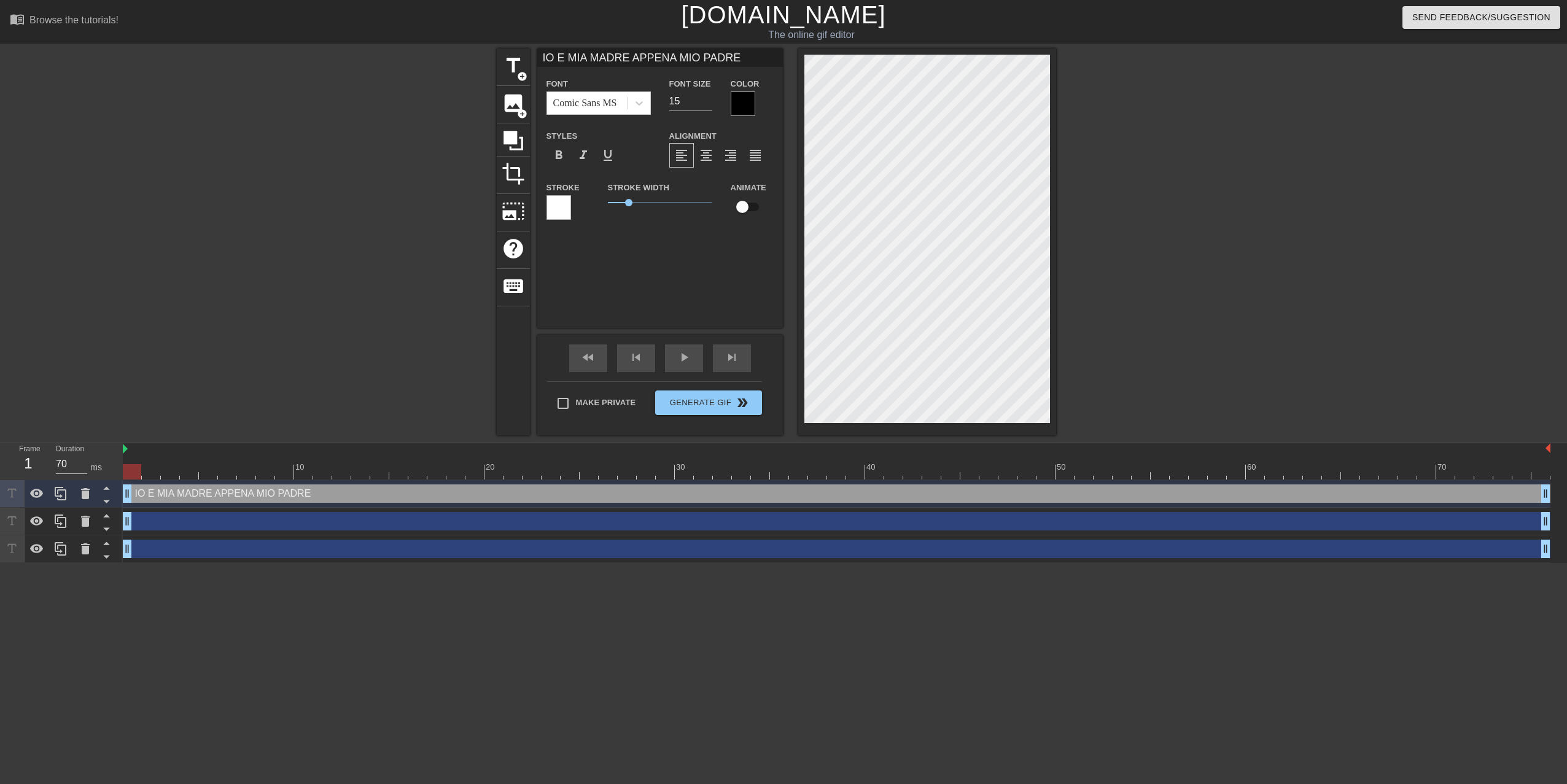
type input "IO E MIA MADRE APPENA MIO PADRE E"
type textarea "IO E MIA MADRE APPENA MIO PADRE E"
type input "IO E MIA MADRE APPENA MIO PADRE ES"
type textarea "IO E MIA MADRE APPENA MIO PADRE ES"
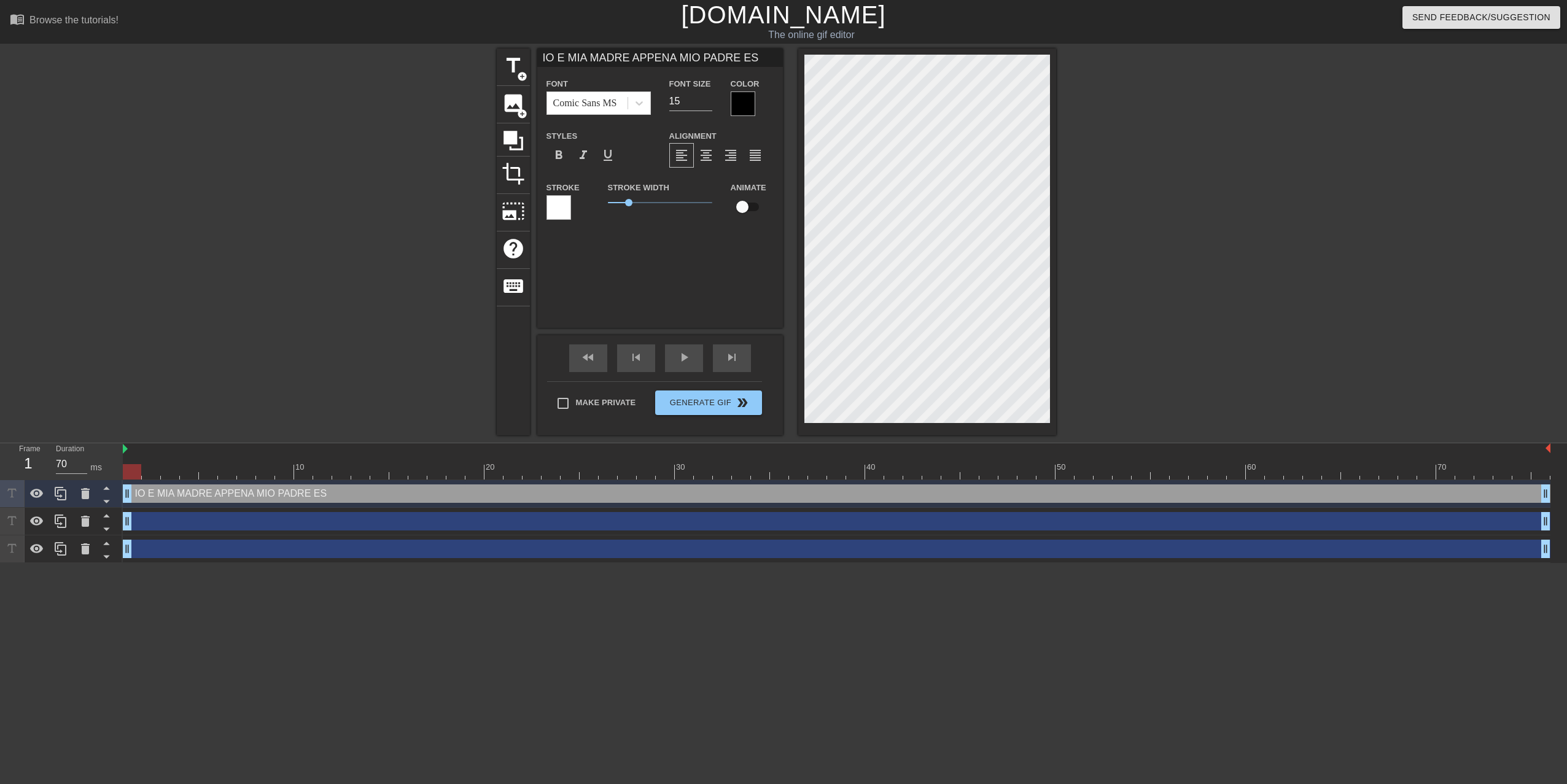
type input "IO E MIA MADRE APPENA MIO PADRE ESC"
type textarea "IO E MIA MADRE APPENA MIO PADRE ESC"
type input "IO E MIA MADRE APPENA MIO PADRE ESCE"
type textarea "IO E MIA MADRE APPENA MIO PADRE ESCE"
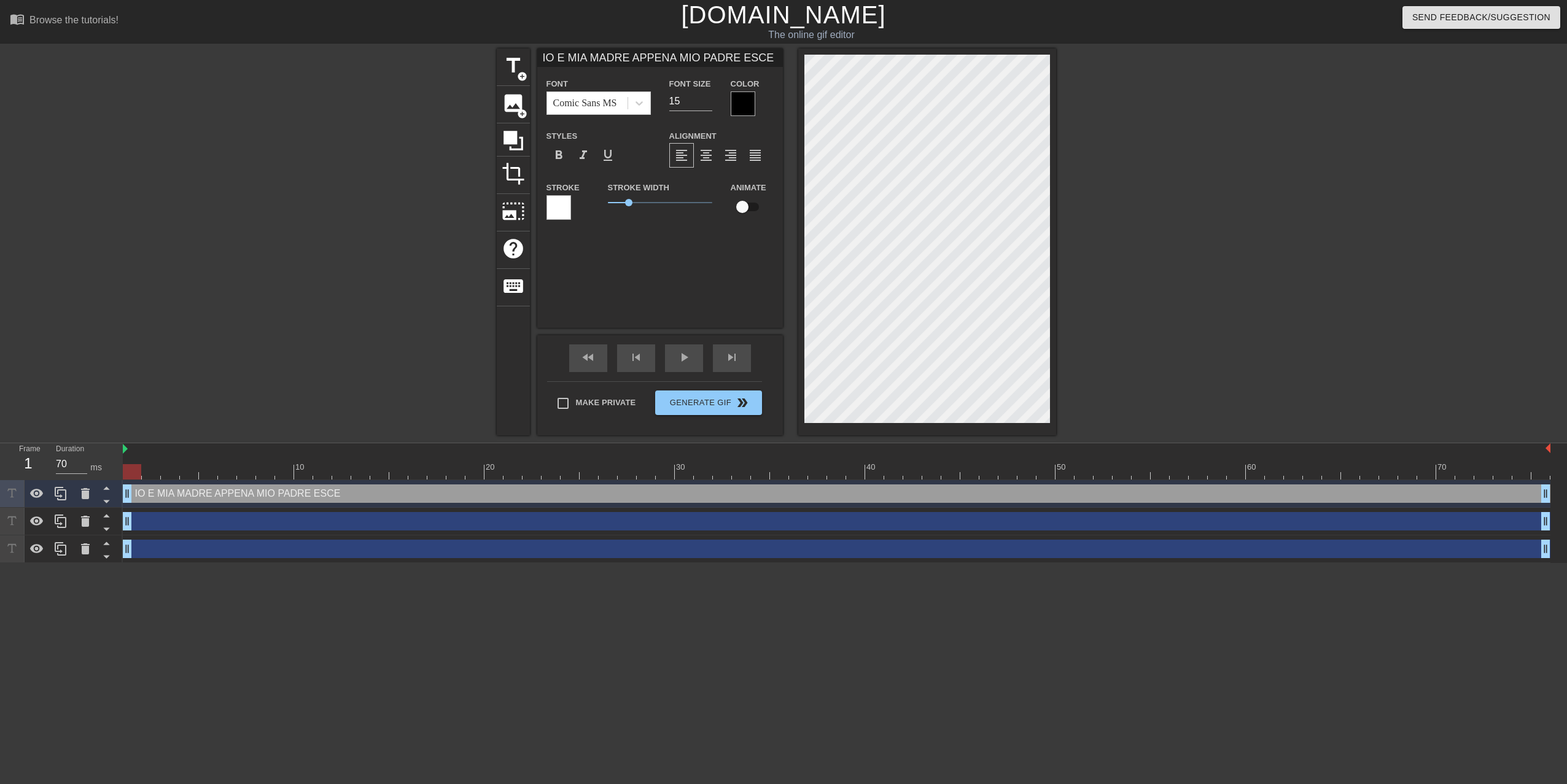
type input "IO E MIA MADRE APPENA MIO PADRE ESCE"
type textarea "IO E MIA MADRE APPENA MIO PADRE ESCE"
type input "IO E MIA MADRE APPENA MIO PADRE ESCE"
type textarea "IO E MIA MADRE APPENA MIO PADRE ESCE"
type input "IO E MIA MADRE APPENA MIO PADRE ESC"
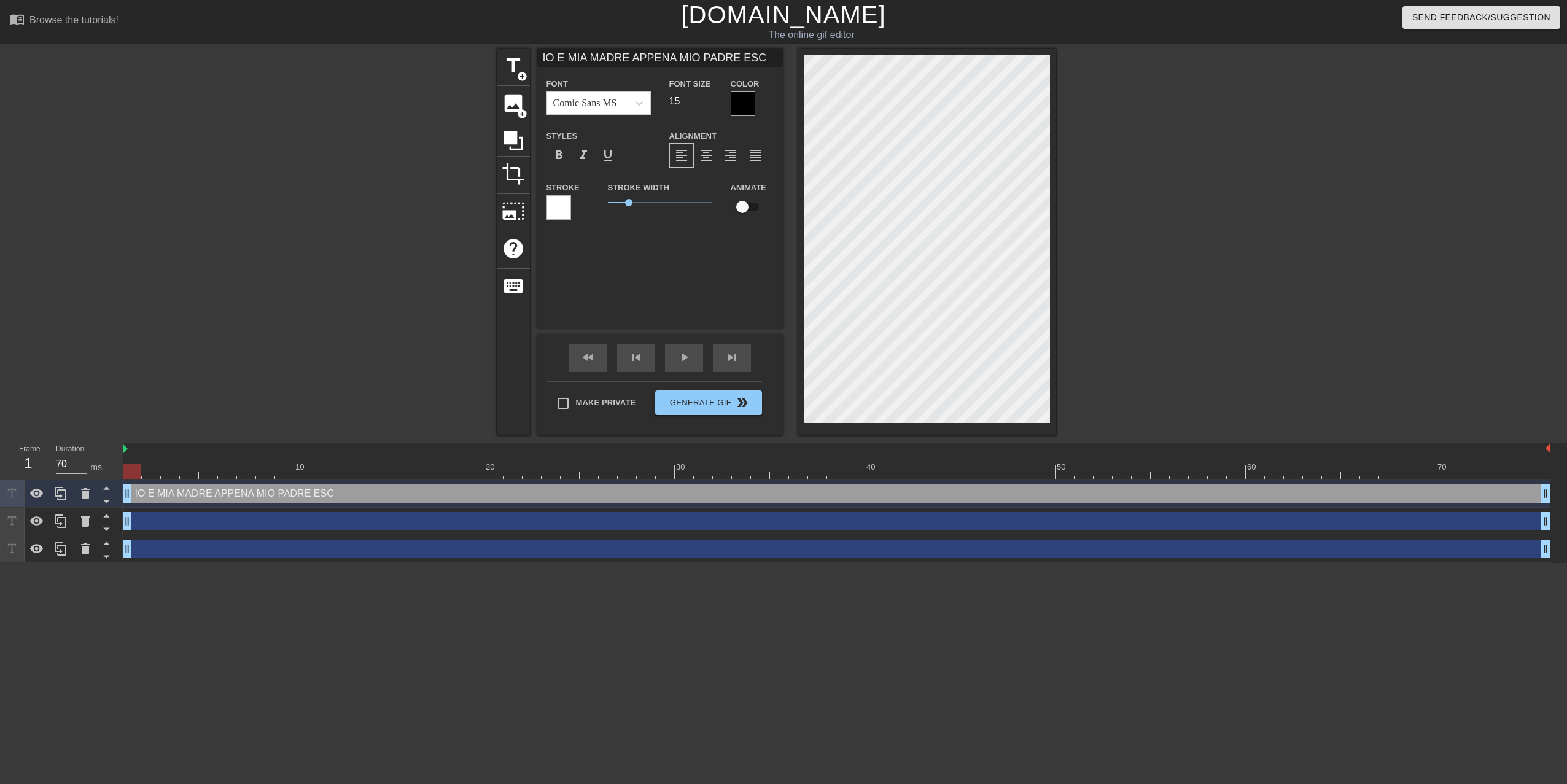
type textarea "IO E MIA MADRE APPENA MIO PADRE ESC"
type input "IO E MIA MADRE APPENA MIO PADRE ES"
type textarea "IO E MIA MADRE APPENA MIO PADRE ES"
type input "IO E MIA MADRE APPENA MIO PADRE E"
type textarea "IO E MIA MADRE APPENA MIO PADRE E"
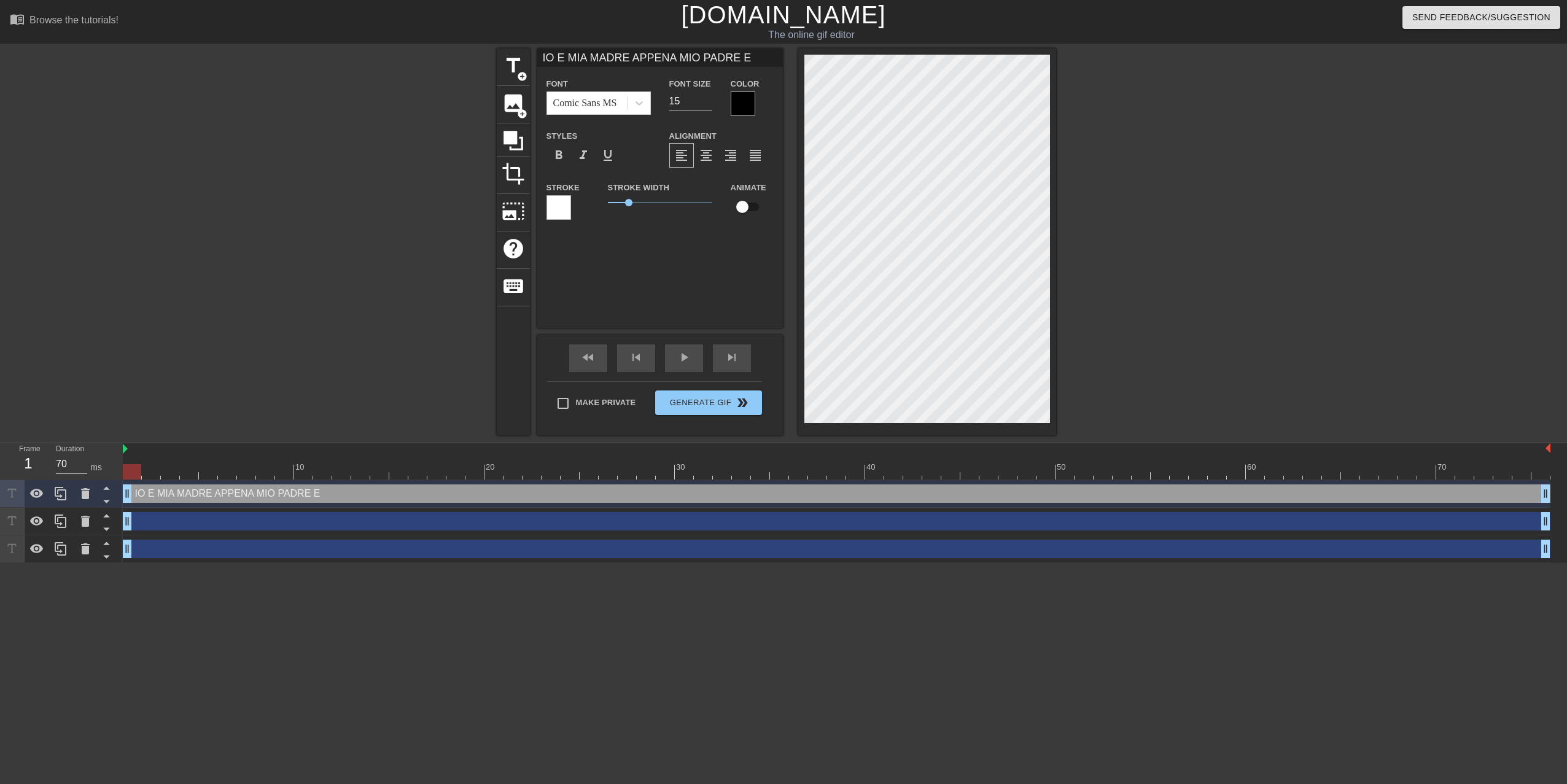
type input "IO E MIA MADRE APPENA MIO PADRE"
type textarea "IO E MIA MADRE APPENA MIO PADRE"
type input "IO E MIA MADRE APPENA MIO PADRE C"
type textarea "IO E MIA MADRE APPENA MIO PADRE C"
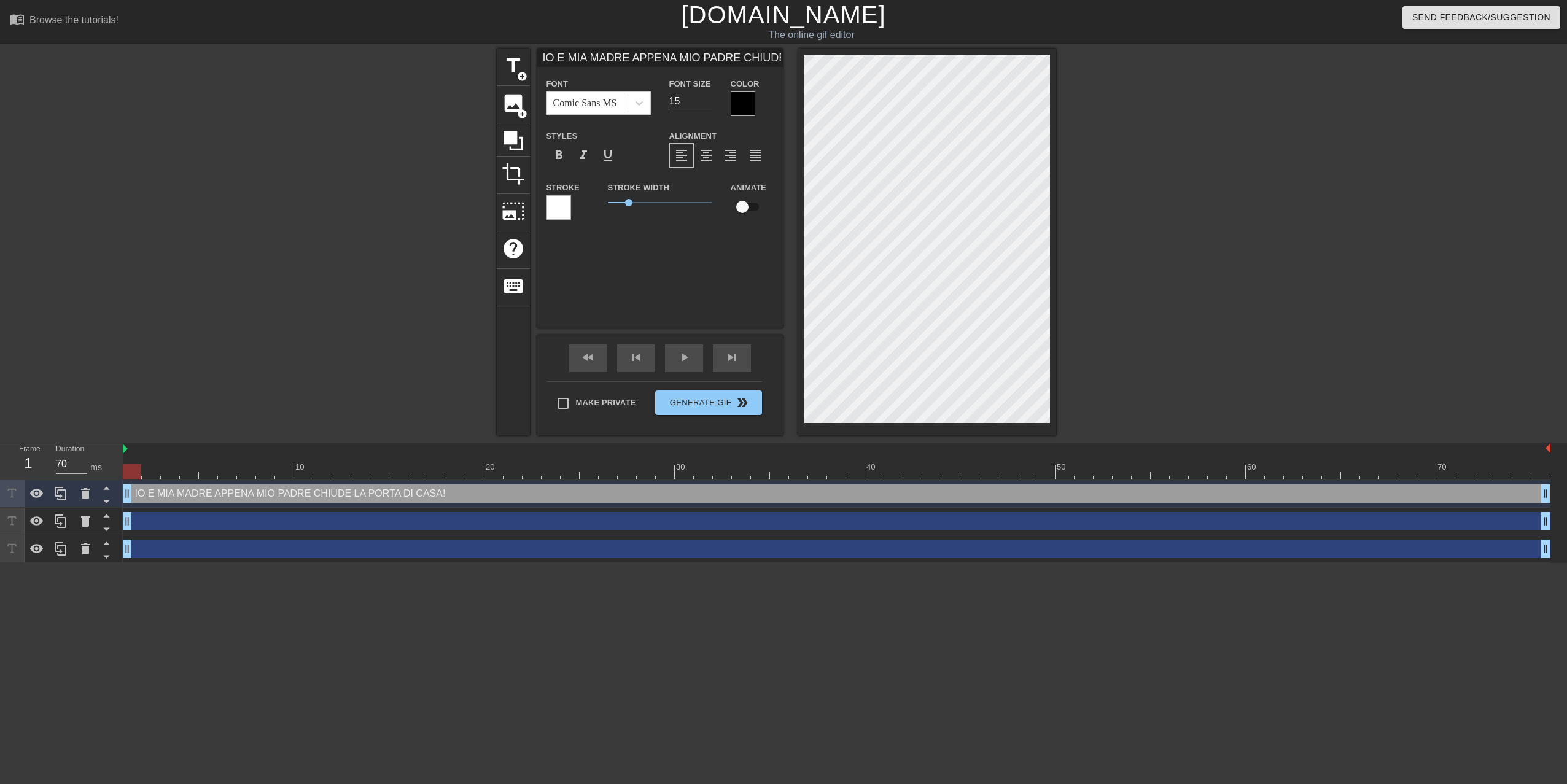
scroll to position [2, 7]
click at [709, 99] on input "16" at bounding box center [690, 102] width 43 height 20
click at [709, 99] on input "17" at bounding box center [690, 102] width 43 height 20
click at [706, 105] on input "16" at bounding box center [690, 102] width 43 height 20
click at [706, 105] on input "15" at bounding box center [690, 102] width 43 height 20
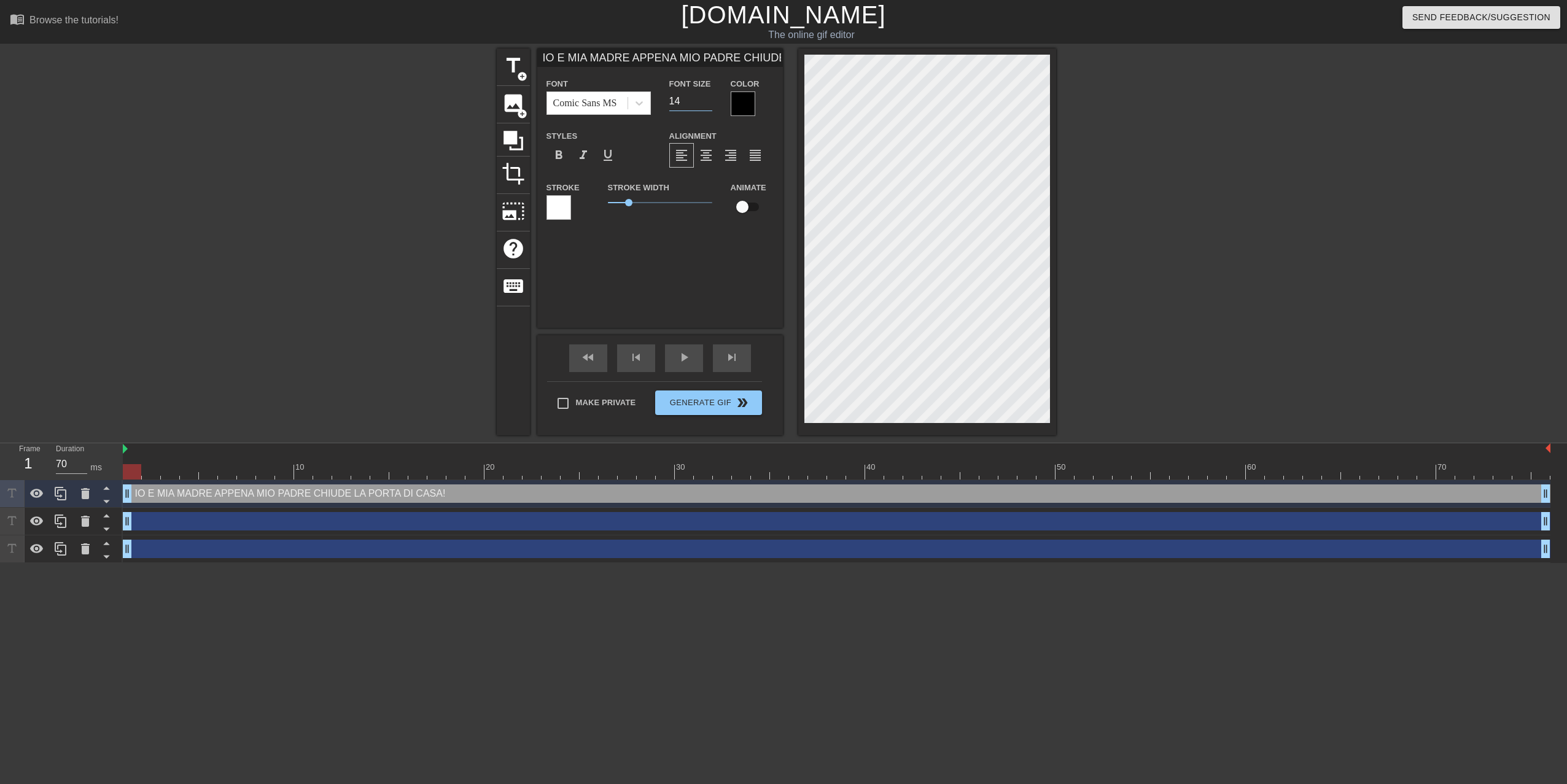
click at [706, 105] on input "14" at bounding box center [690, 102] width 43 height 20
click at [706, 105] on input "13" at bounding box center [690, 102] width 43 height 20
click at [706, 105] on input "12" at bounding box center [690, 102] width 43 height 20
click at [706, 105] on input "11" at bounding box center [690, 102] width 43 height 20
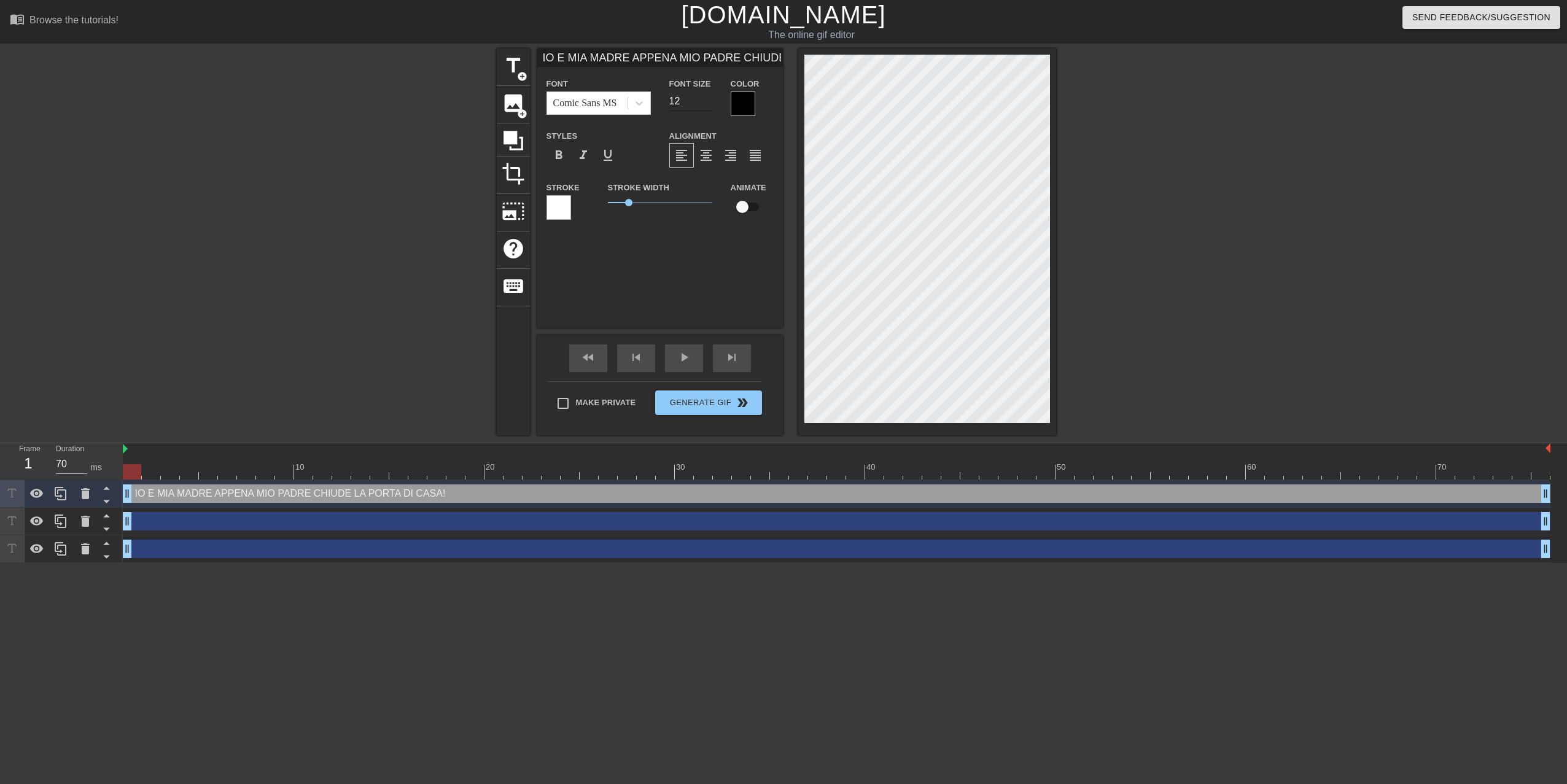
click at [706, 98] on input "12" at bounding box center [690, 102] width 43 height 20
click at [706, 98] on input "13" at bounding box center [690, 102] width 43 height 20
click at [706, 102] on input "12" at bounding box center [690, 102] width 43 height 20
click at [706, 102] on input "11" at bounding box center [690, 102] width 43 height 20
click at [1161, 151] on div "title add_circle image add_circle crop photo_size_select_large help keyboard IO…" at bounding box center [784, 241] width 1567 height 387
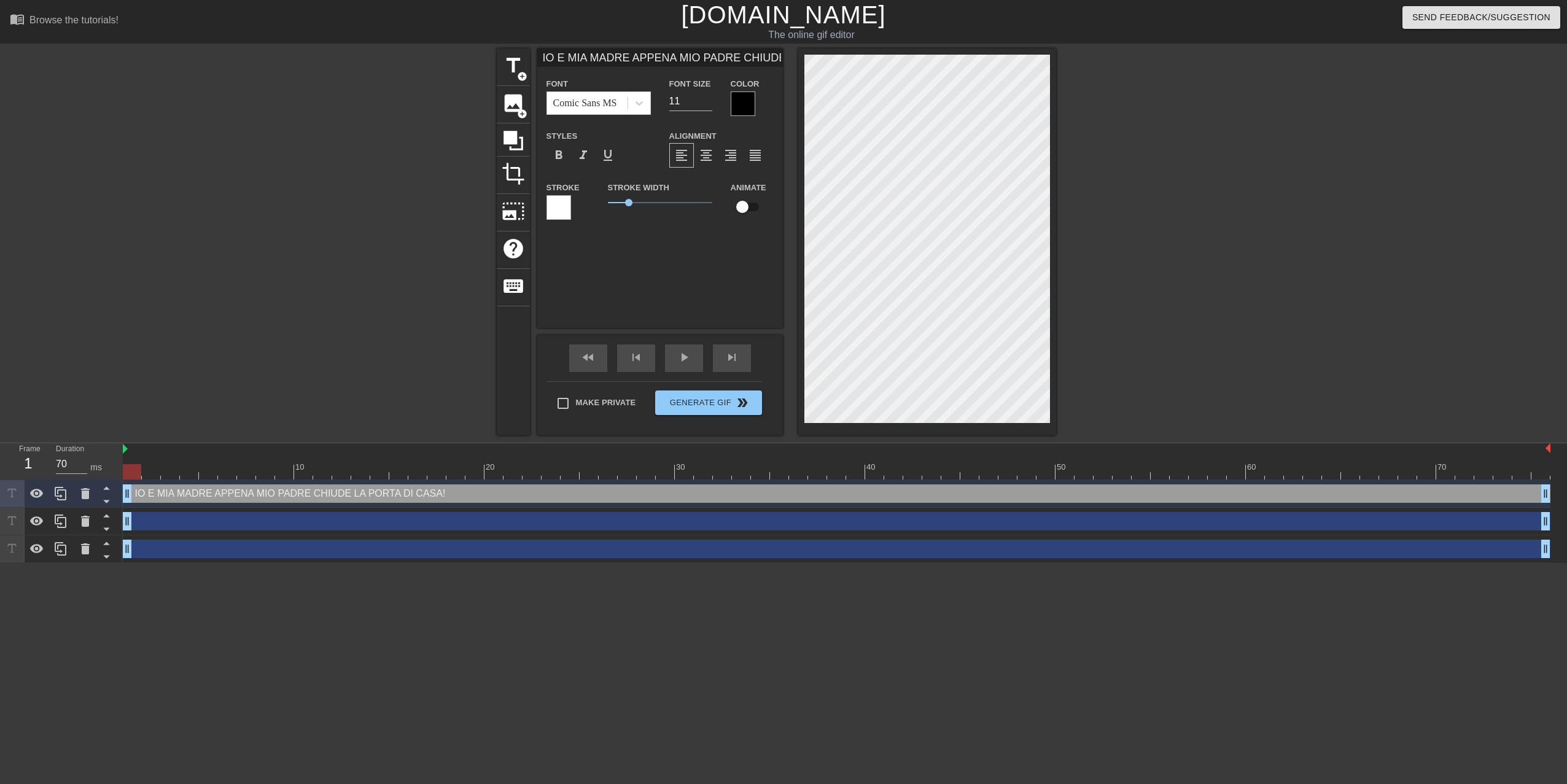
click at [562, 209] on div at bounding box center [559, 207] width 24 height 24
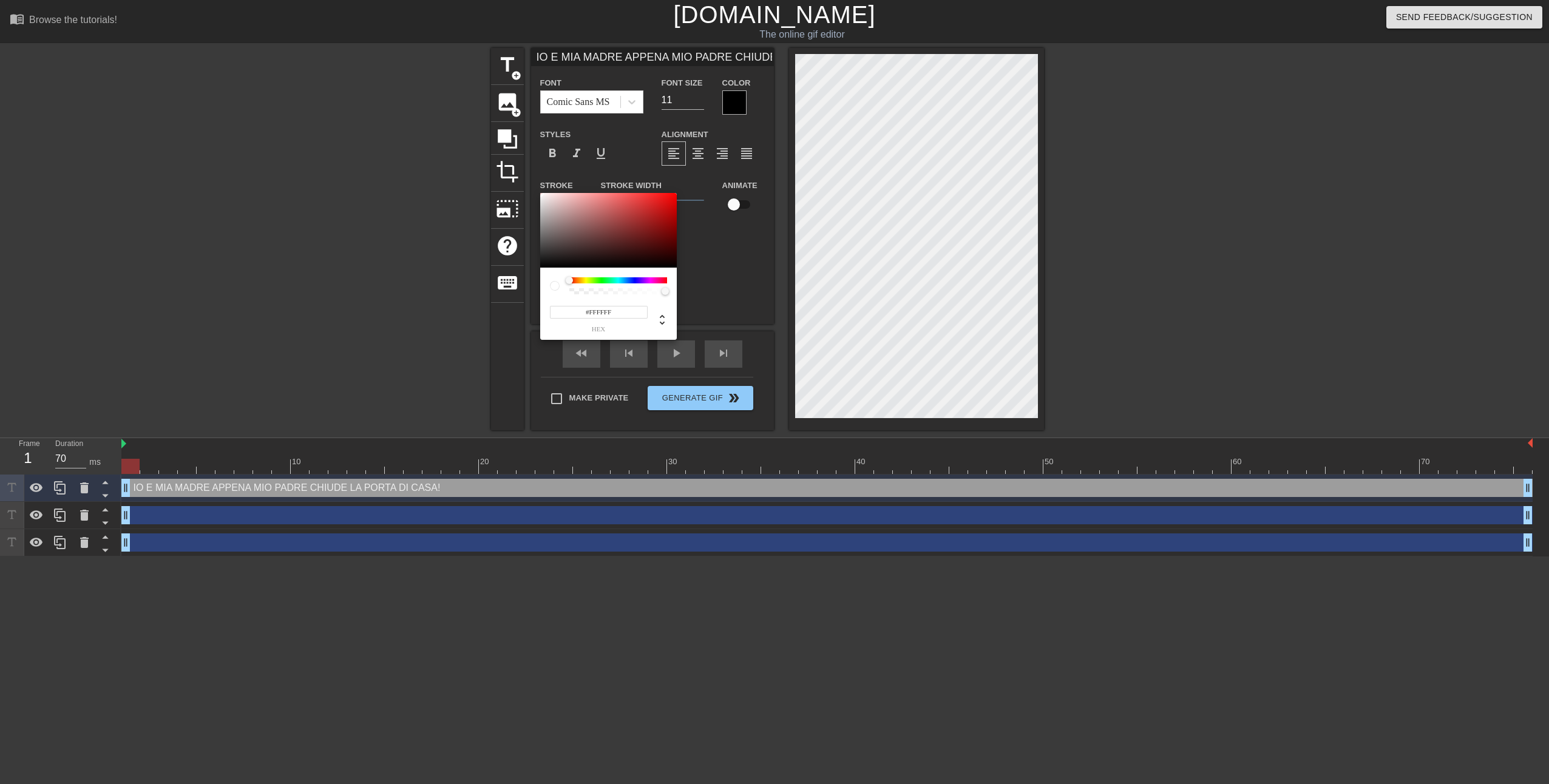
click at [602, 280] on div at bounding box center [617, 280] width 97 height 6
drag, startPoint x: 571, startPoint y: 279, endPoint x: 603, endPoint y: 282, distance: 32.1
click at [603, 282] on div at bounding box center [603, 280] width 8 height 8
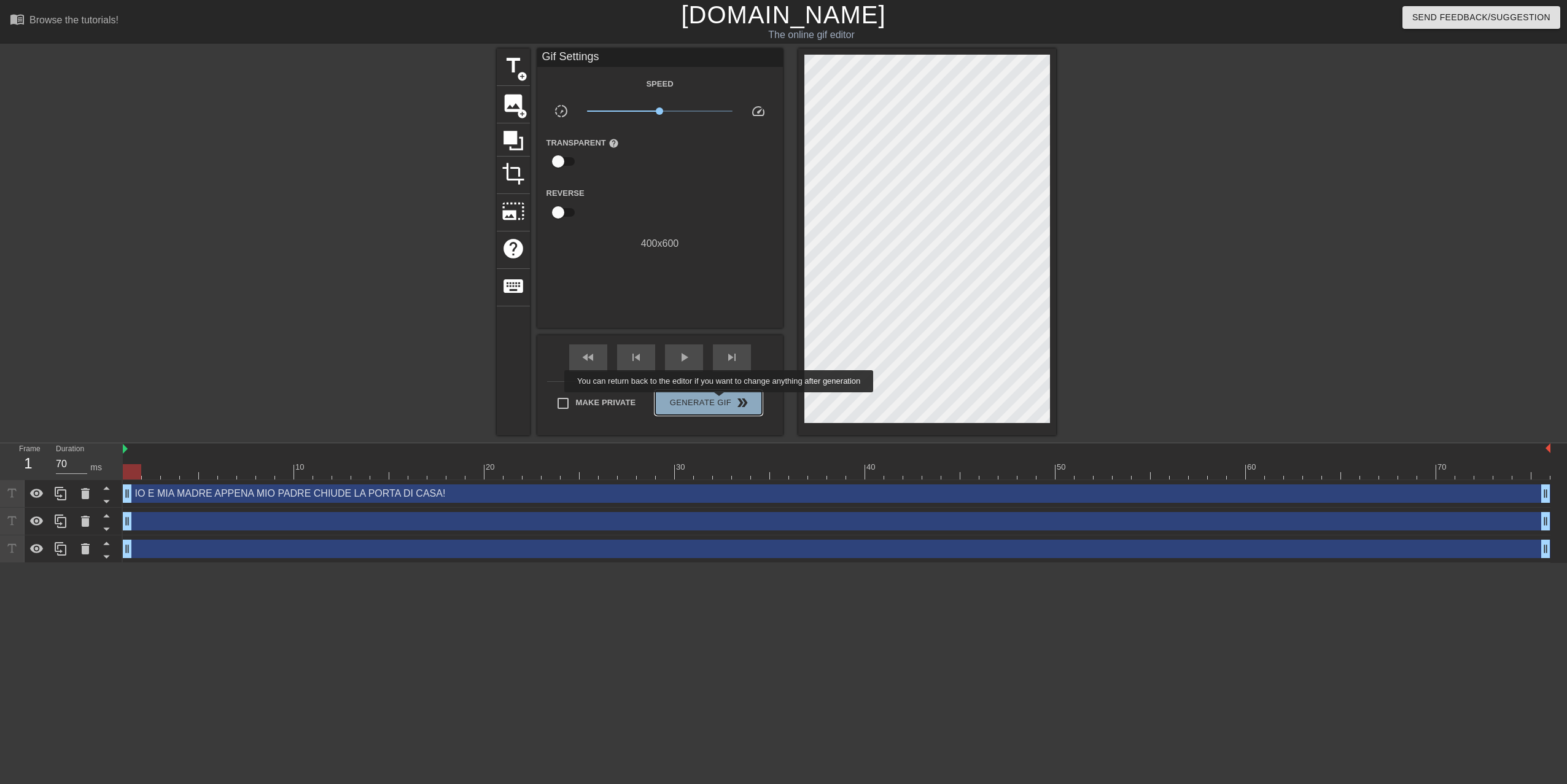
click at [720, 400] on span "Generate Gif double_arrow" at bounding box center [708, 402] width 96 height 15
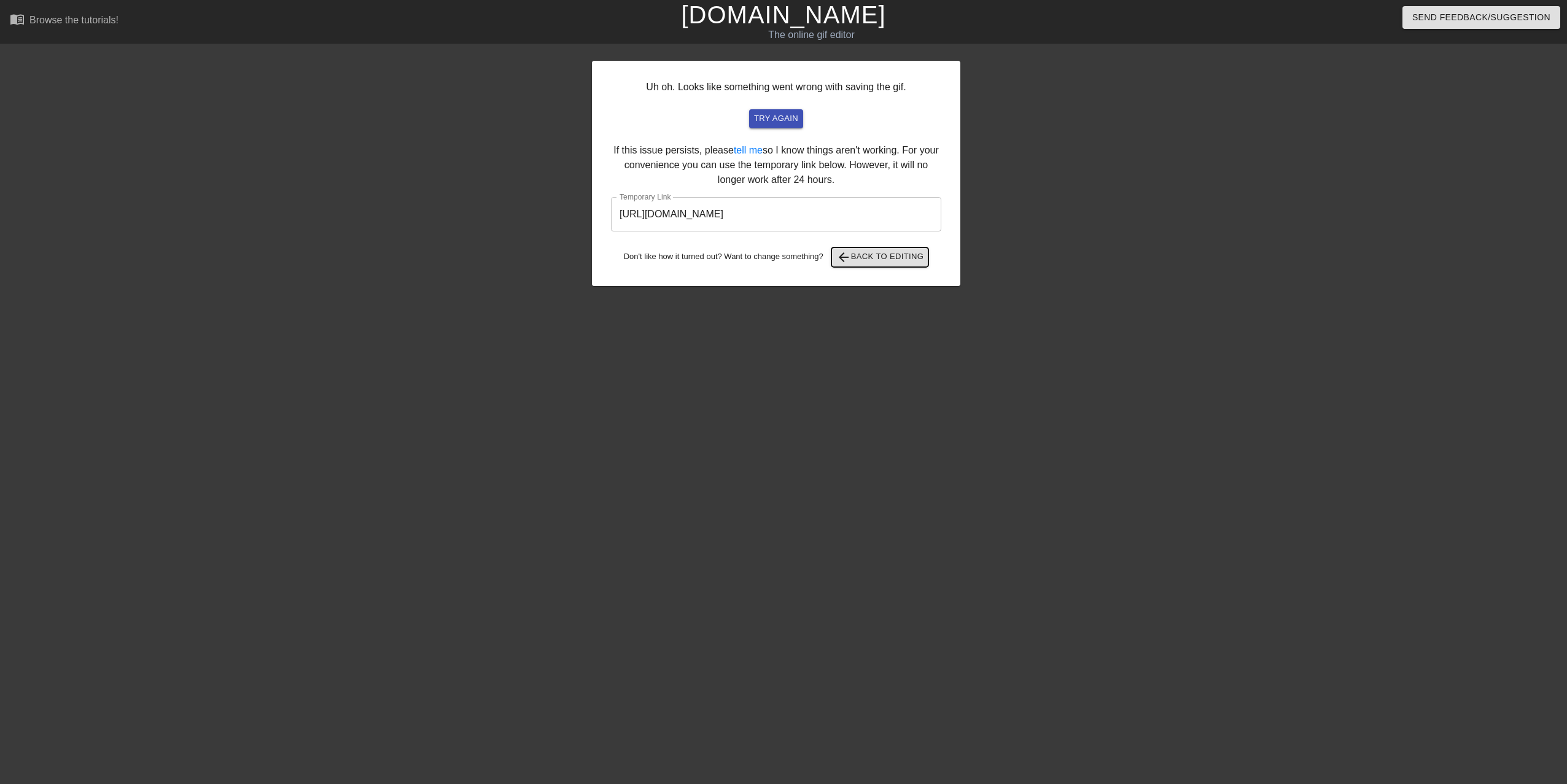
click at [900, 258] on span "arrow_back Back to Editing" at bounding box center [880, 257] width 88 height 15
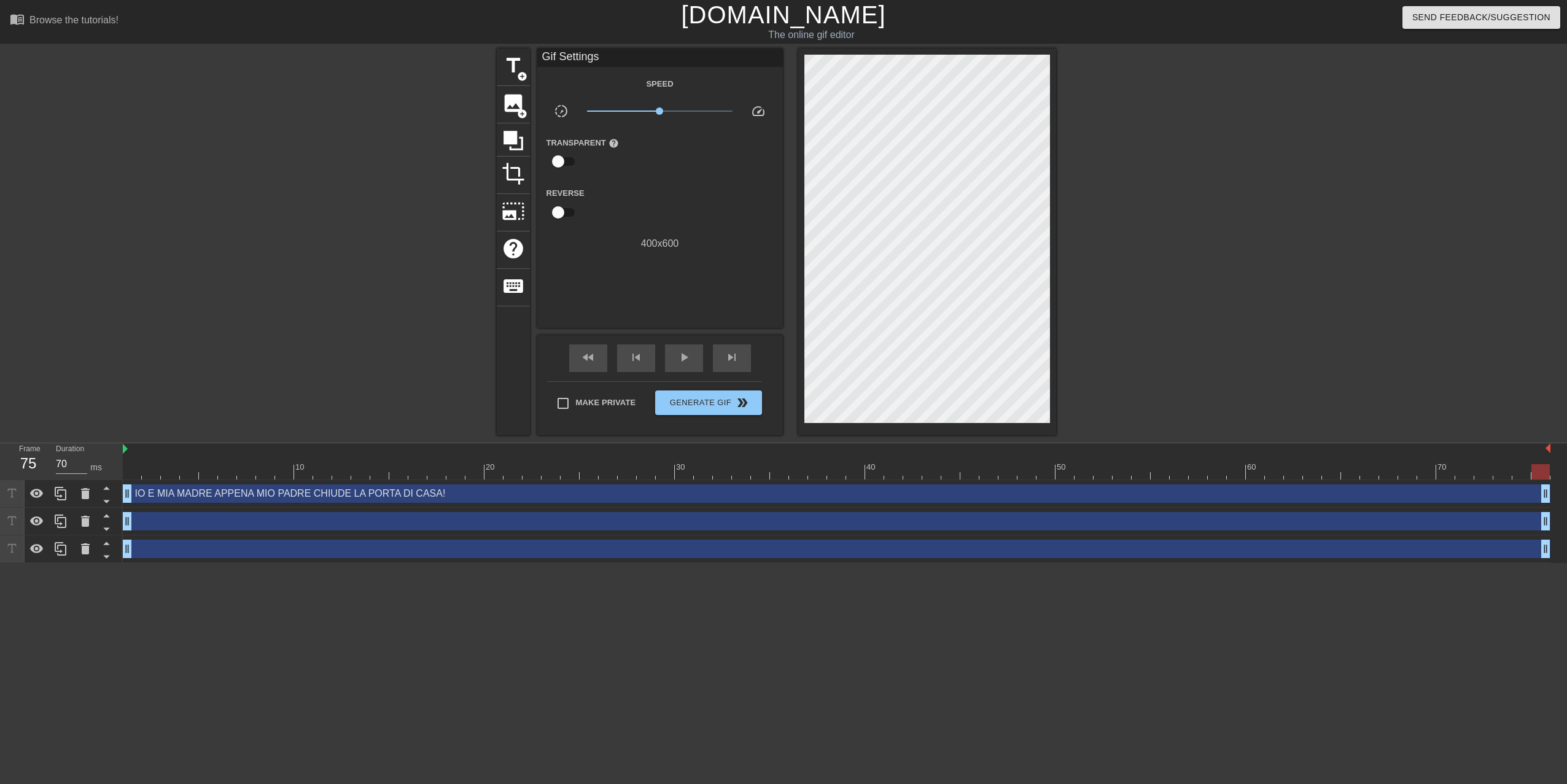
drag, startPoint x: 787, startPoint y: 368, endPoint x: 1439, endPoint y: 102, distance: 704.2
click at [1439, 102] on div "title add_circle image add_circle crop photo_size_select_large help keyboard Gi…" at bounding box center [784, 241] width 1567 height 387
click at [753, 402] on span "Generate Gif double_arrow" at bounding box center [708, 402] width 96 height 15
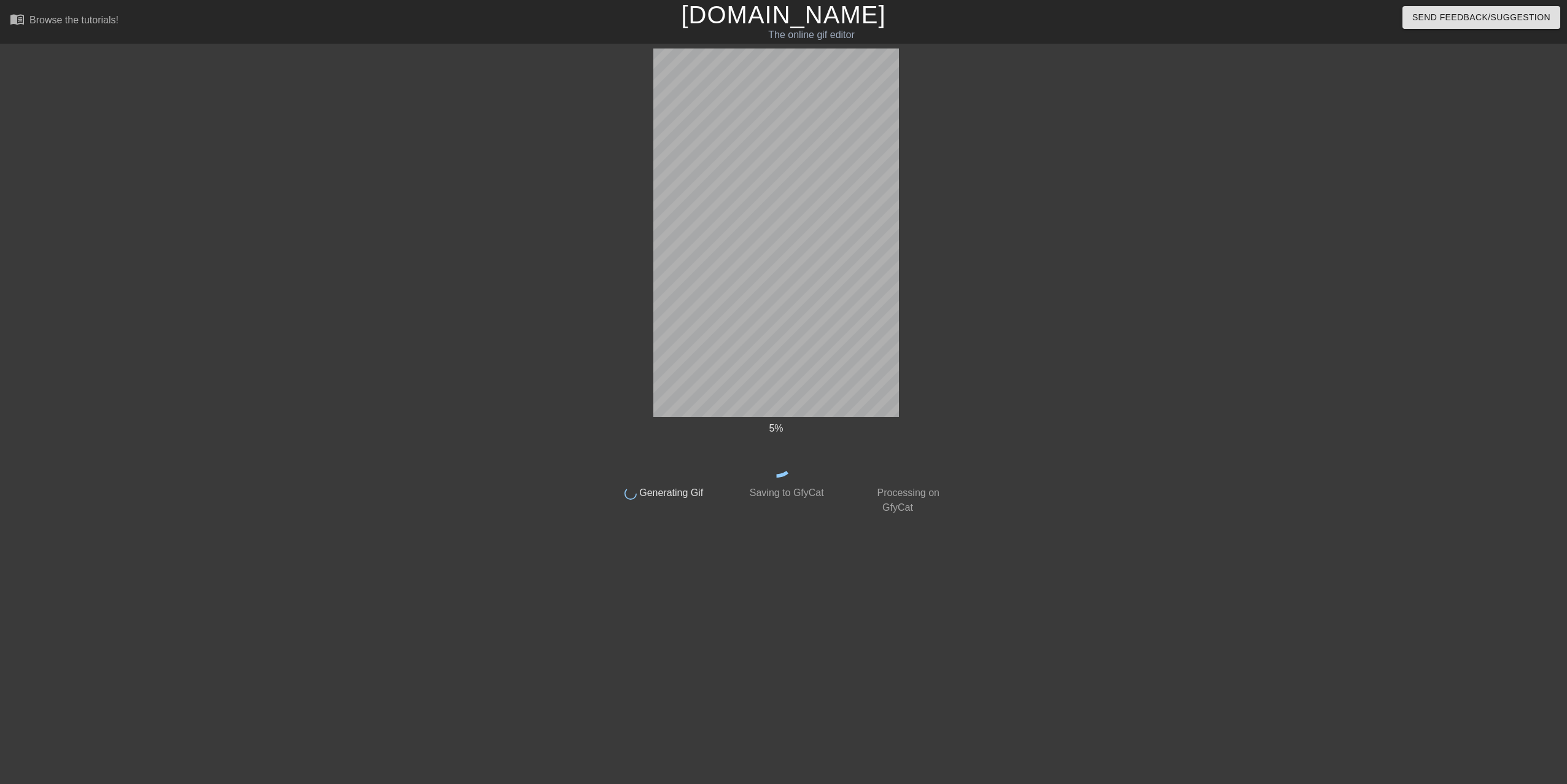
drag, startPoint x: 595, startPoint y: 2, endPoint x: 1180, endPoint y: 62, distance: 588.1
click at [1140, 135] on div "5 % done Generating Gif done Saving to GfyCat done Processing on GfyCat title a…" at bounding box center [784, 281] width 1567 height 466
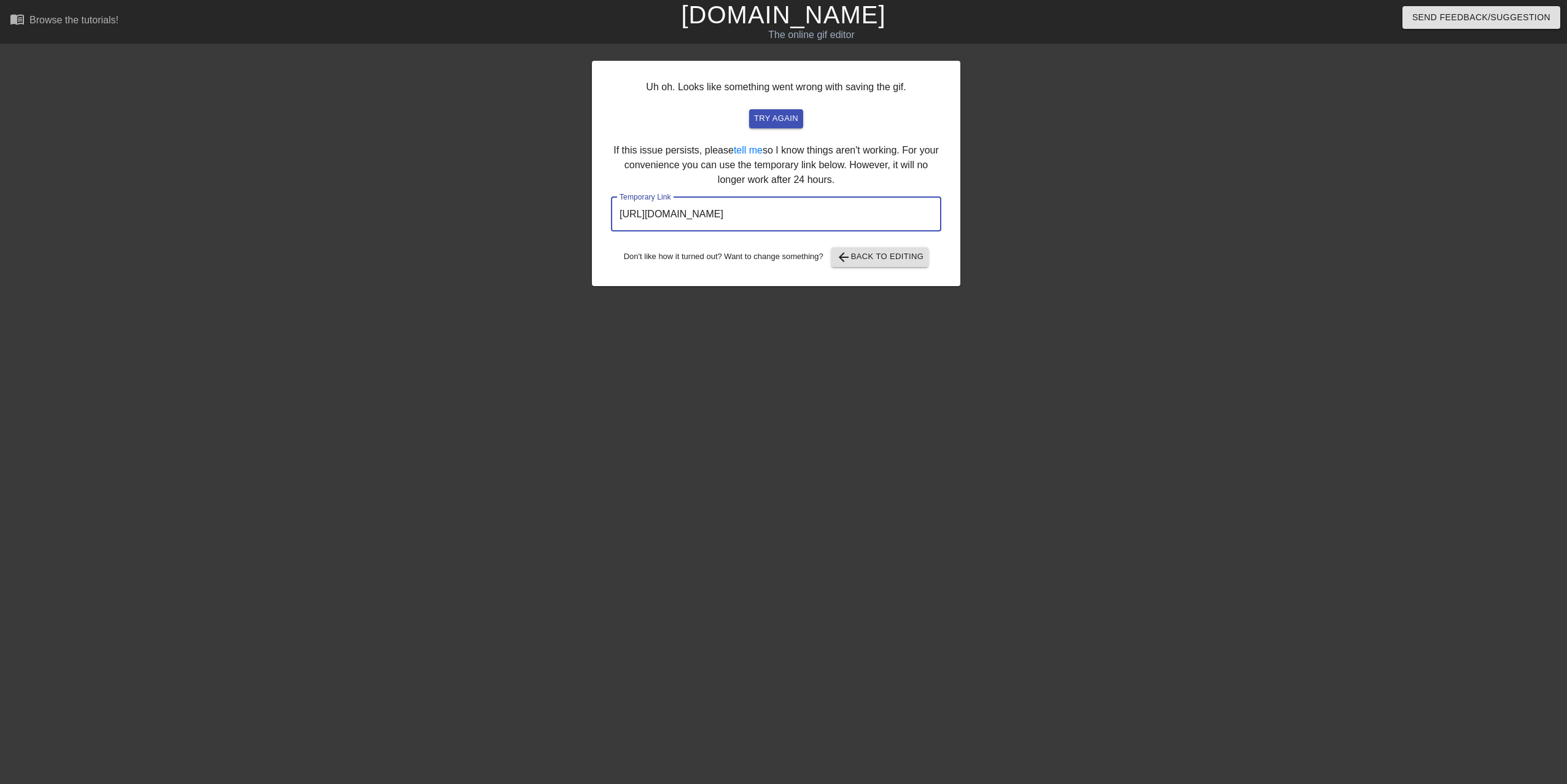
drag, startPoint x: 894, startPoint y: 220, endPoint x: 616, endPoint y: 238, distance: 278.6
click at [616, 238] on div "Uh oh. Looks like something went wrong with saving the gif. try again If this i…" at bounding box center [776, 173] width 368 height 225
click at [693, 219] on input "[URL][DOMAIN_NAME]" at bounding box center [776, 214] width 330 height 34
drag, startPoint x: 619, startPoint y: 212, endPoint x: 887, endPoint y: 201, distance: 268.2
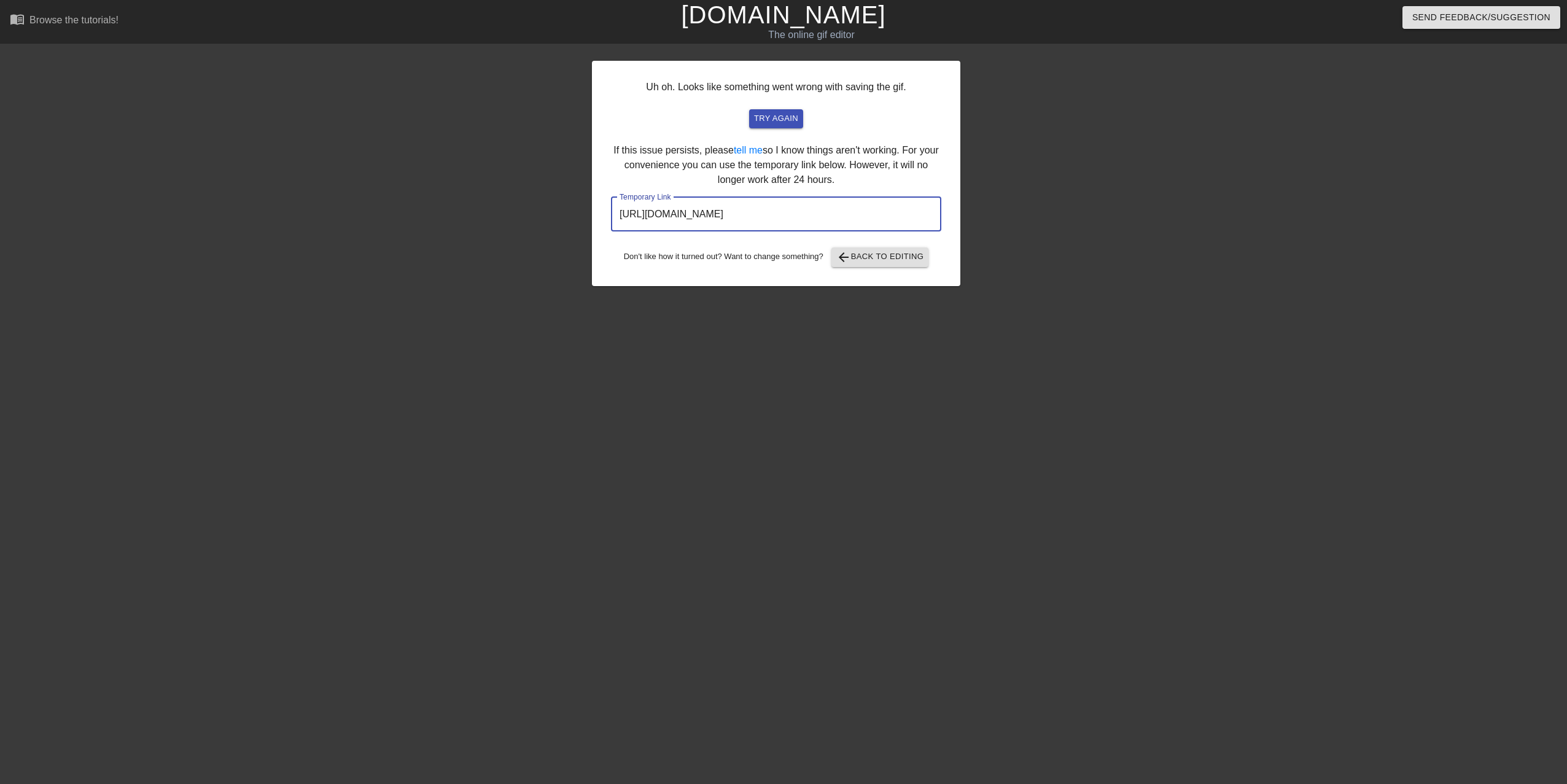
click at [887, 201] on input "[URL][DOMAIN_NAME]" at bounding box center [776, 214] width 330 height 34
click at [887, 250] on span "arrow_back Back to Editing" at bounding box center [880, 257] width 88 height 15
